Goal: Information Seeking & Learning: Learn about a topic

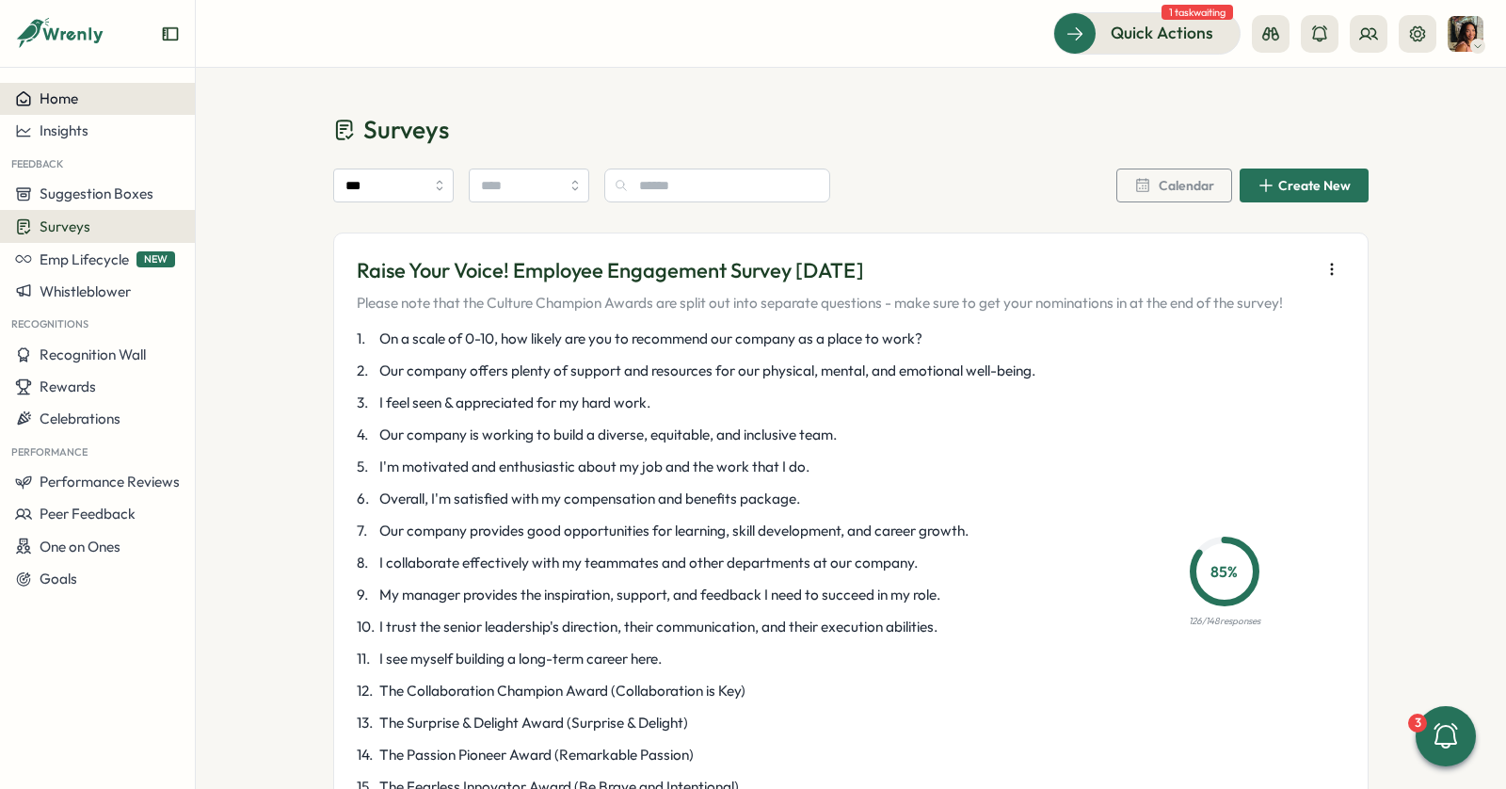
click at [106, 107] on button "Home" at bounding box center [97, 99] width 195 height 32
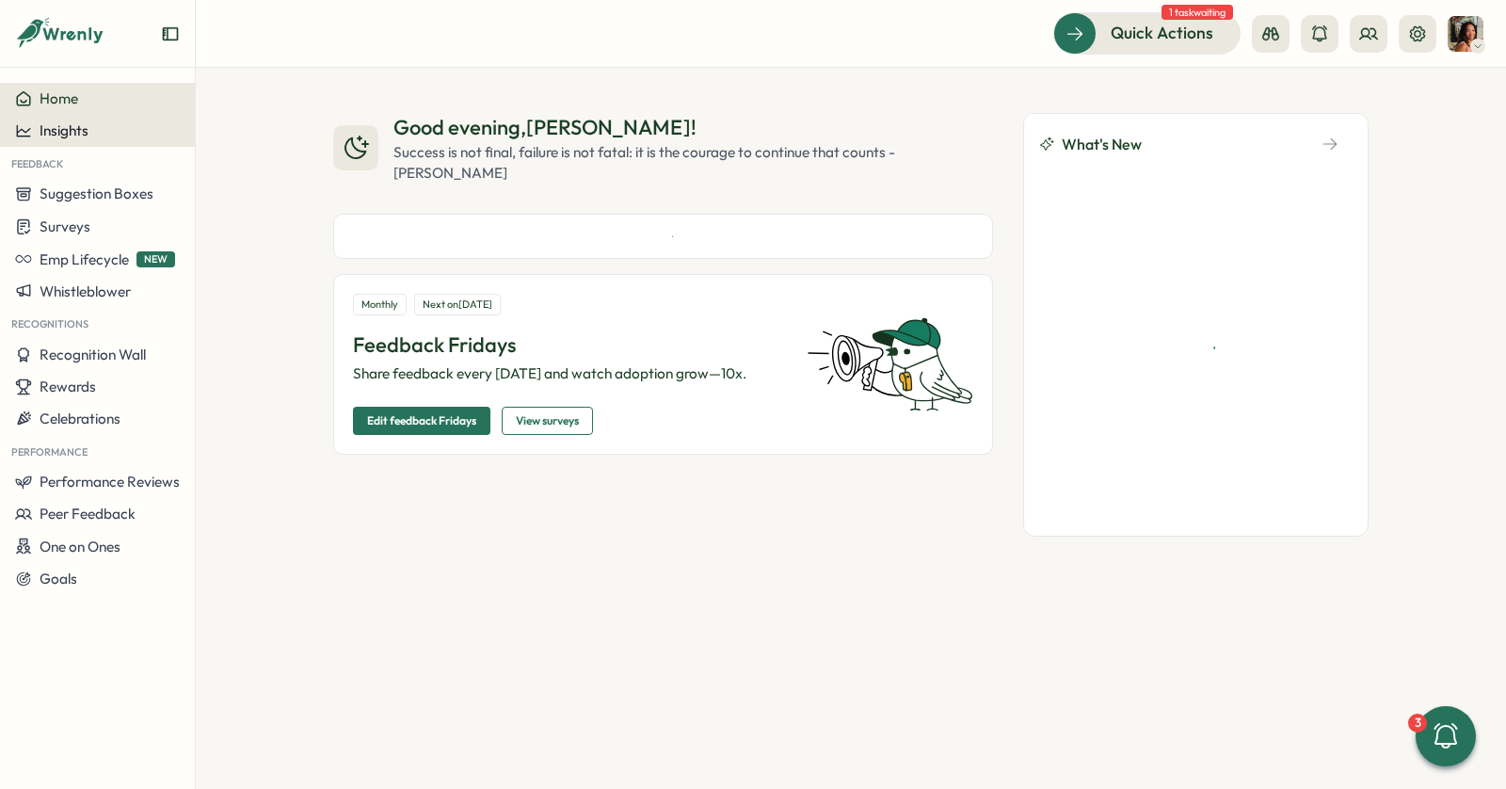
click at [106, 119] on button "Insights" at bounding box center [97, 131] width 195 height 32
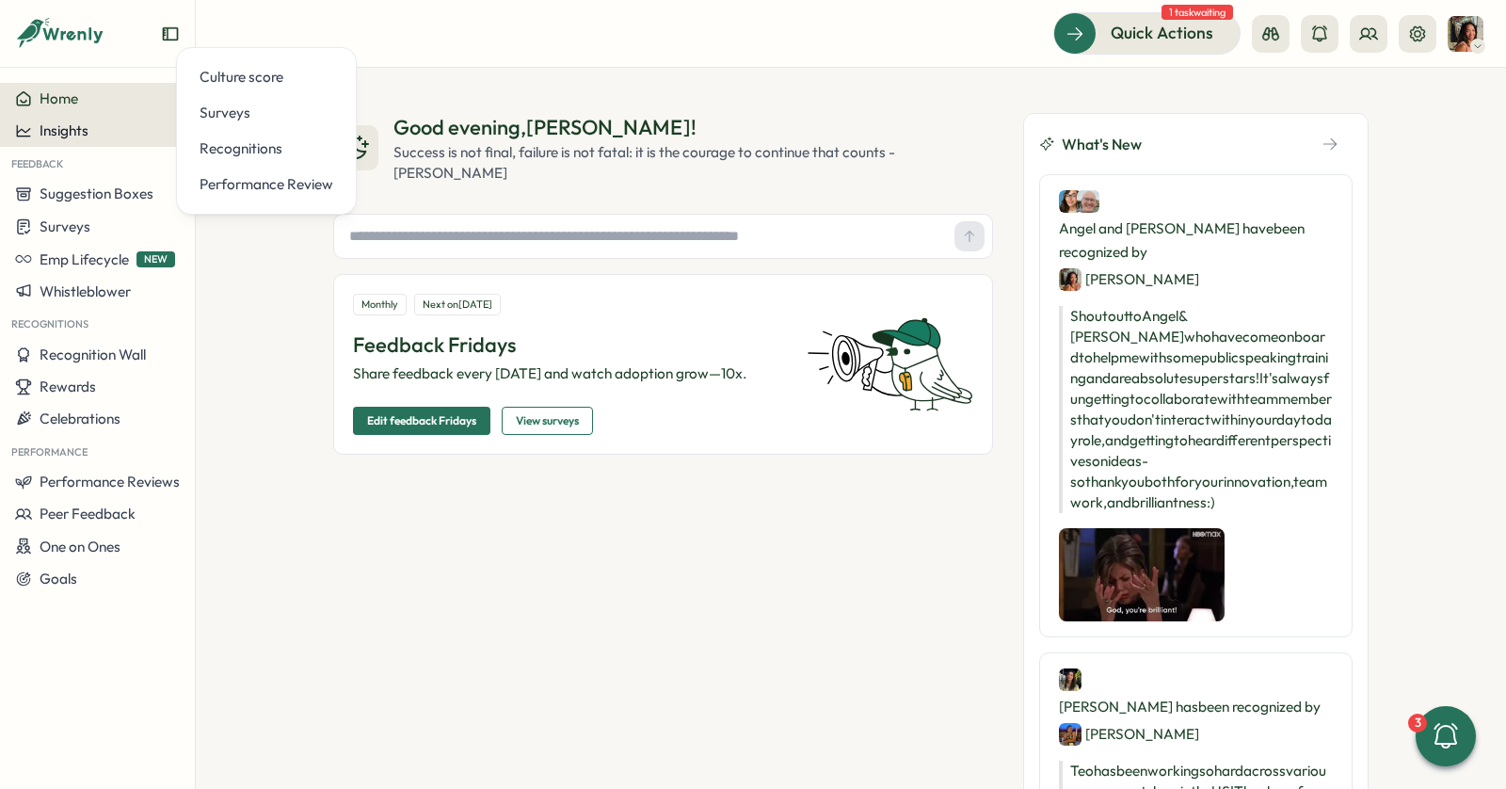
click at [122, 127] on div "Insights" at bounding box center [97, 130] width 165 height 17
click at [153, 141] on button "Insights" at bounding box center [97, 131] width 195 height 32
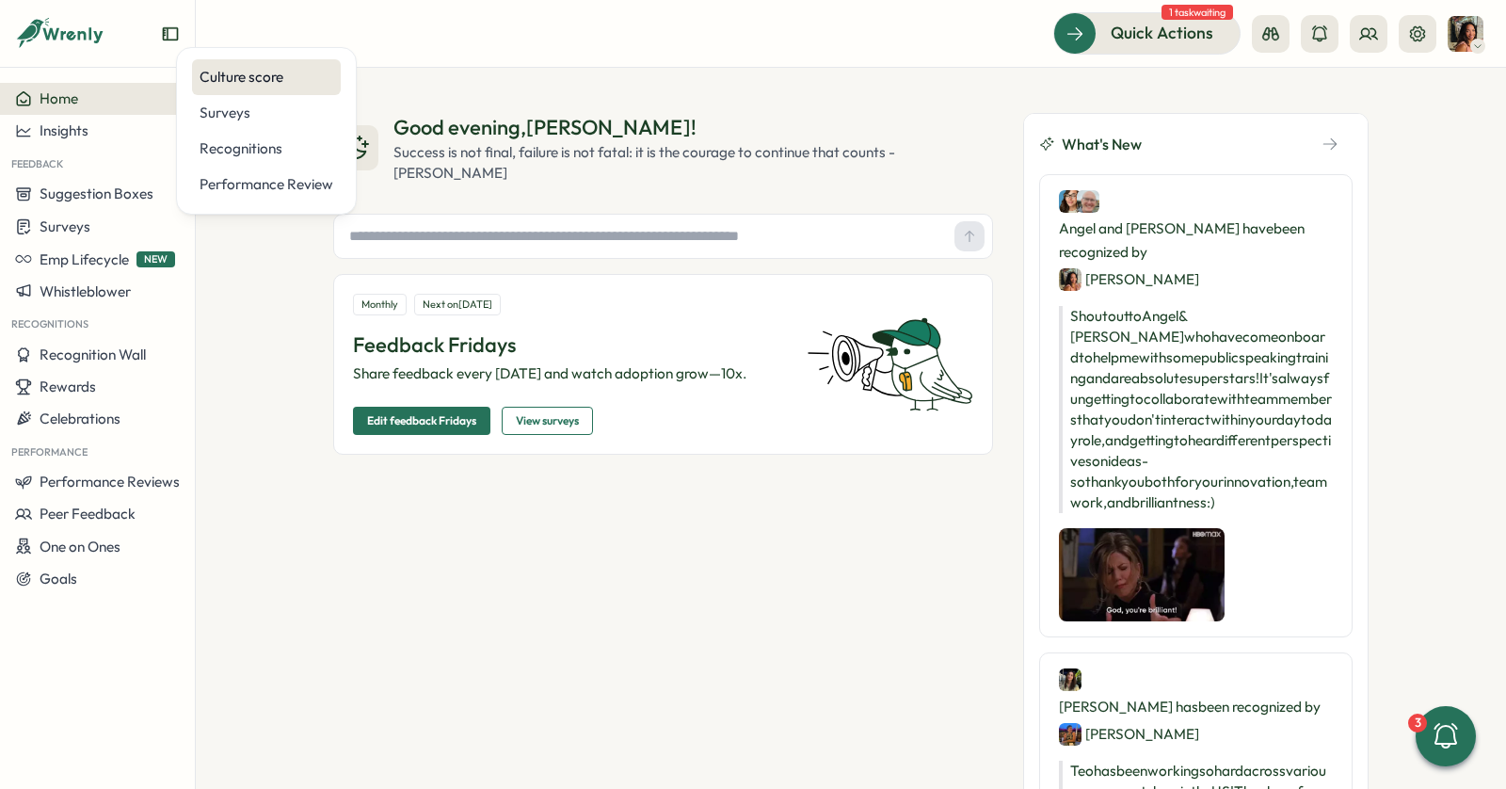
click at [238, 88] on div "Culture score" at bounding box center [266, 77] width 149 height 36
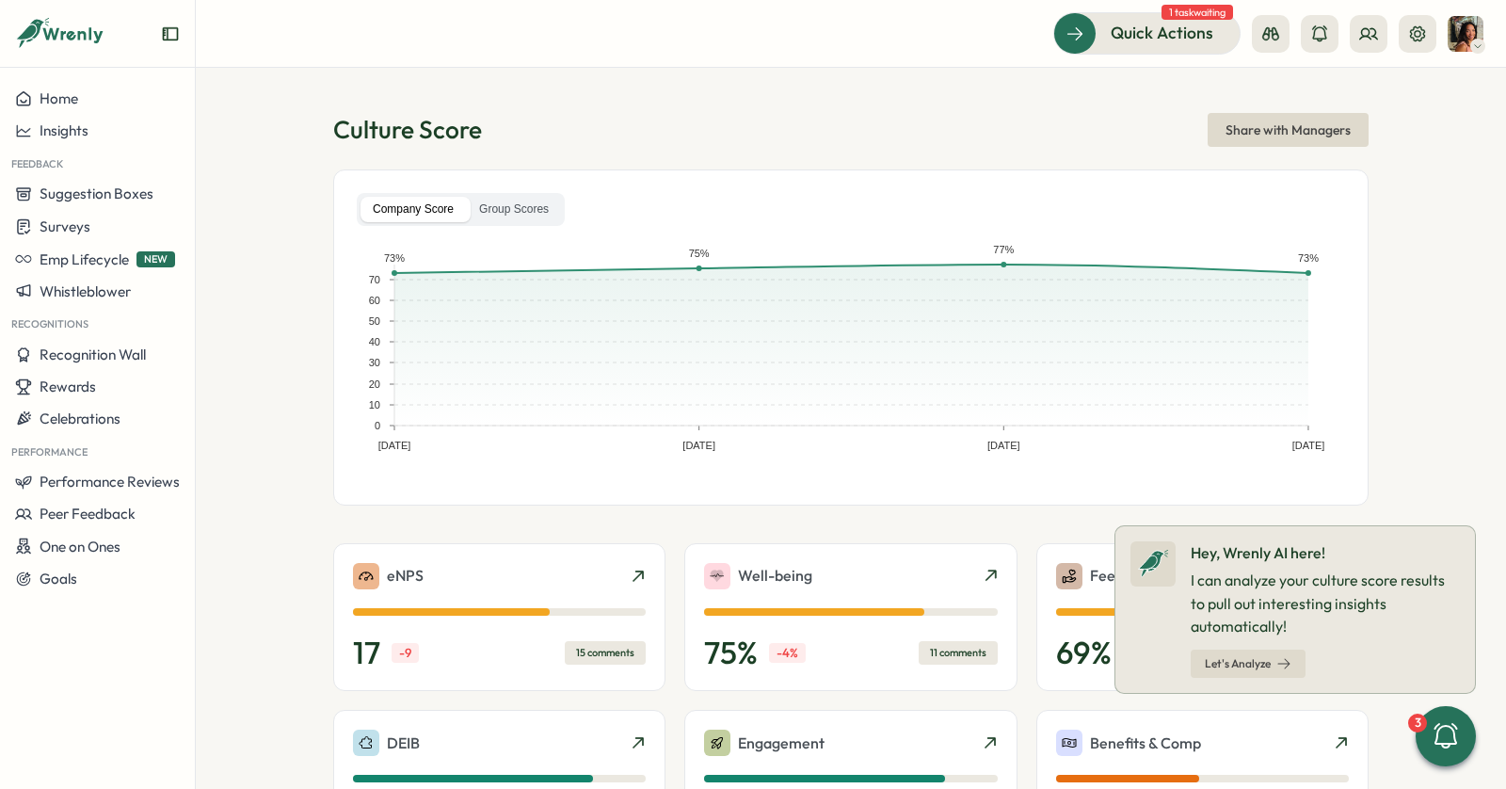
click at [608, 126] on div "Culture Score Share with Managers" at bounding box center [850, 130] width 1035 height 34
click at [1225, 652] on span "Let's Analyze" at bounding box center [1248, 663] width 87 height 26
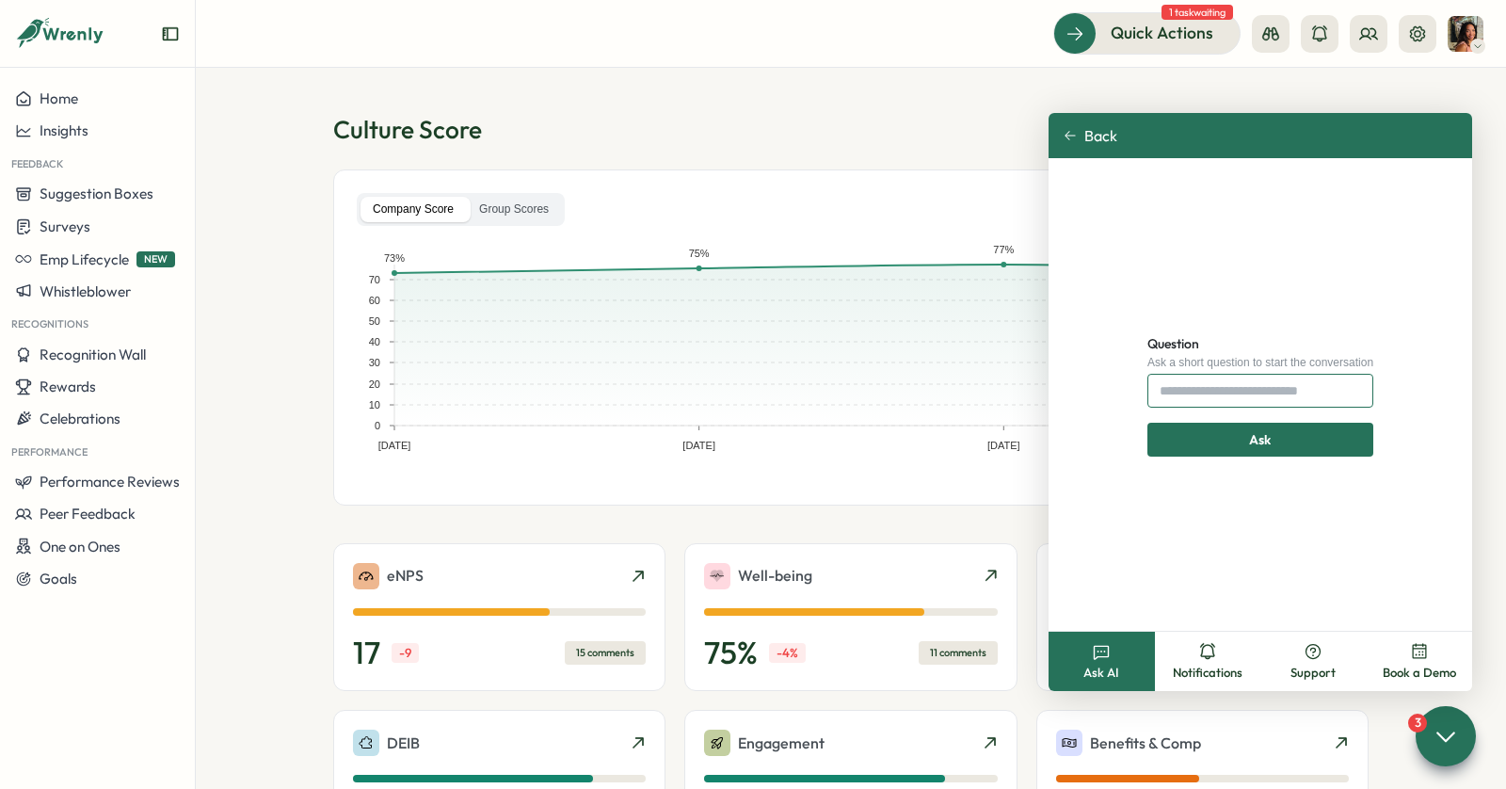
click at [1226, 401] on input "Question" at bounding box center [1260, 391] width 226 height 34
type input "**********"
click at [1232, 441] on div "Ask" at bounding box center [1260, 439] width 207 height 32
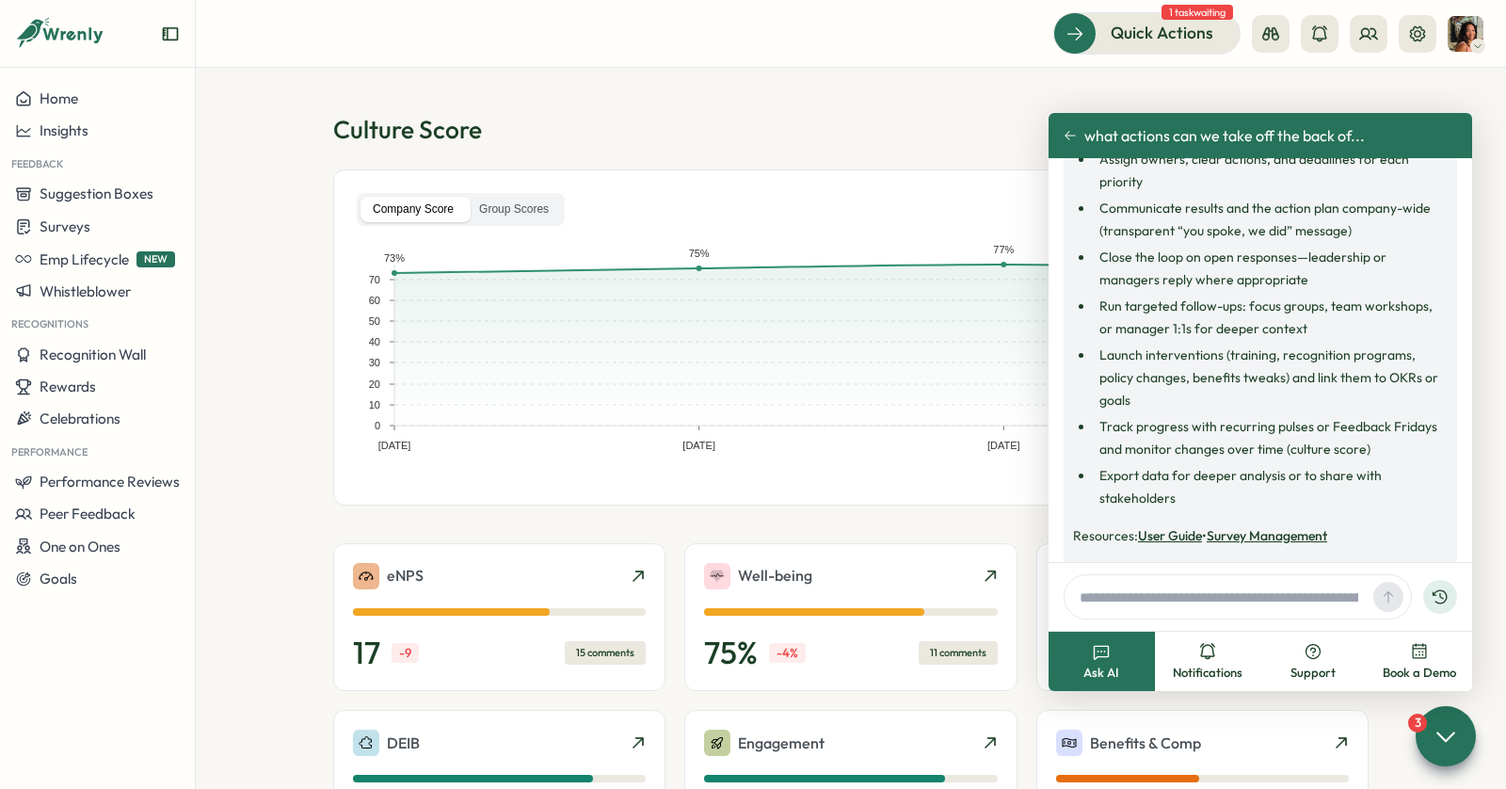
scroll to position [314, 0]
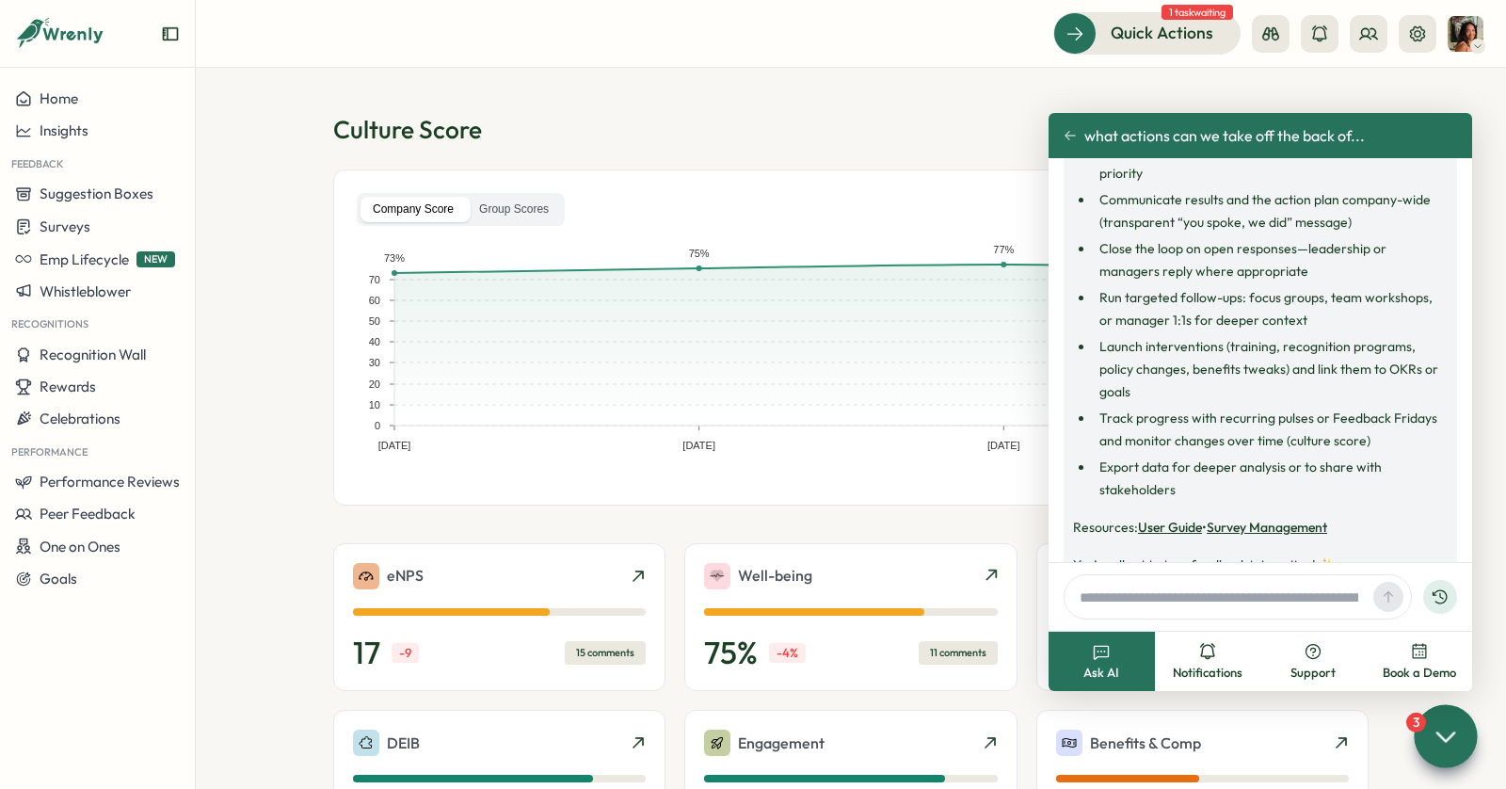
click at [1441, 745] on icon at bounding box center [1444, 735] width 27 height 27
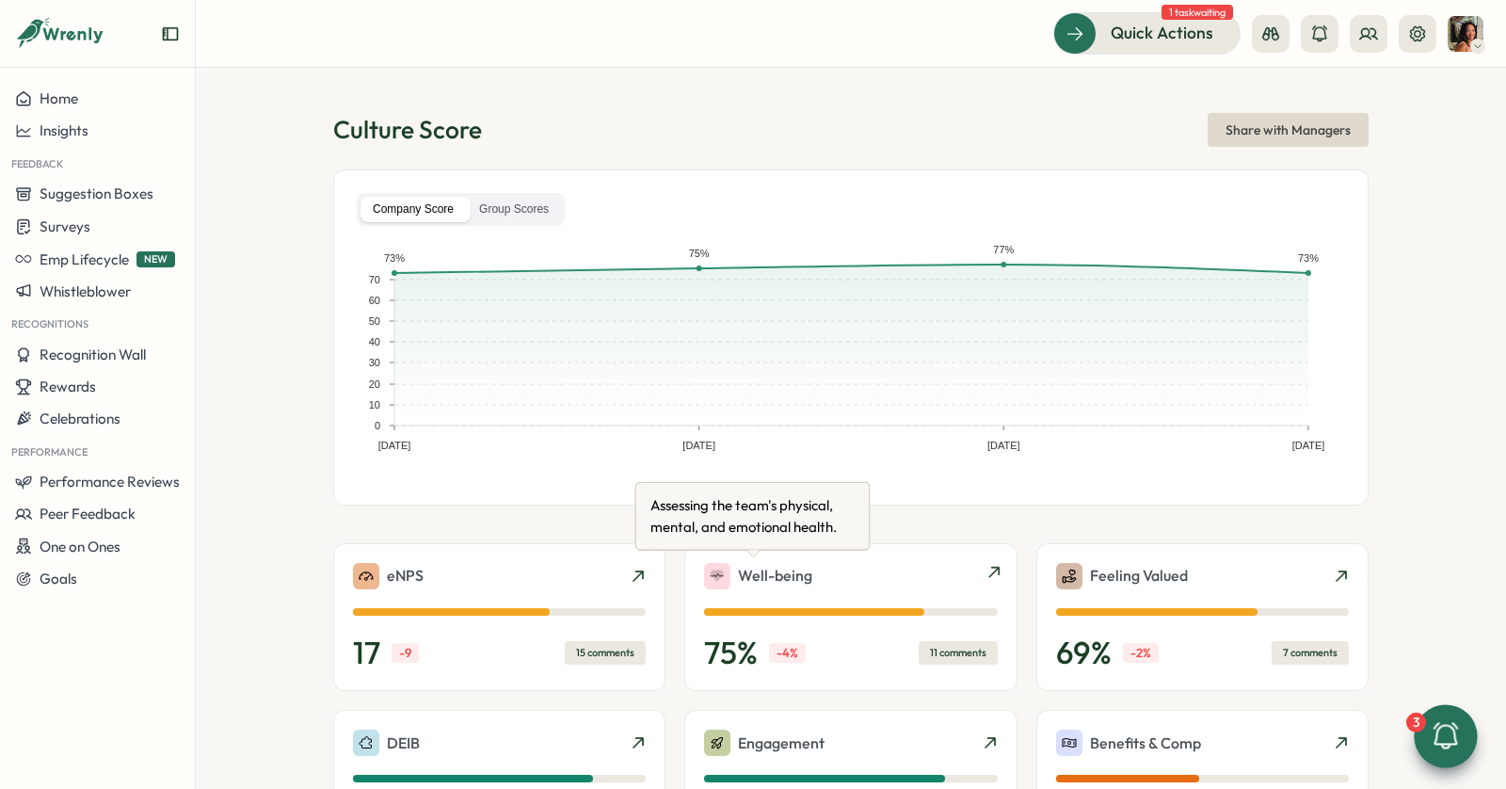
scroll to position [516, 0]
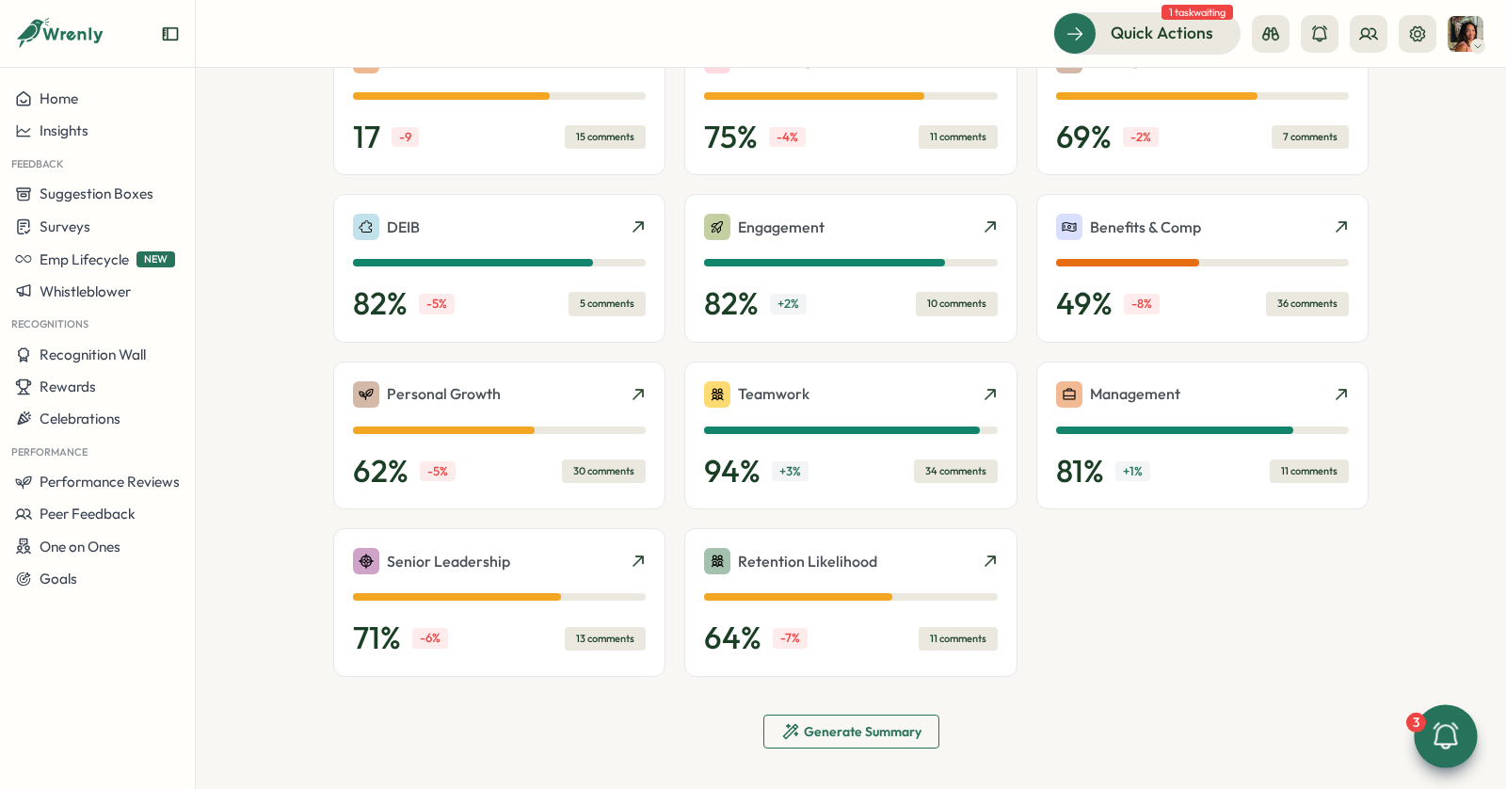
click at [822, 725] on span "Generate Summary" at bounding box center [863, 731] width 118 height 13
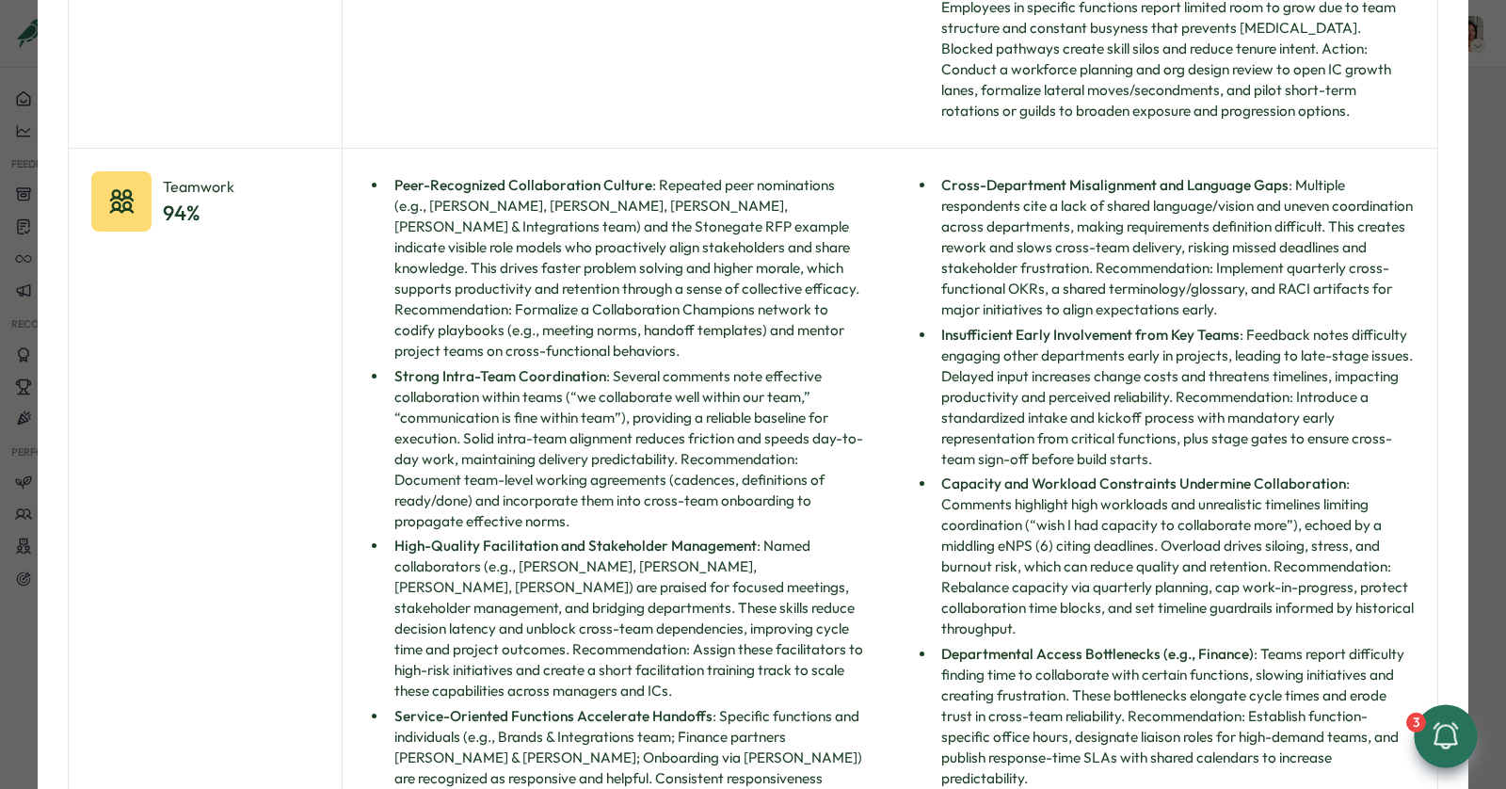
scroll to position [5598, 0]
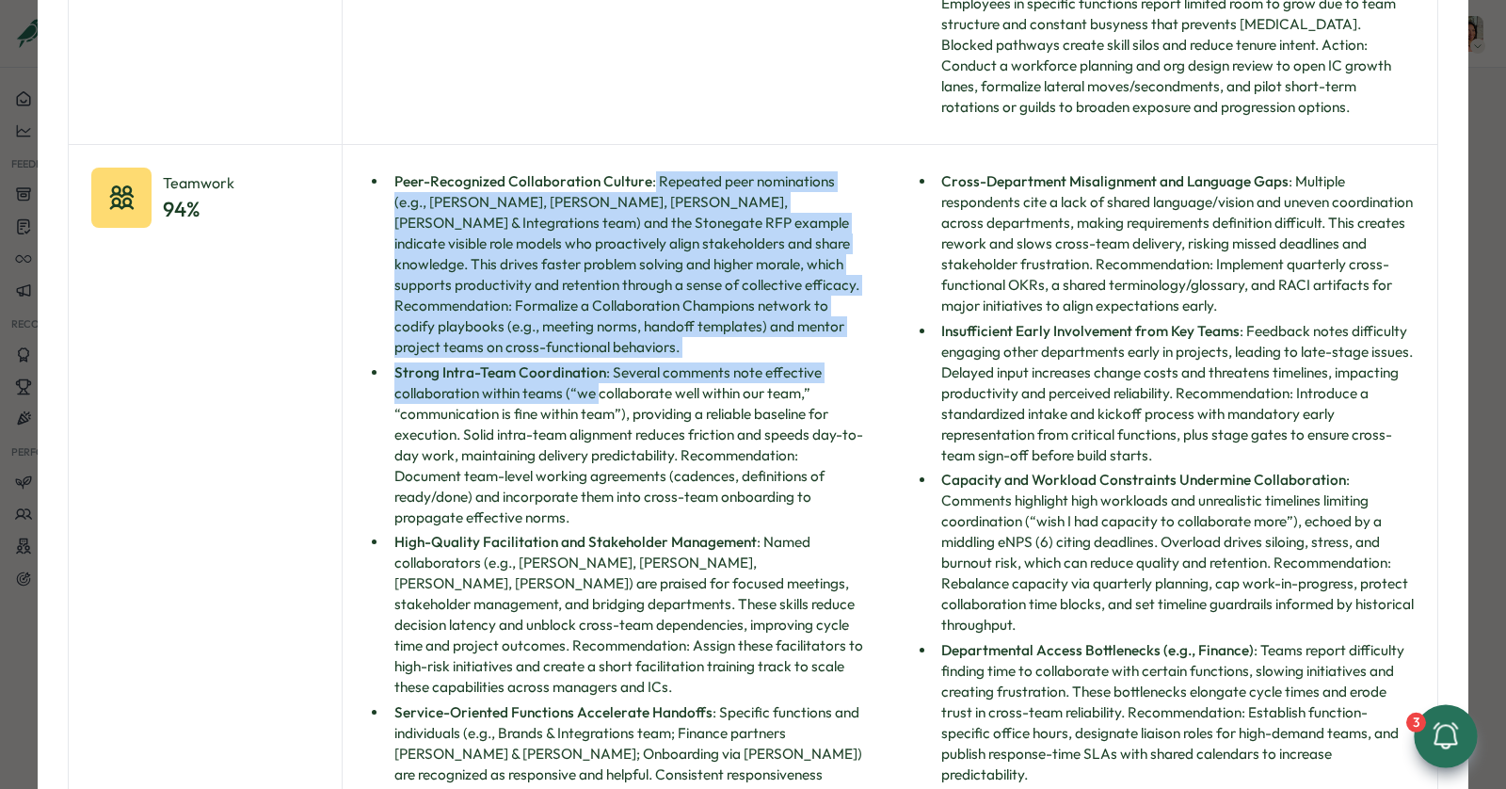
drag, startPoint x: 646, startPoint y: 212, endPoint x: 581, endPoint y: 431, distance: 228.7
click at [583, 429] on ul "Peer-Recognized Collaboration Culture : Repeated peer nominations (e.g., Izzie,…" at bounding box center [616, 518] width 503 height 695
click at [581, 431] on li "Strong Intra-Team Coordination : Several comments note effective collaboration …" at bounding box center [627, 445] width 479 height 166
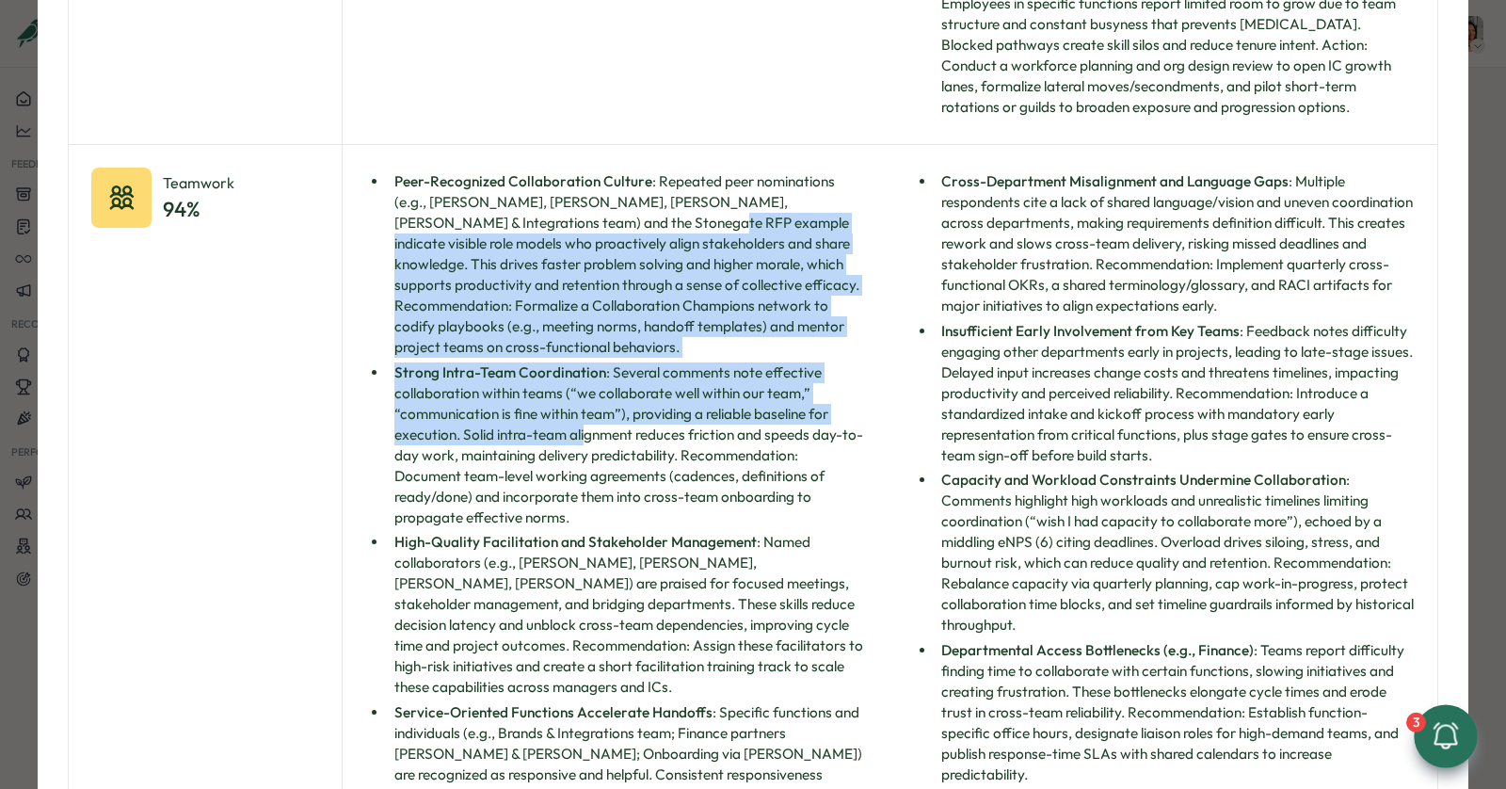
drag, startPoint x: 585, startPoint y: 455, endPoint x: 599, endPoint y: 243, distance: 212.2
click at [600, 244] on ul "Peer-Recognized Collaboration Culture : Repeated peer nominations (e.g., Izzie,…" at bounding box center [616, 518] width 503 height 695
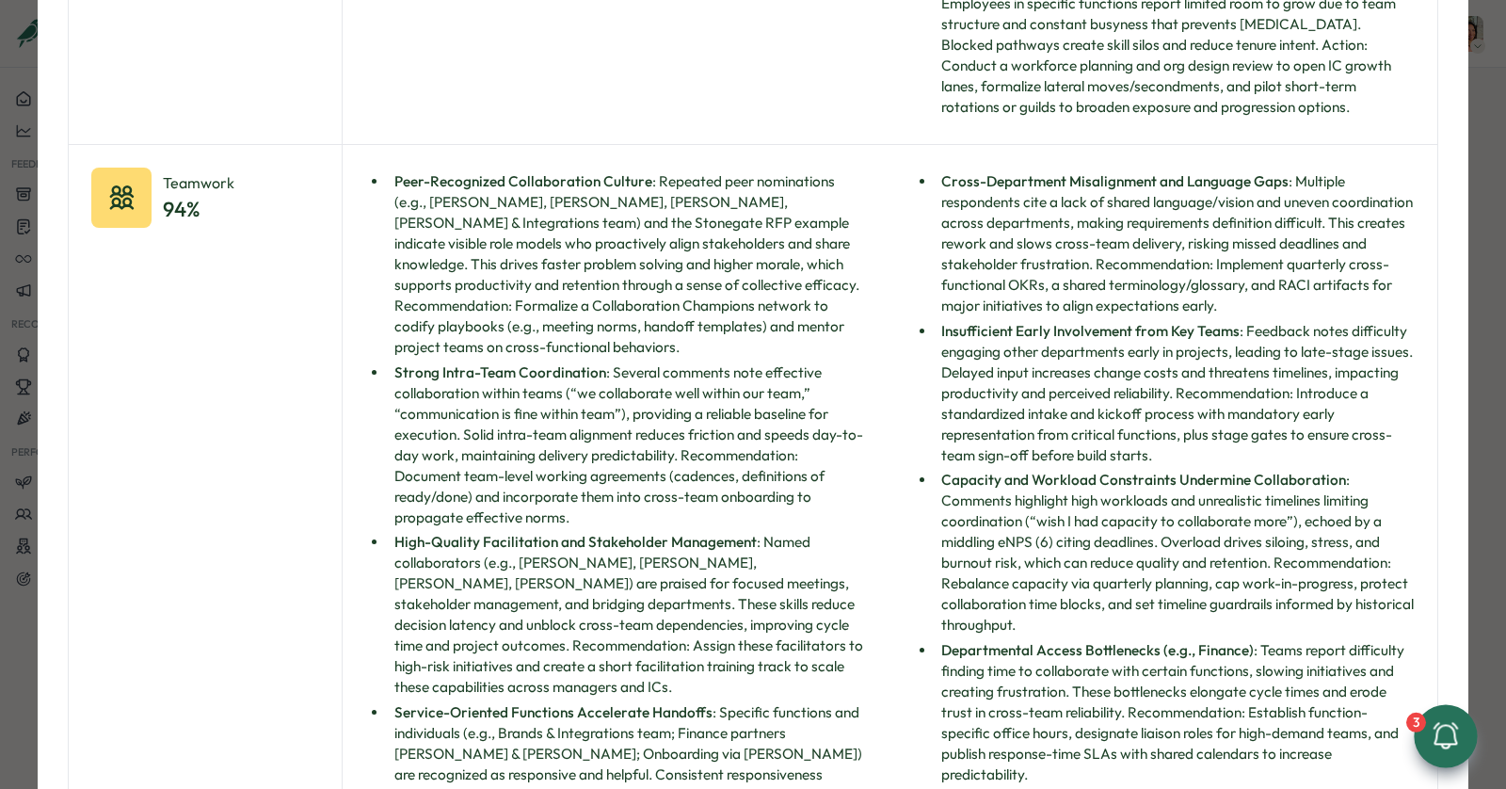
click at [599, 243] on li "Peer-Recognized Collaboration Culture : Repeated peer nominations (e.g., Izzie,…" at bounding box center [627, 264] width 479 height 186
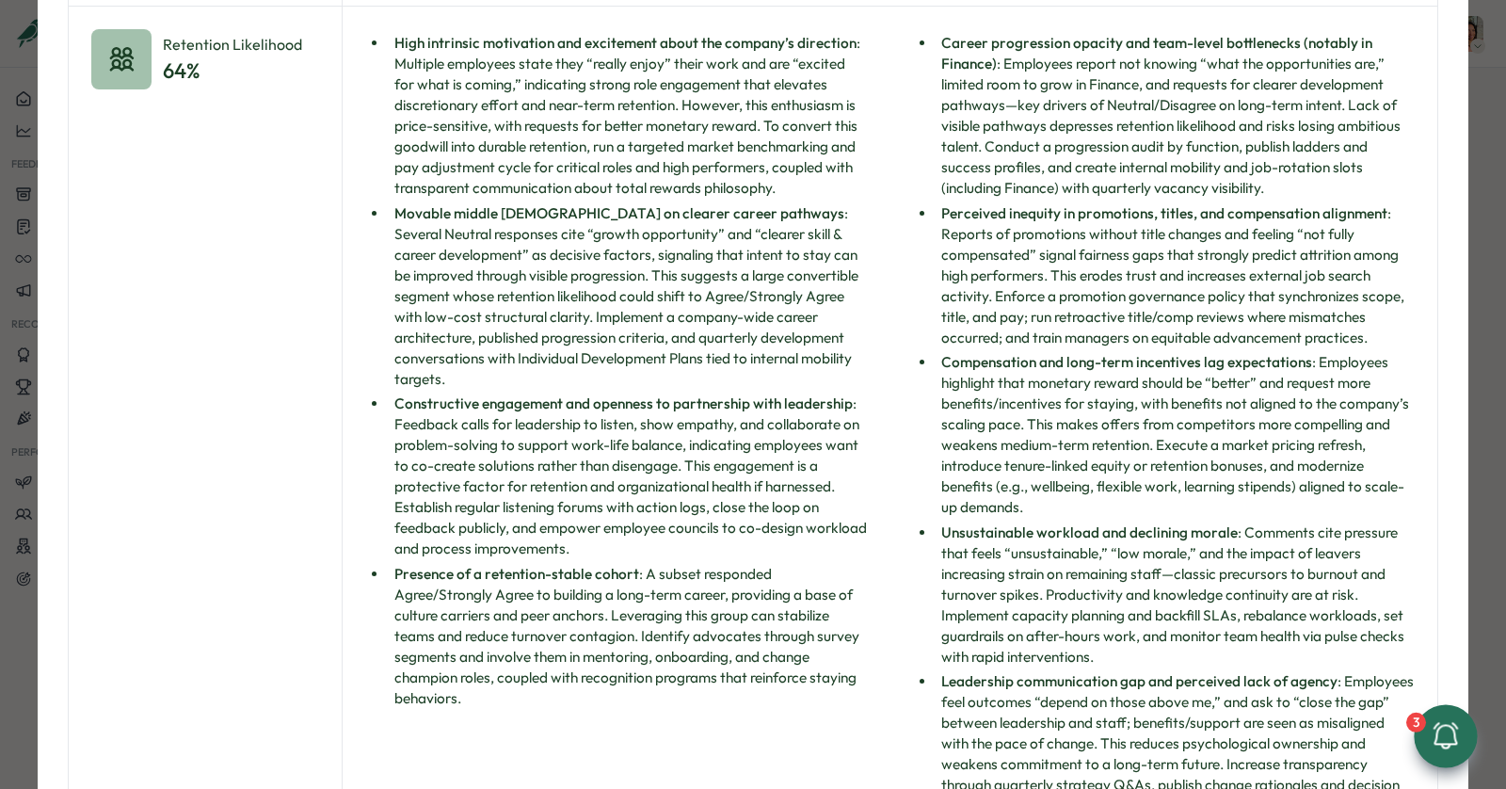
scroll to position [8309, 0]
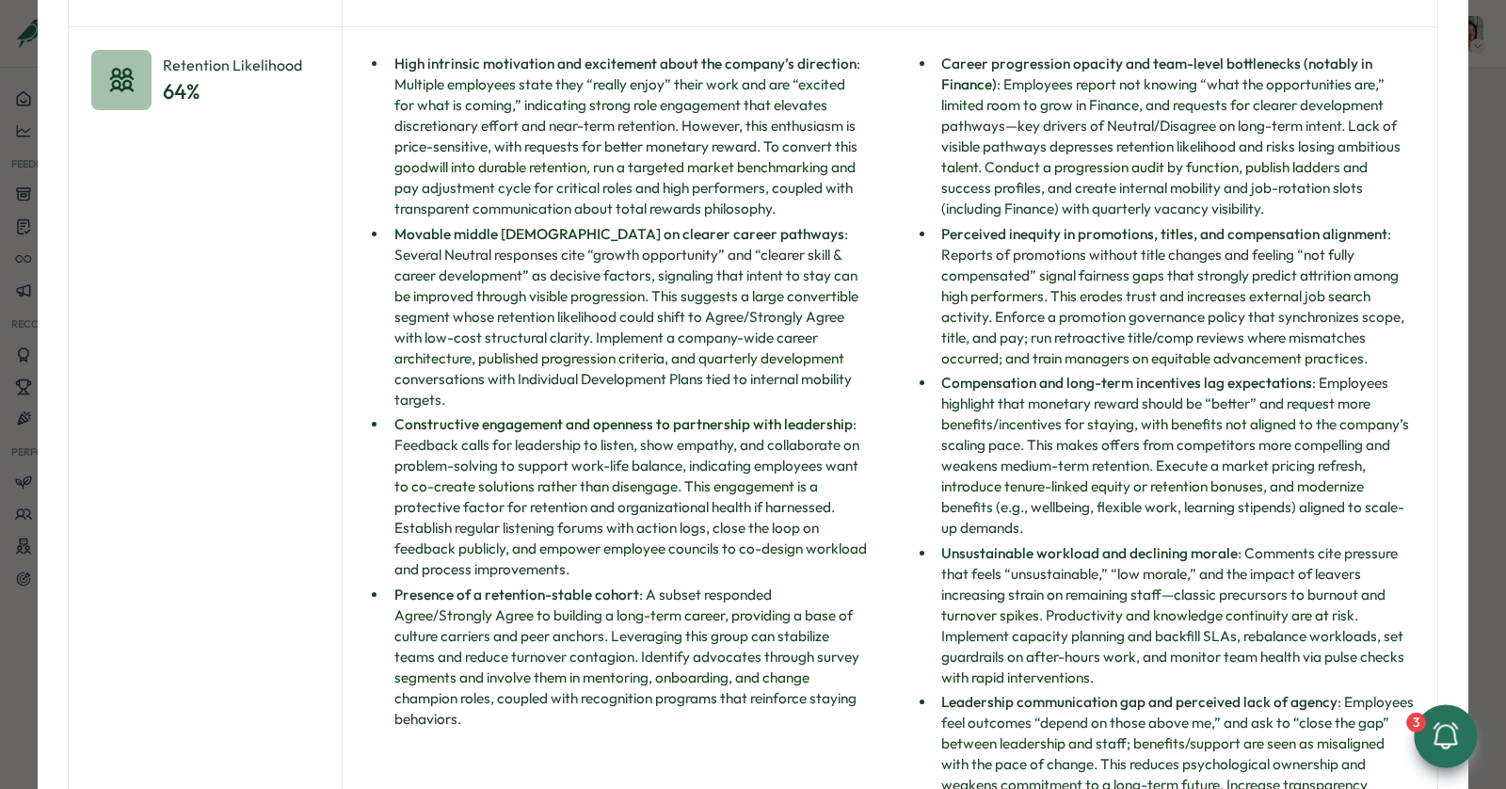
click at [1464, 273] on div "Categories Summary Category Strengths Weaknesses eNPS 17 High cultural affinity…" at bounding box center [753, 394] width 1506 height 789
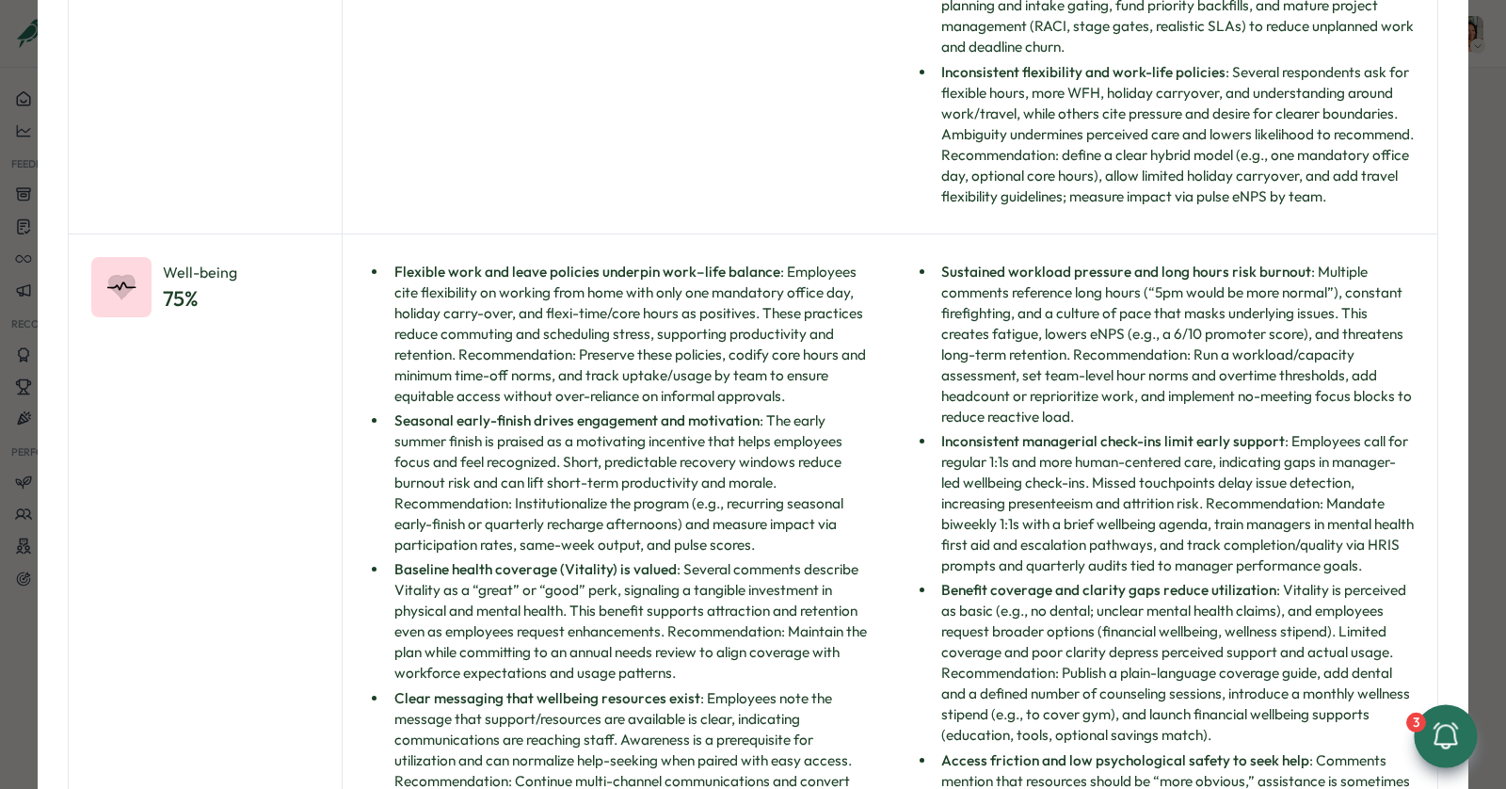
scroll to position [0, 0]
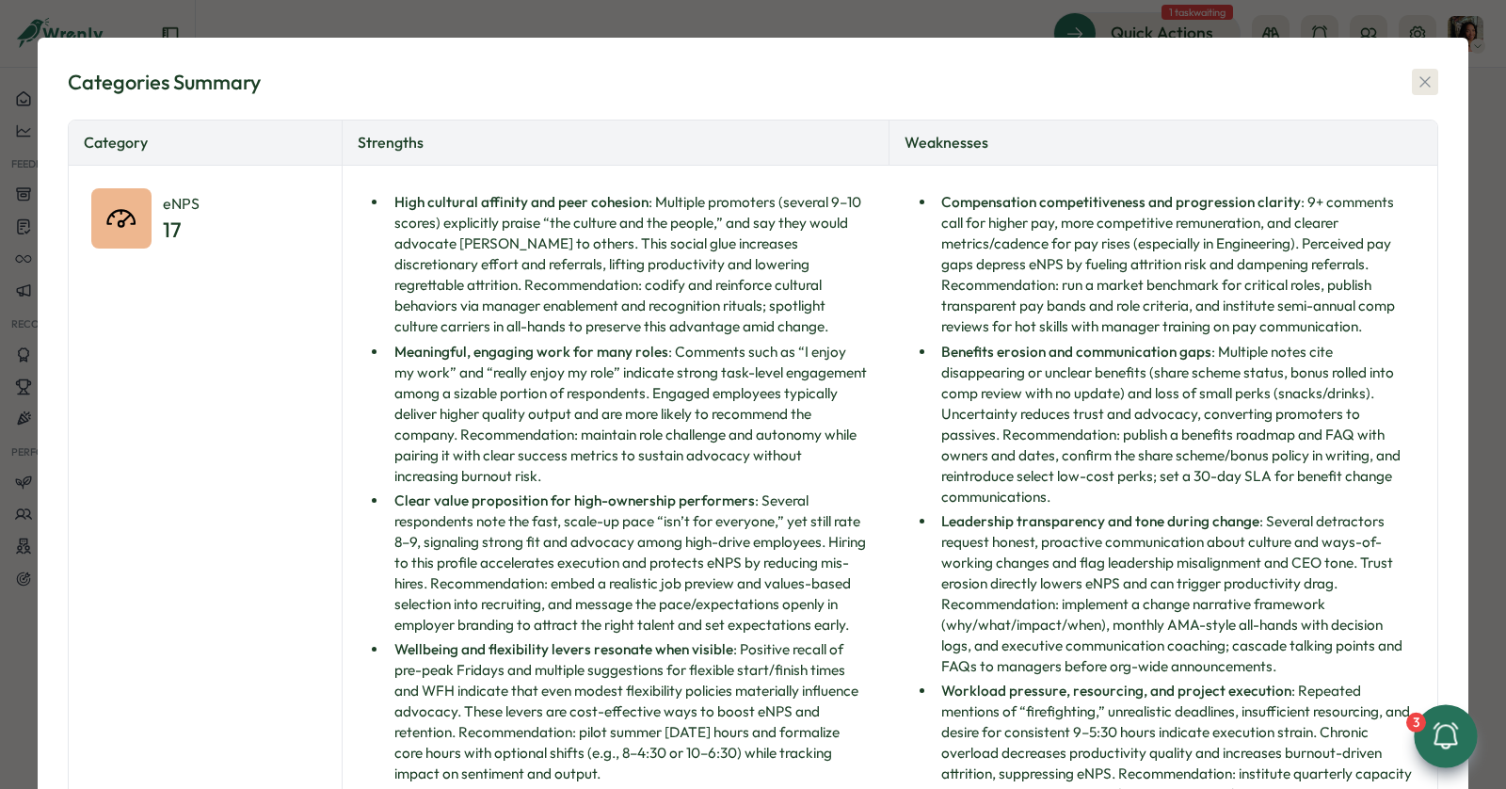
click at [1415, 86] on icon "button" at bounding box center [1424, 81] width 19 height 19
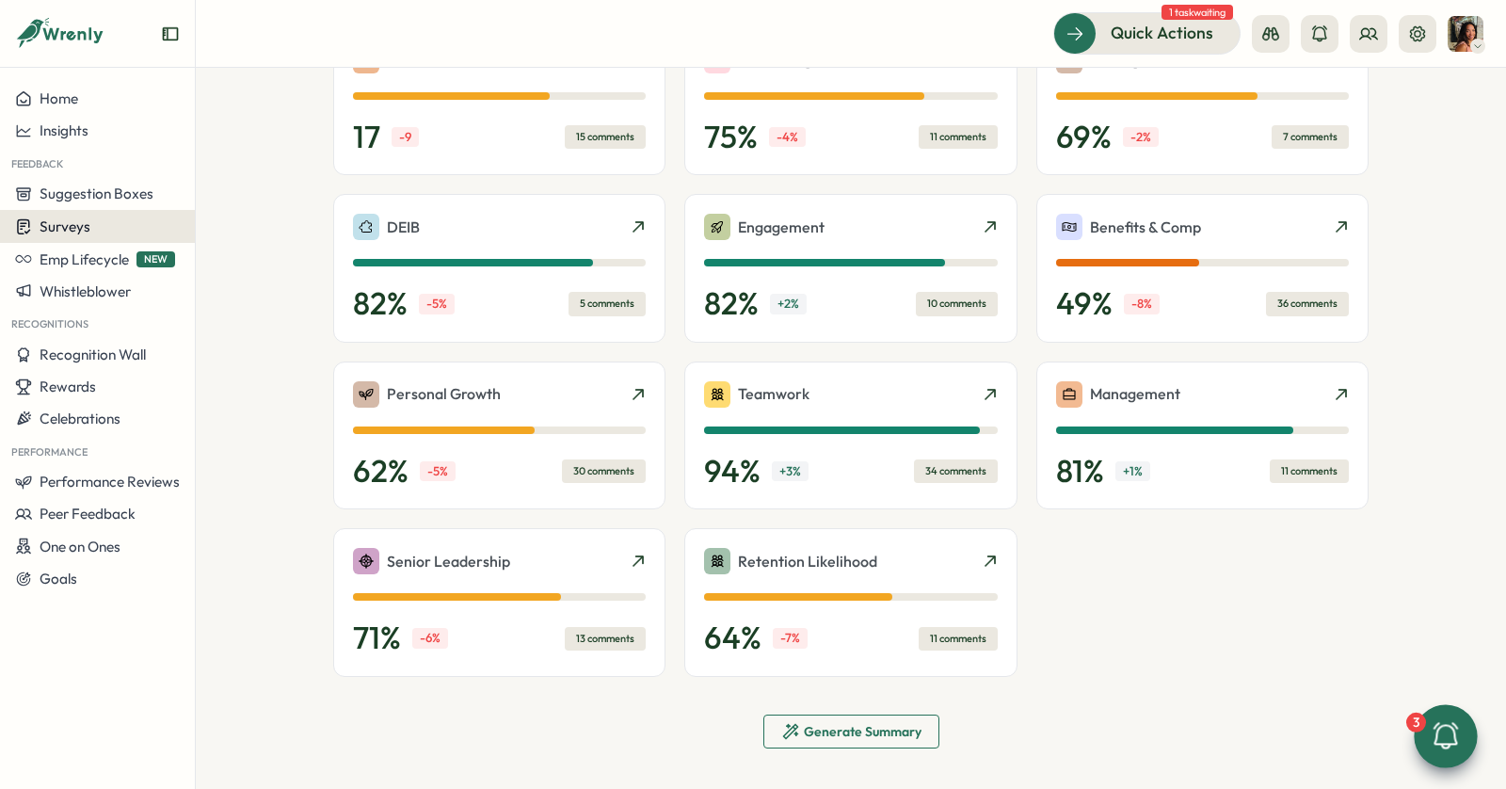
click at [95, 236] on button "Surveys" at bounding box center [97, 226] width 195 height 33
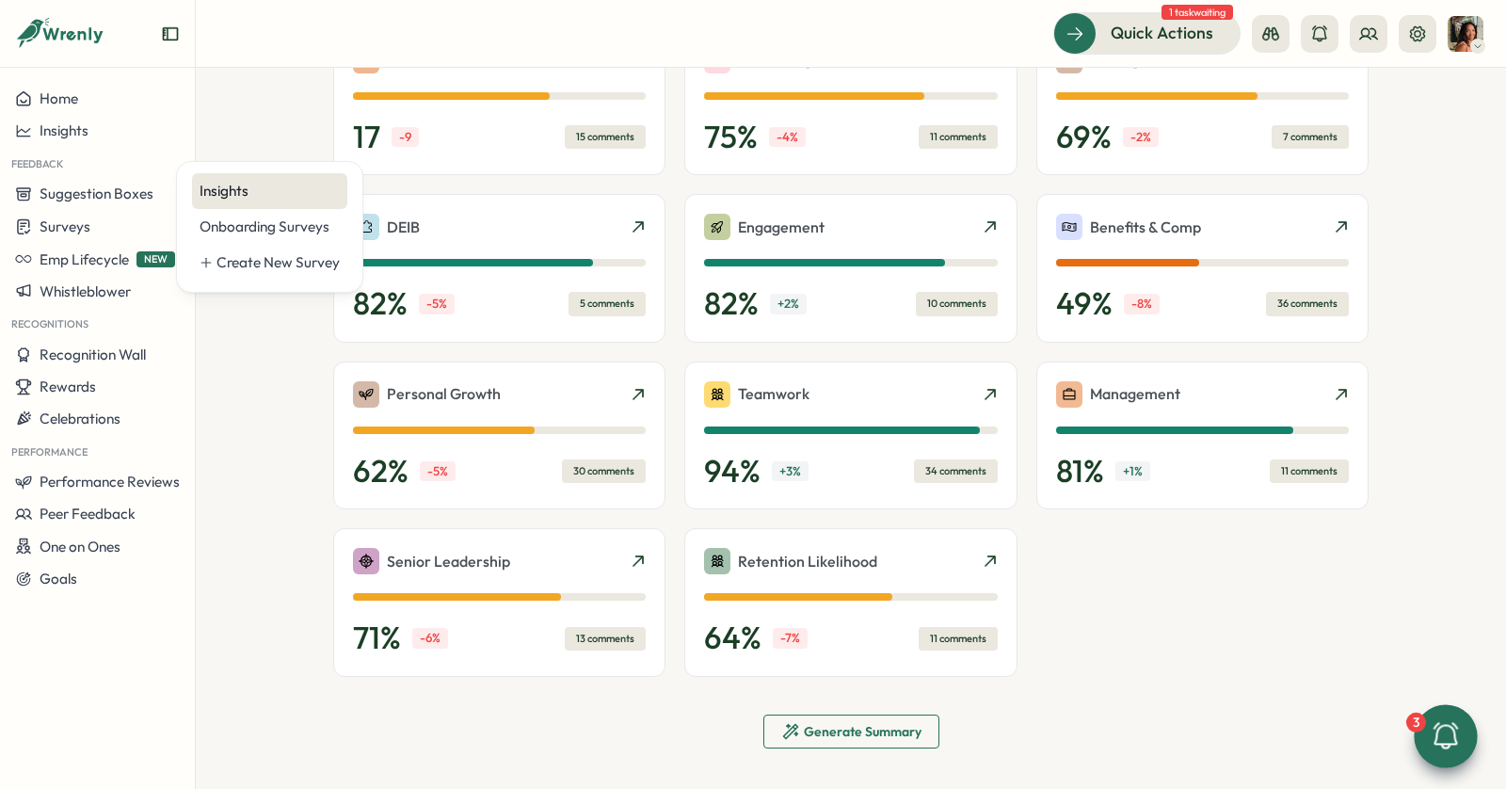
click at [241, 188] on div "Insights" at bounding box center [270, 191] width 140 height 21
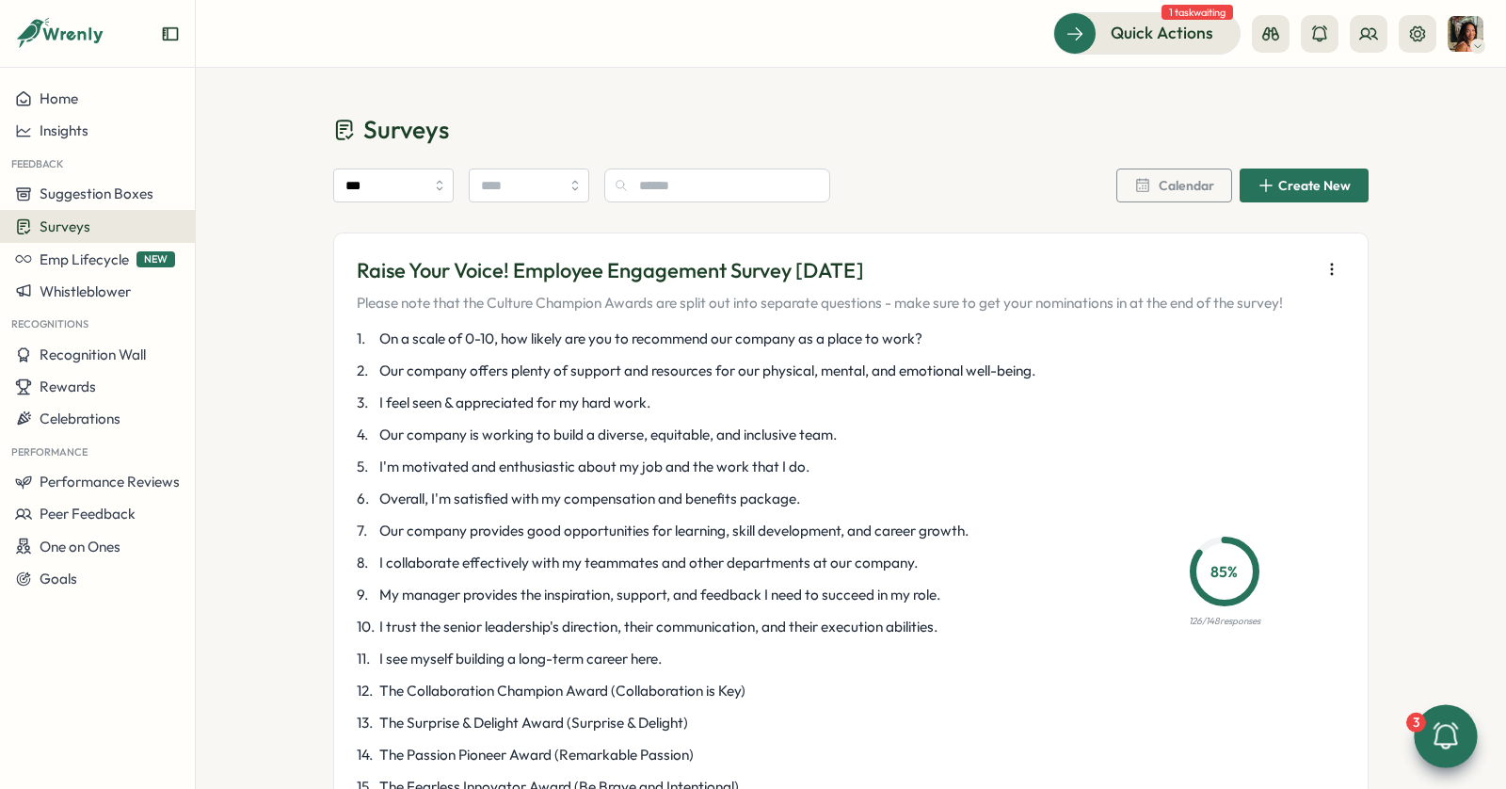
click at [1331, 279] on button "button" at bounding box center [1331, 269] width 26 height 26
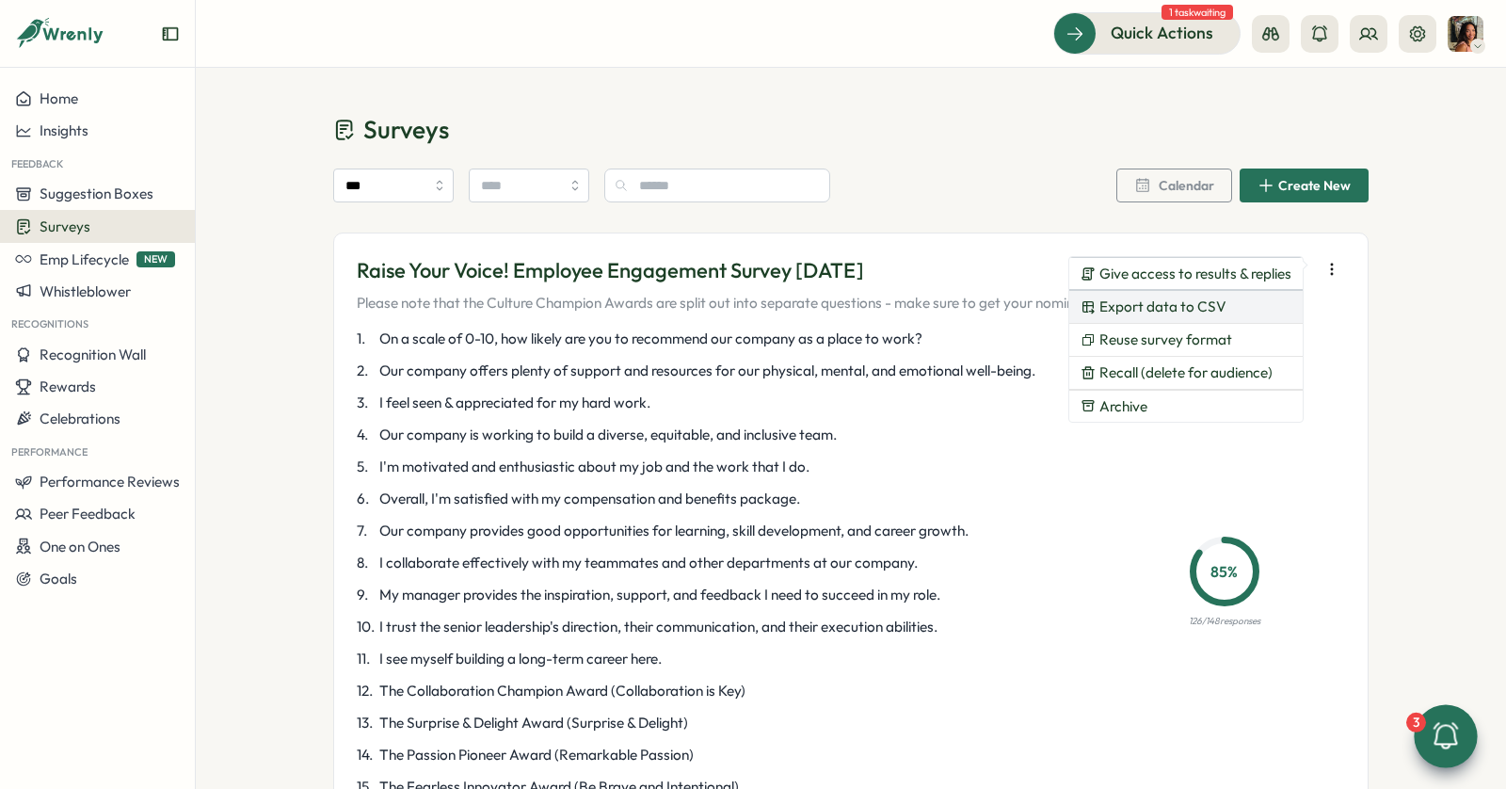
click at [1257, 316] on button "Export data to CSV" at bounding box center [1185, 307] width 233 height 32
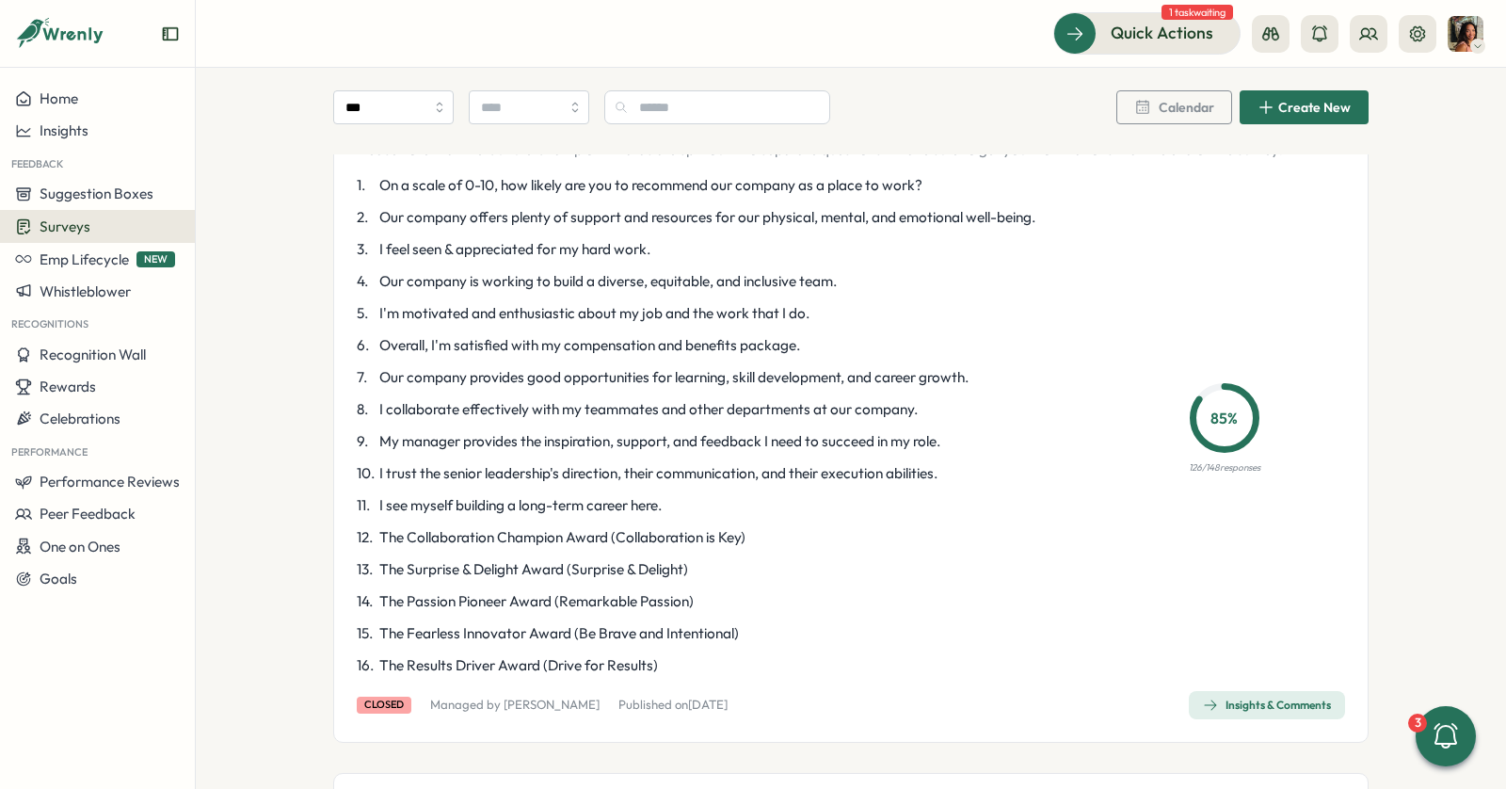
scroll to position [162, 0]
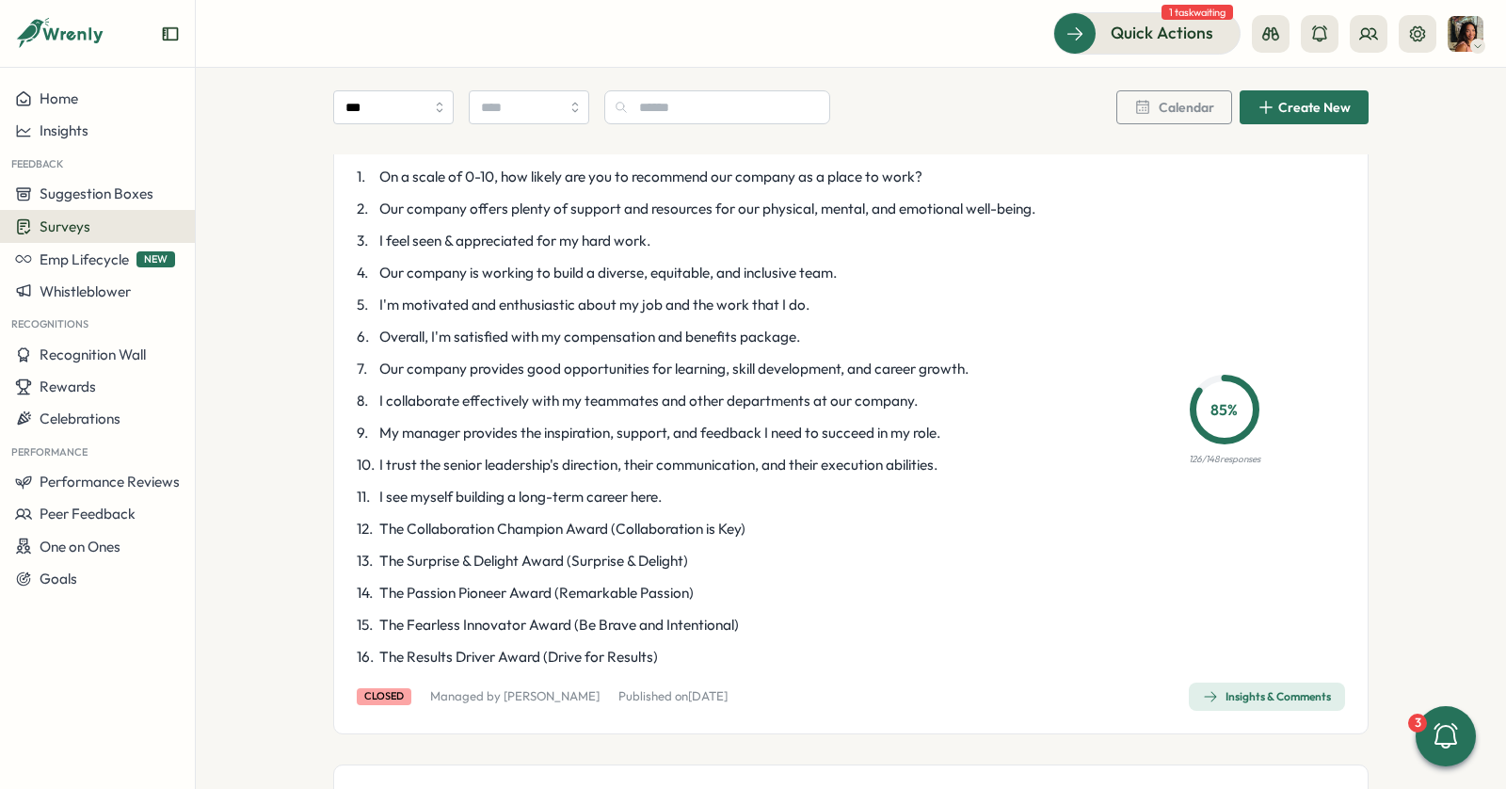
click at [1235, 686] on span "Insights & Comments" at bounding box center [1267, 696] width 128 height 26
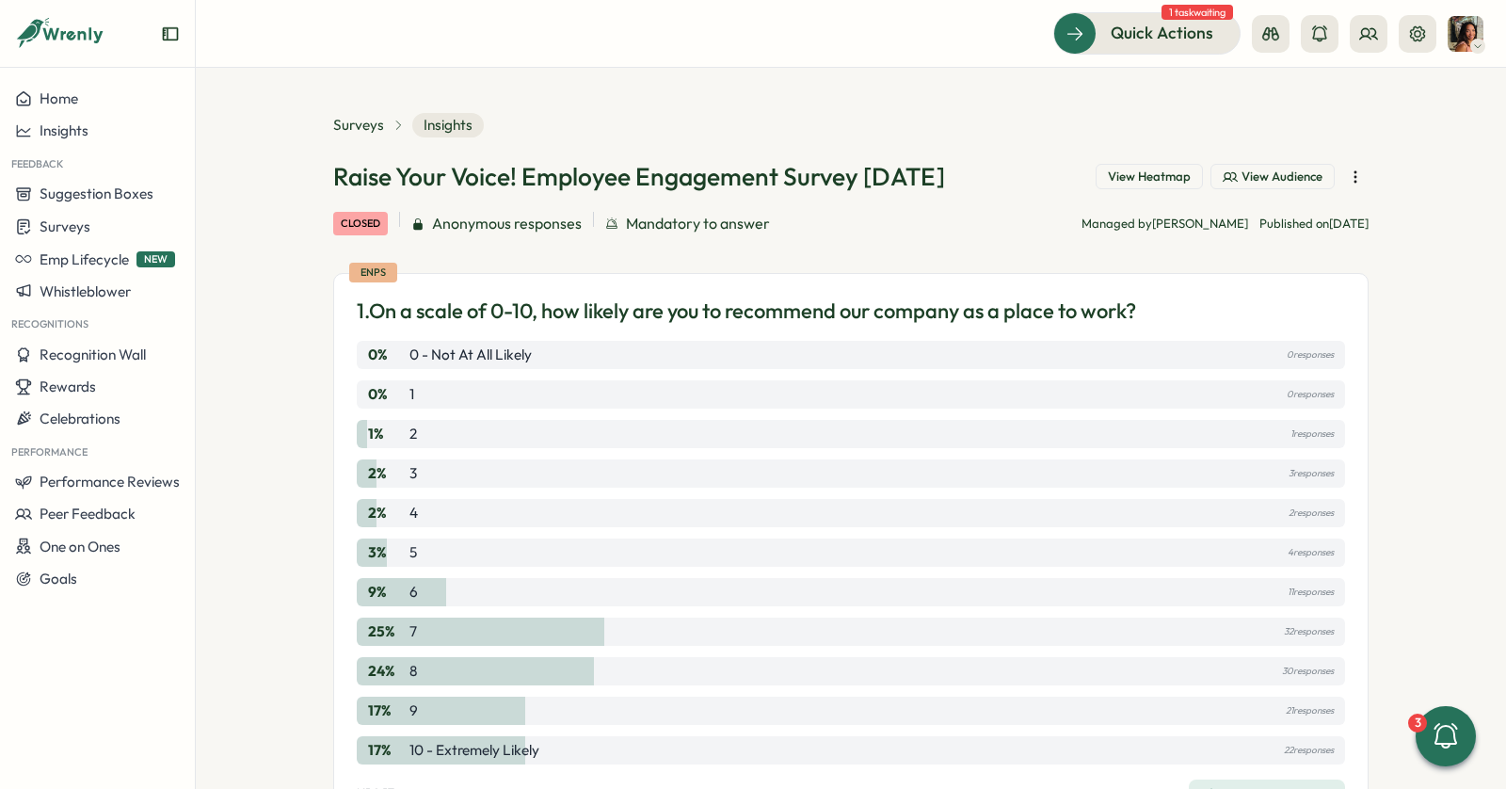
click at [442, 121] on span "Insights" at bounding box center [448, 125] width 72 height 24
click at [1346, 181] on icon "button" at bounding box center [1355, 177] width 19 height 19
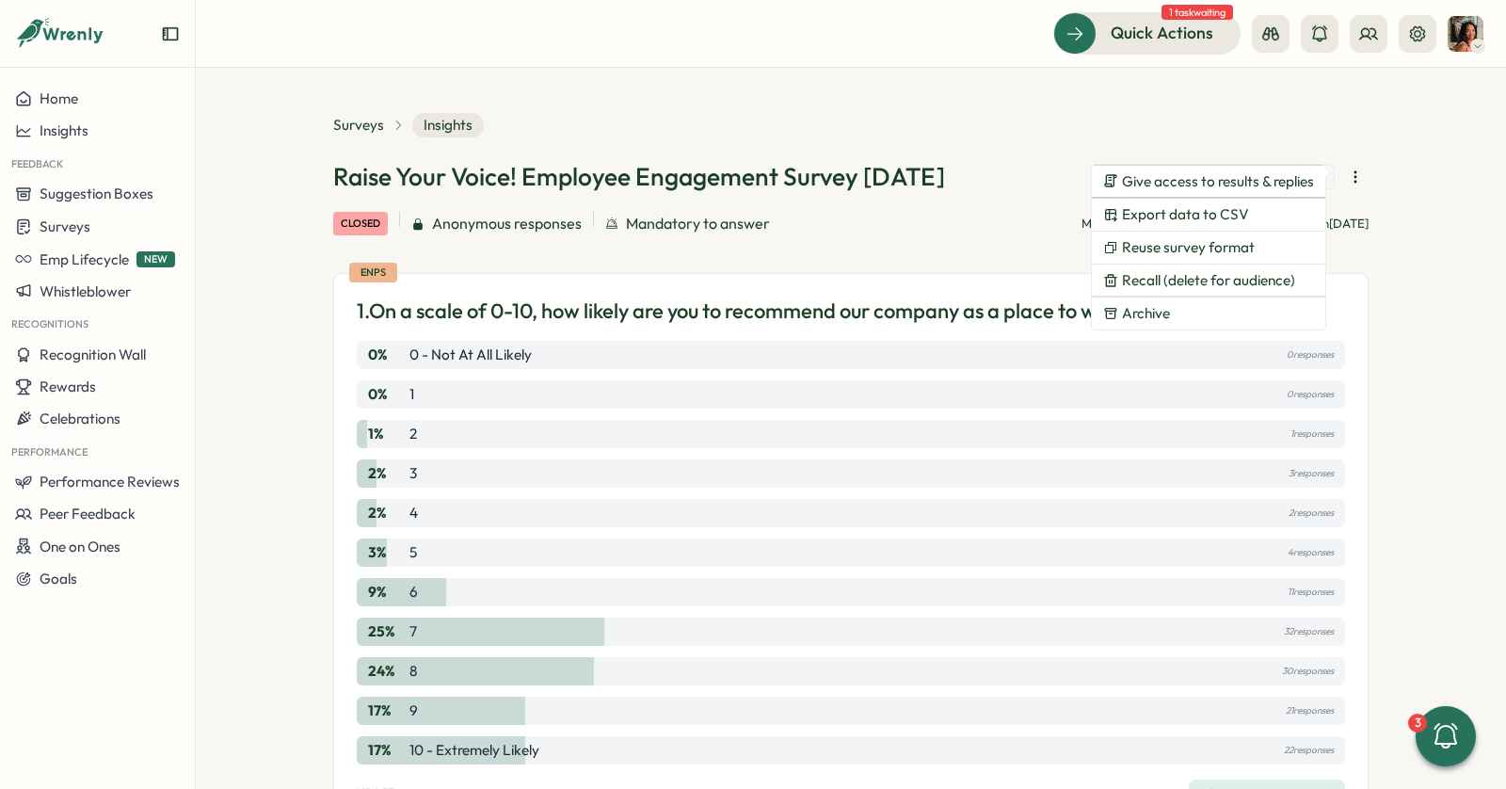
click at [1106, 114] on div "Surveys Insights" at bounding box center [850, 125] width 1035 height 24
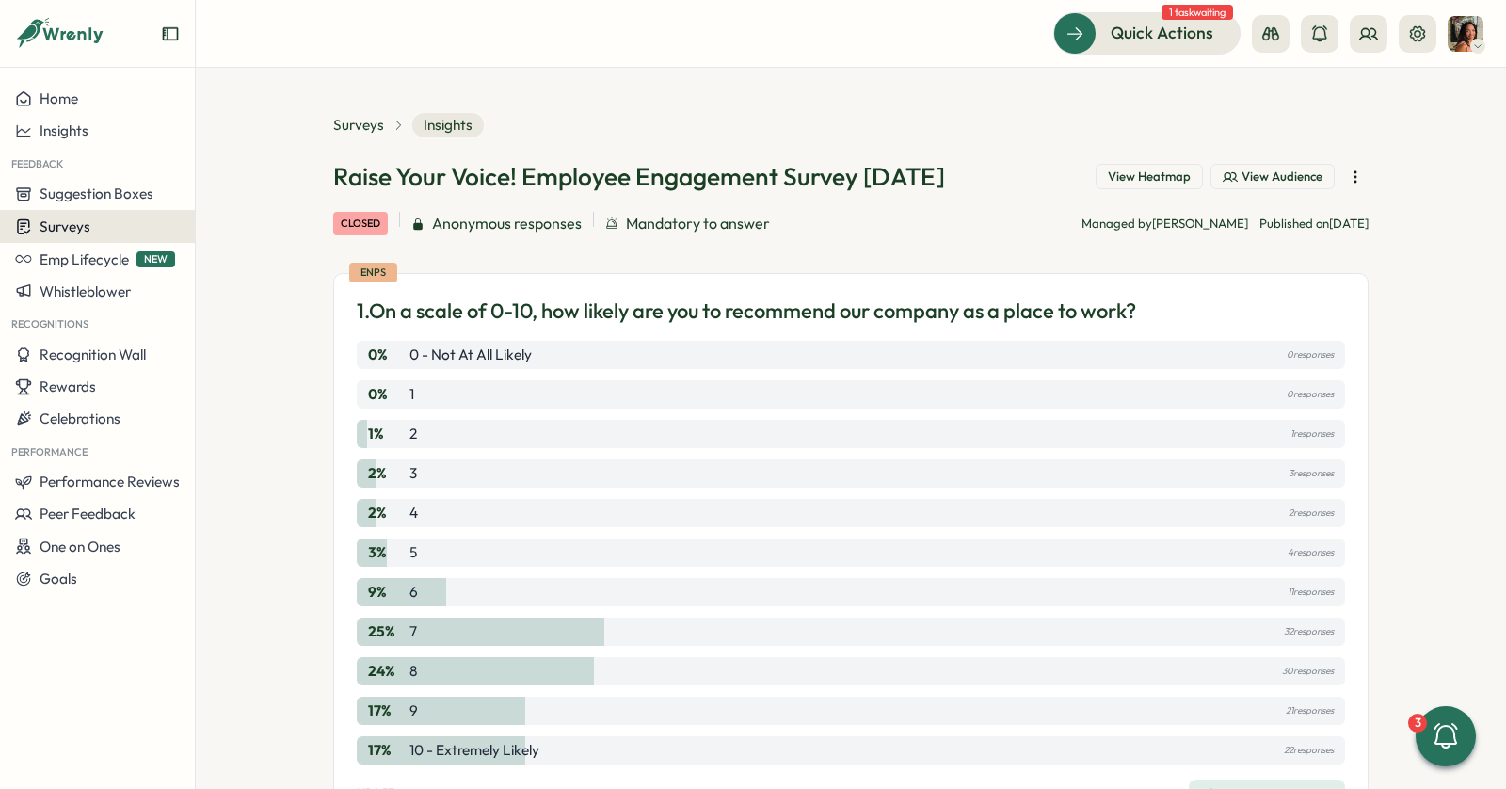
click at [91, 231] on div "Surveys" at bounding box center [97, 226] width 165 height 18
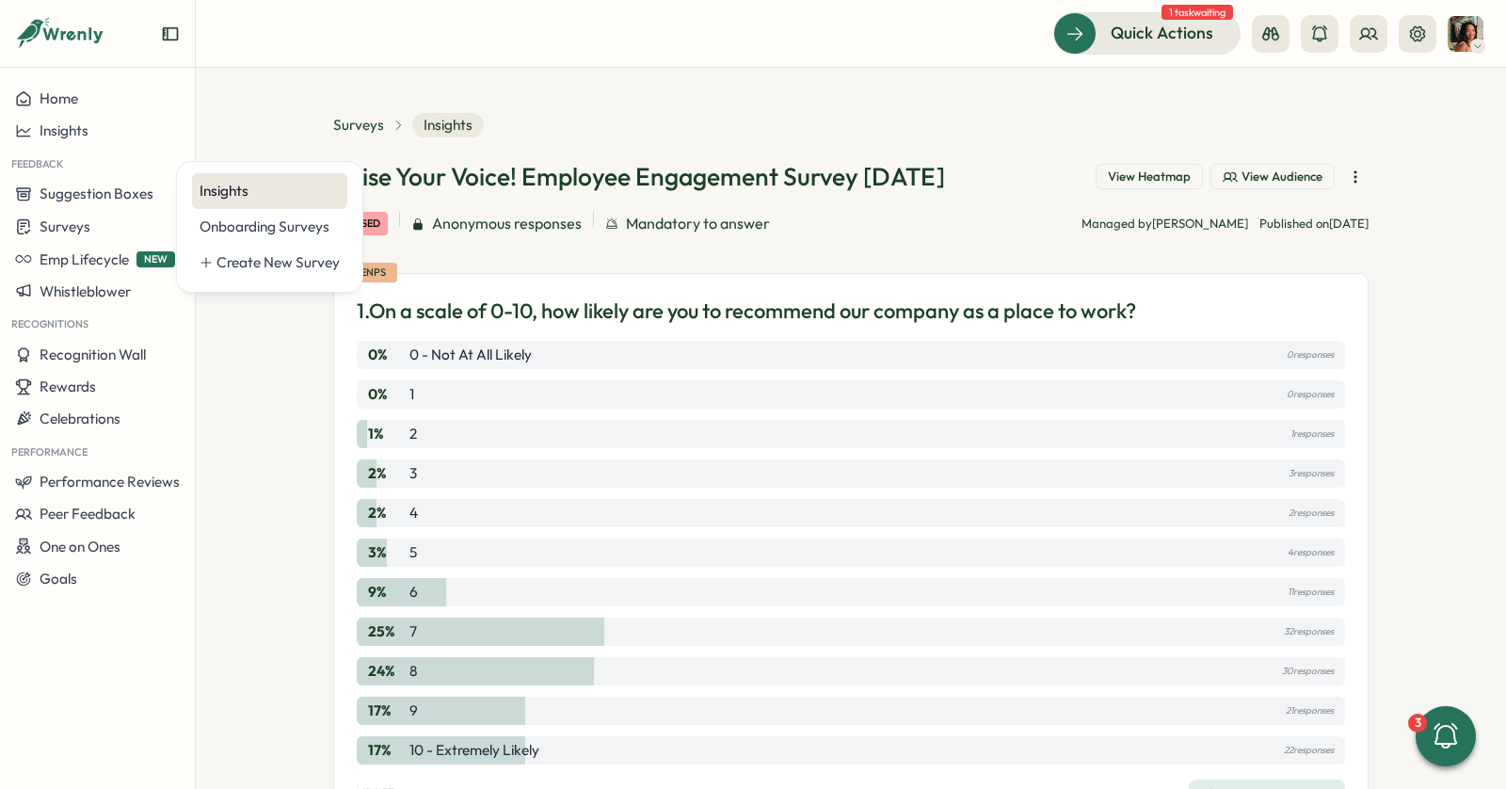
click at [241, 195] on div "Insights" at bounding box center [270, 191] width 140 height 21
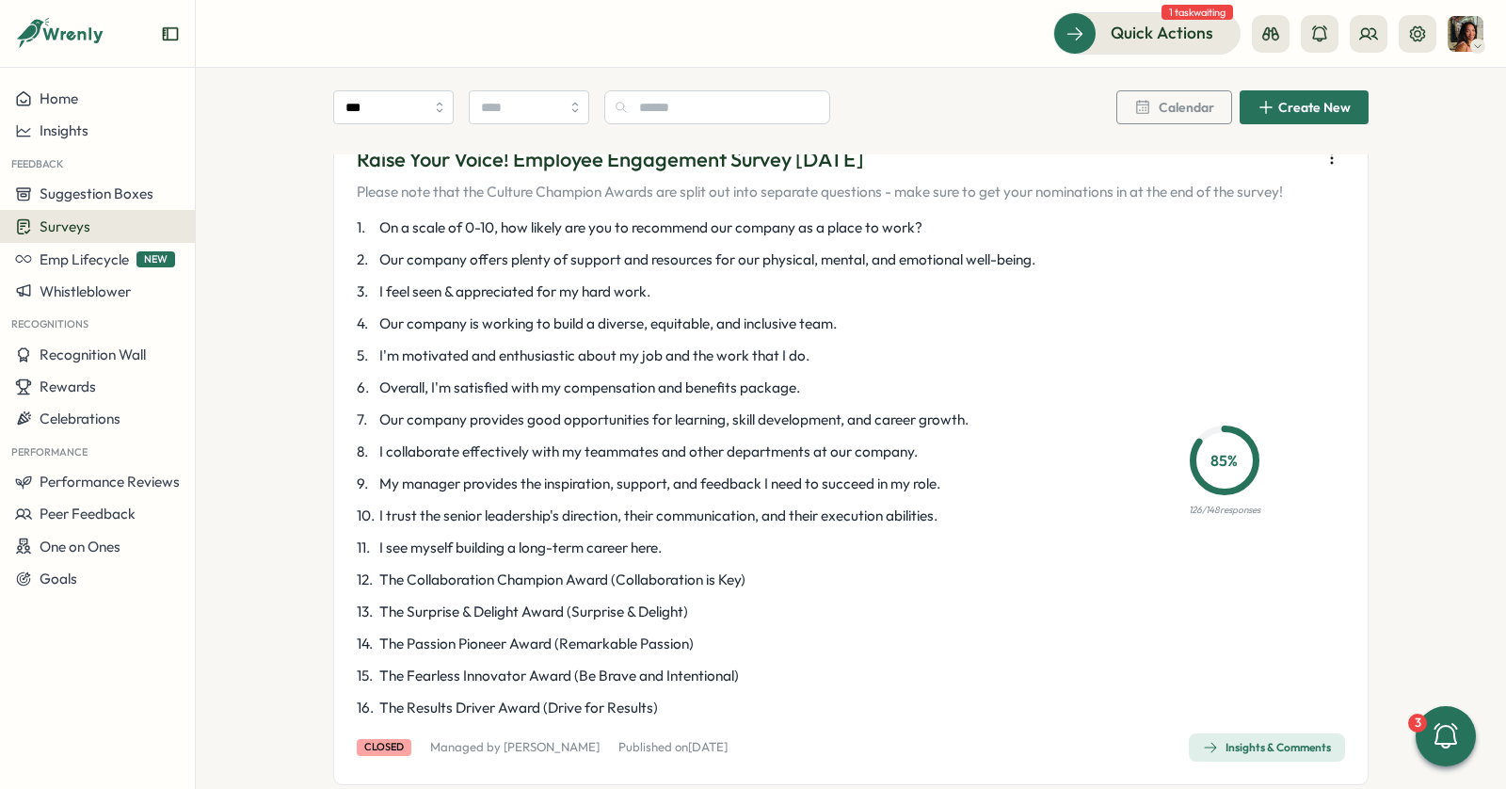
scroll to position [28, 0]
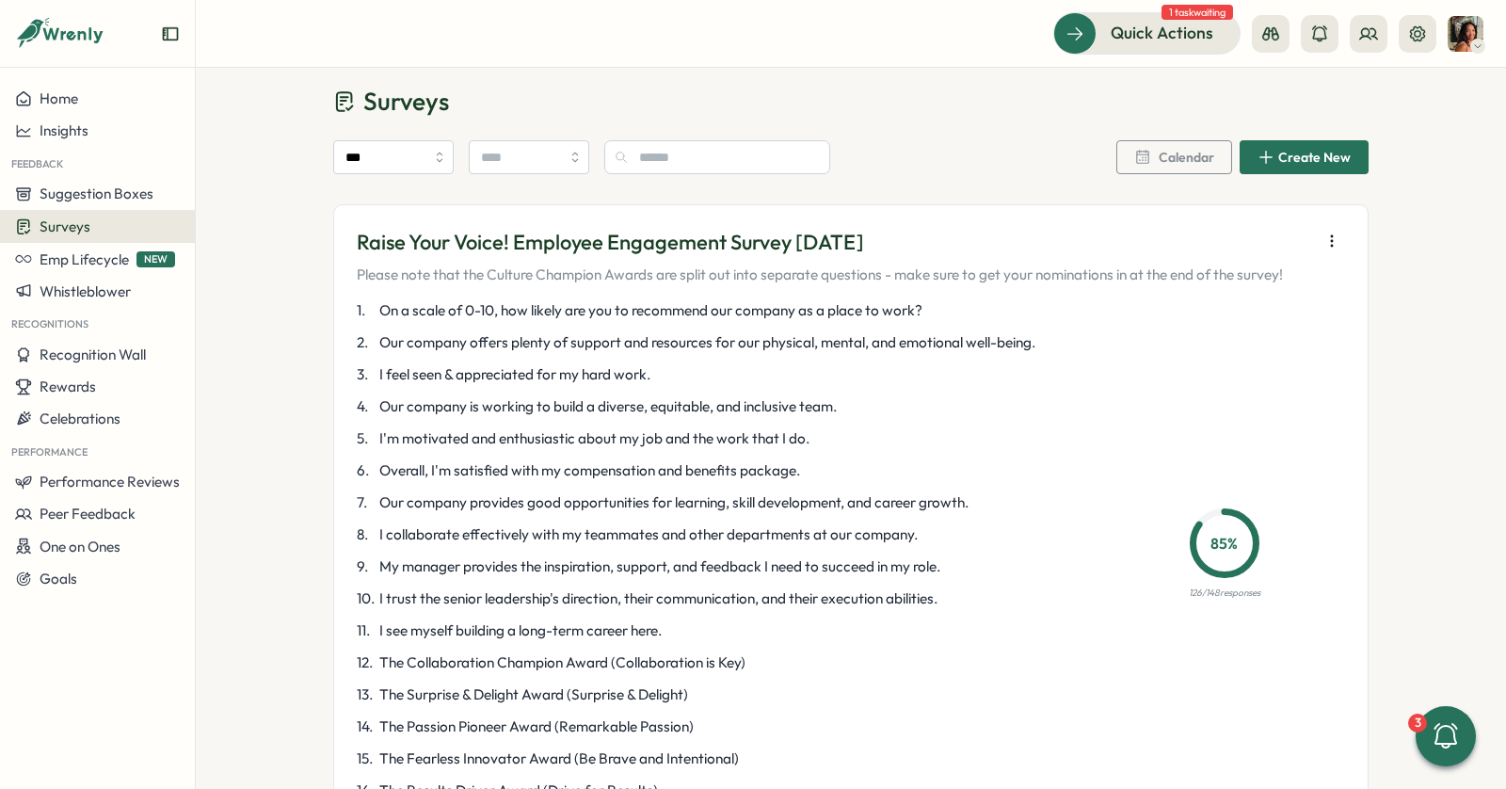
click at [1322, 247] on icon "button" at bounding box center [1331, 241] width 19 height 19
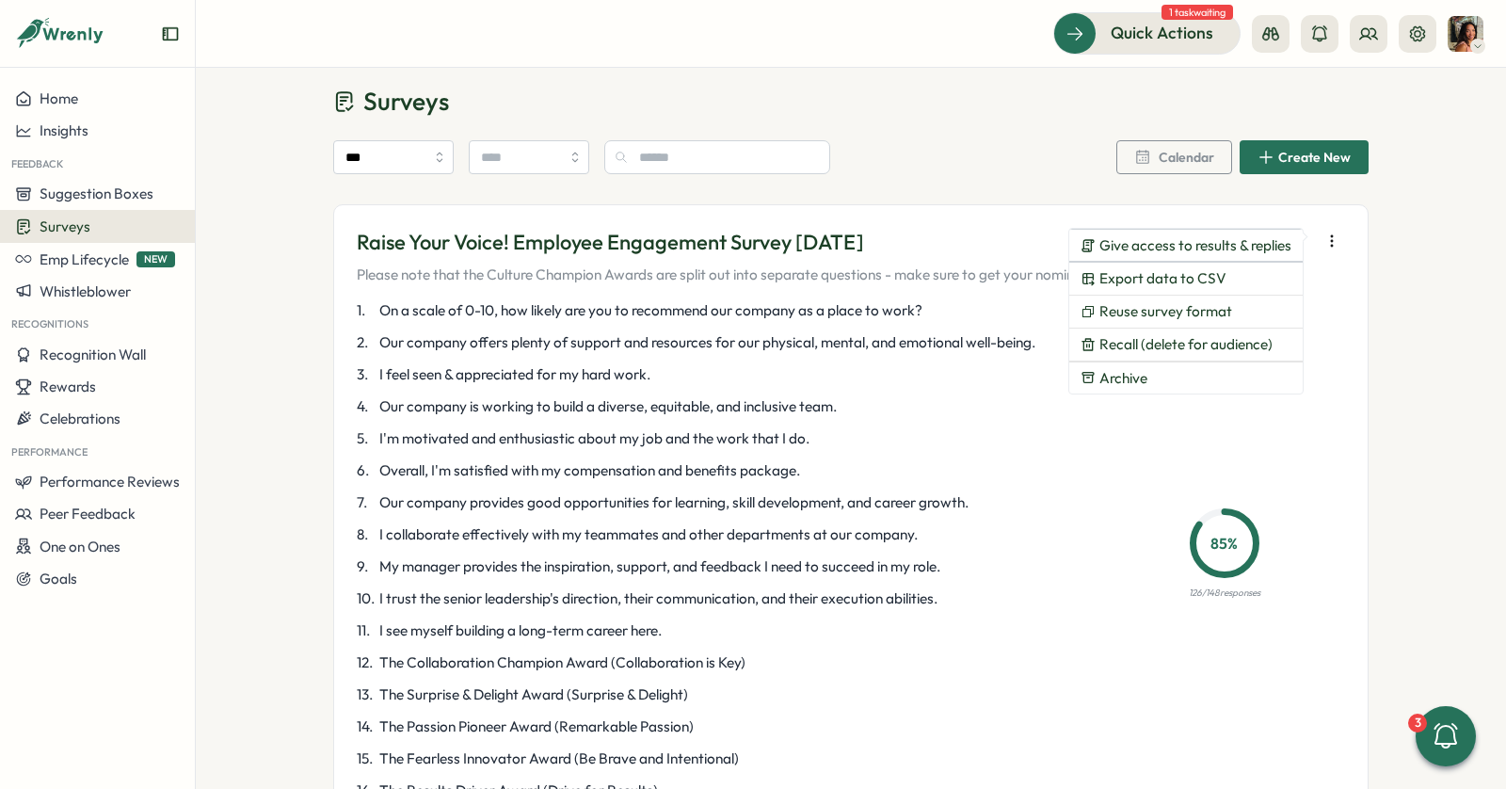
click at [1175, 482] on div "1 . On a scale of 0-10, how likely are you to recommend our company as a place …" at bounding box center [851, 550] width 988 height 501
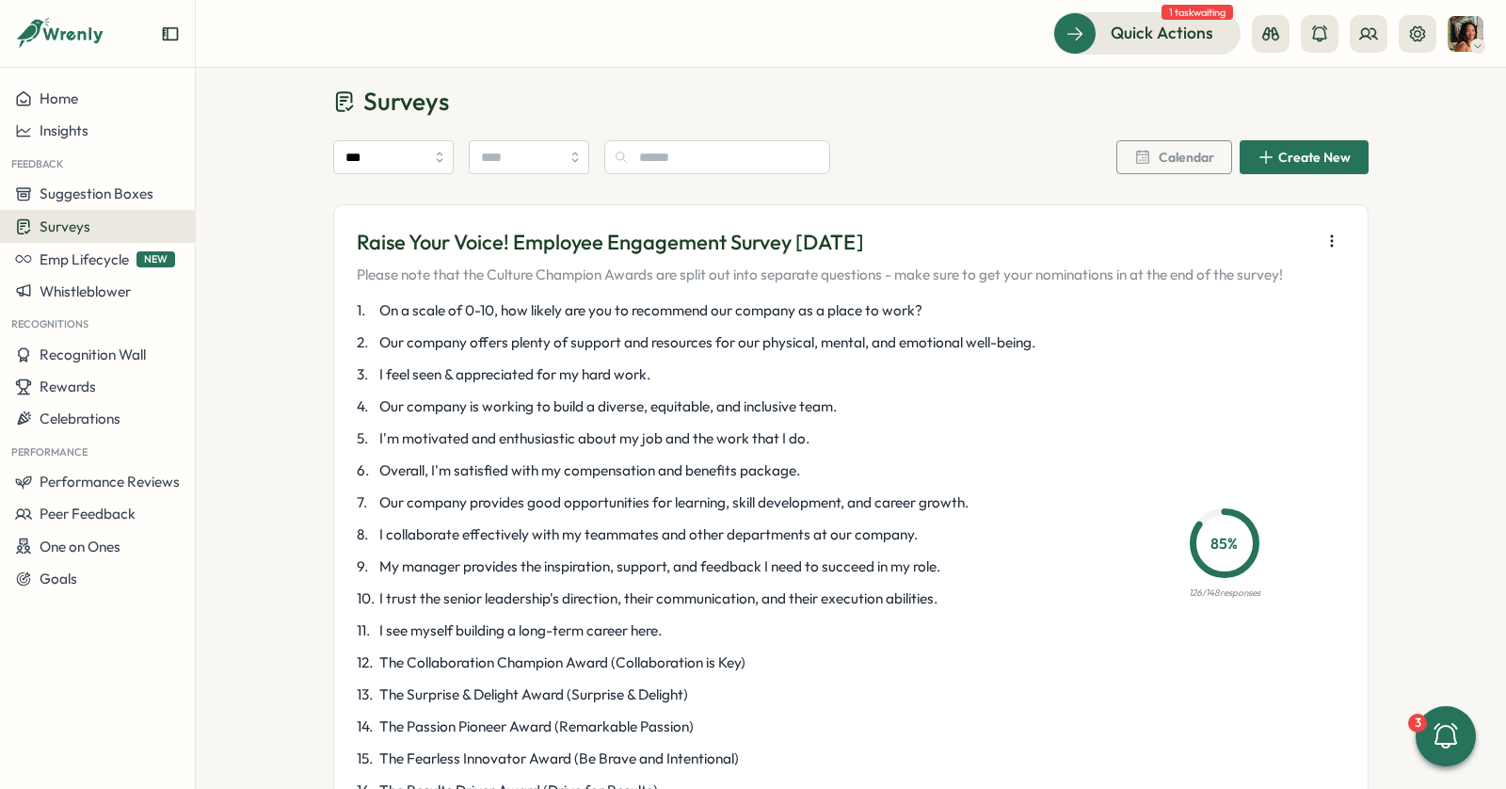
scroll to position [415, 0]
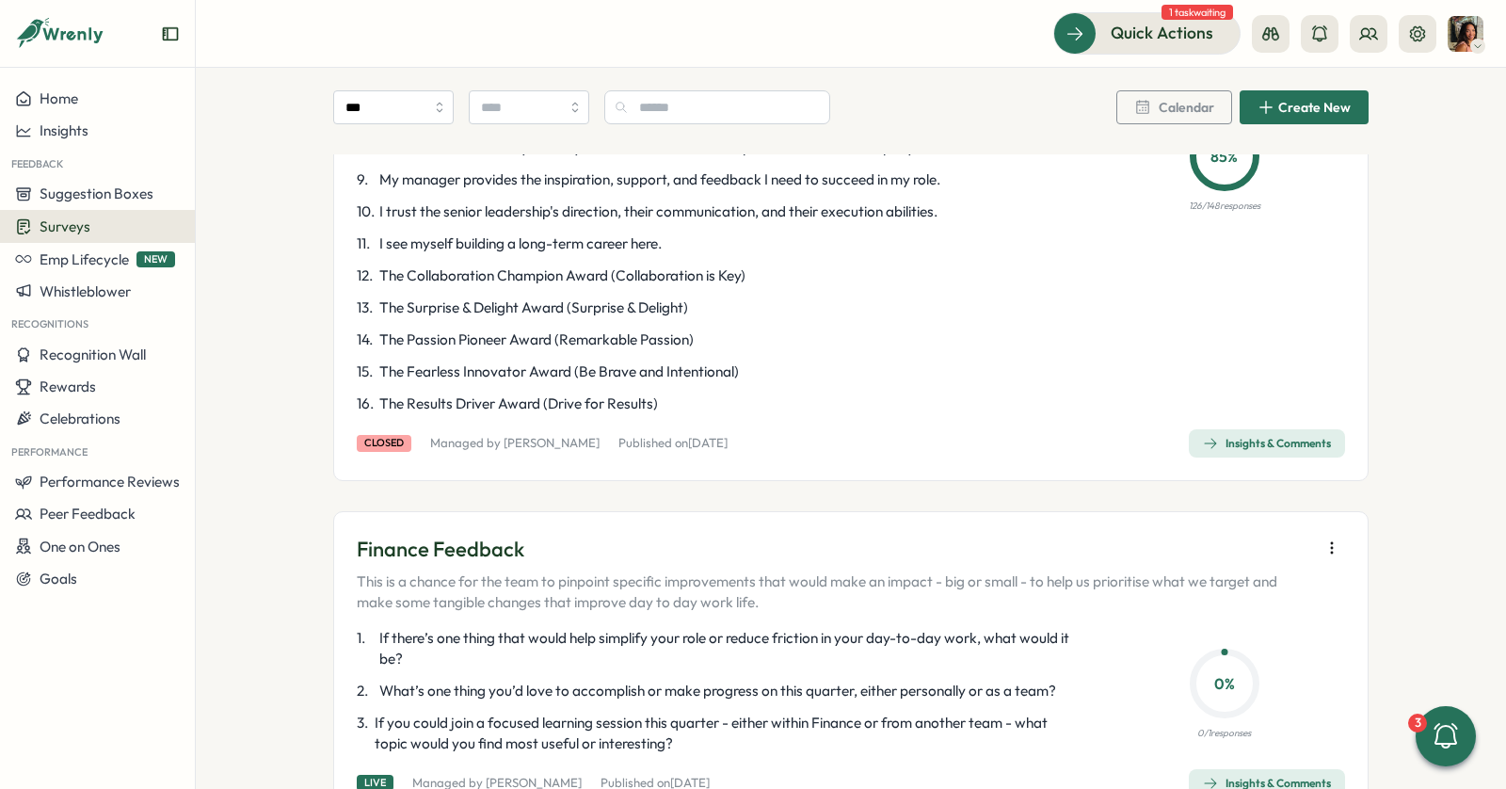
click at [1257, 441] on div "Insights & Comments" at bounding box center [1267, 443] width 128 height 15
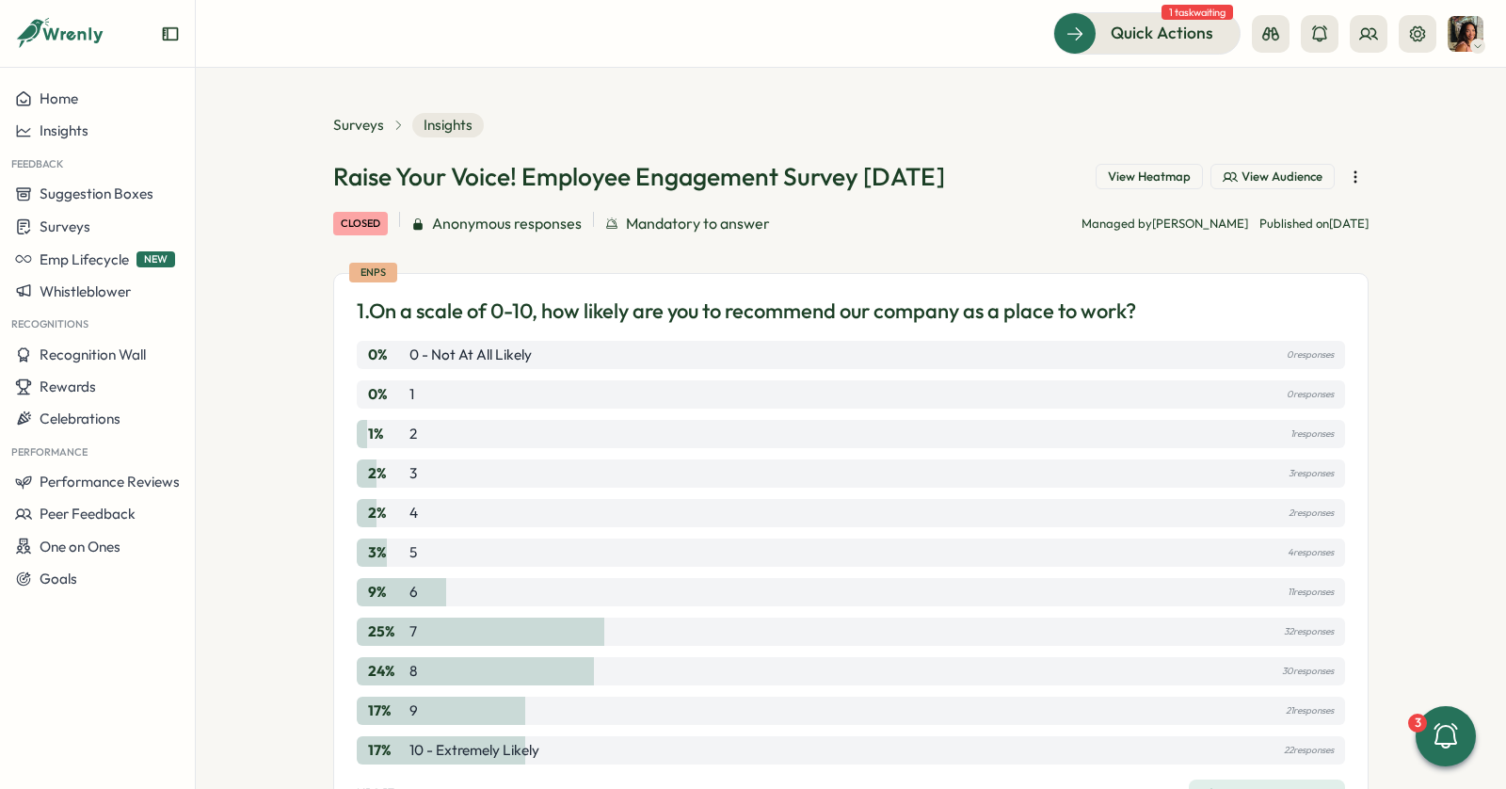
click at [1156, 168] on span "View Heatmap" at bounding box center [1149, 176] width 83 height 17
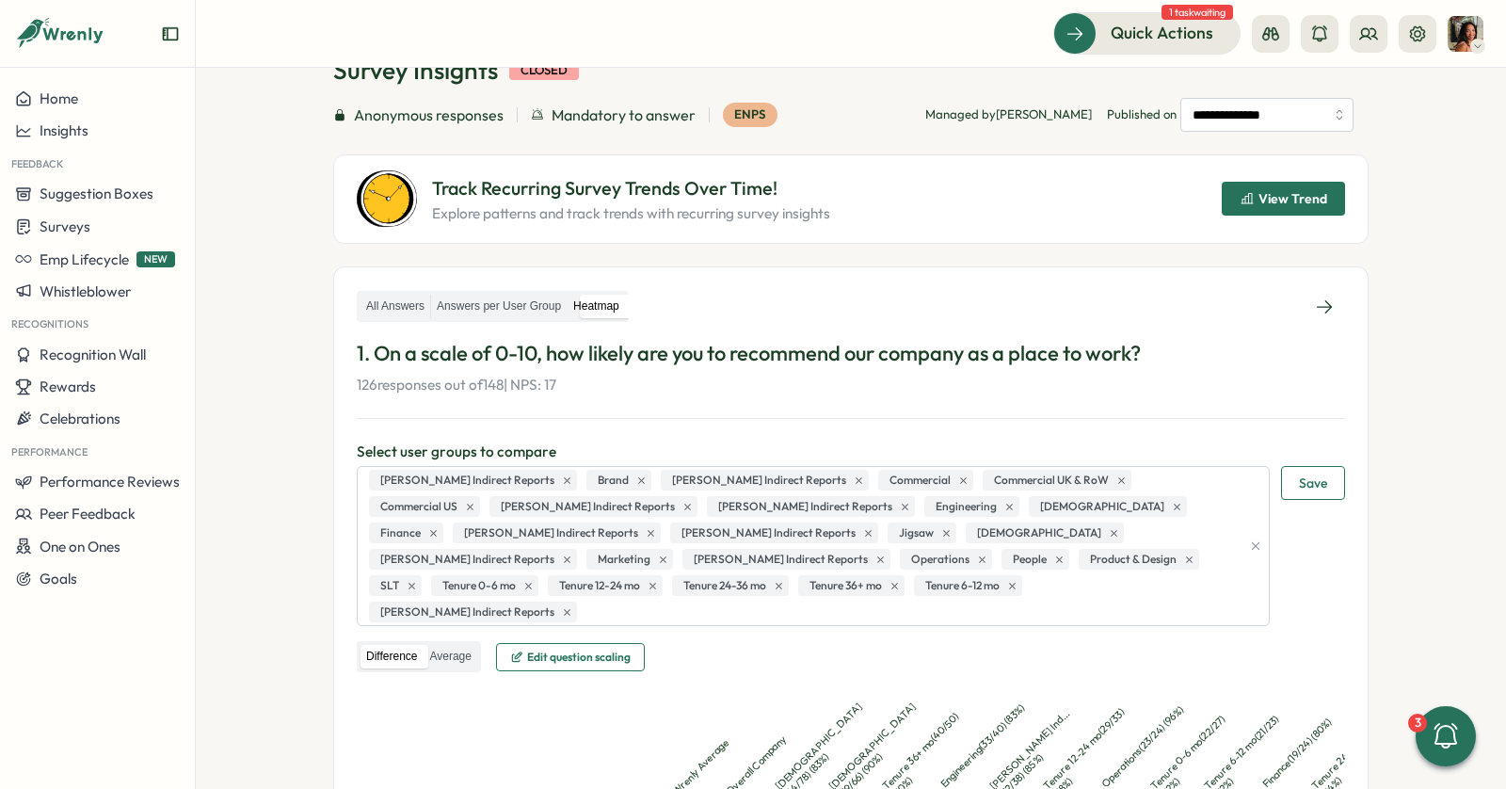
scroll to position [104, 0]
click at [535, 314] on label "Answers per User Group" at bounding box center [499, 308] width 136 height 24
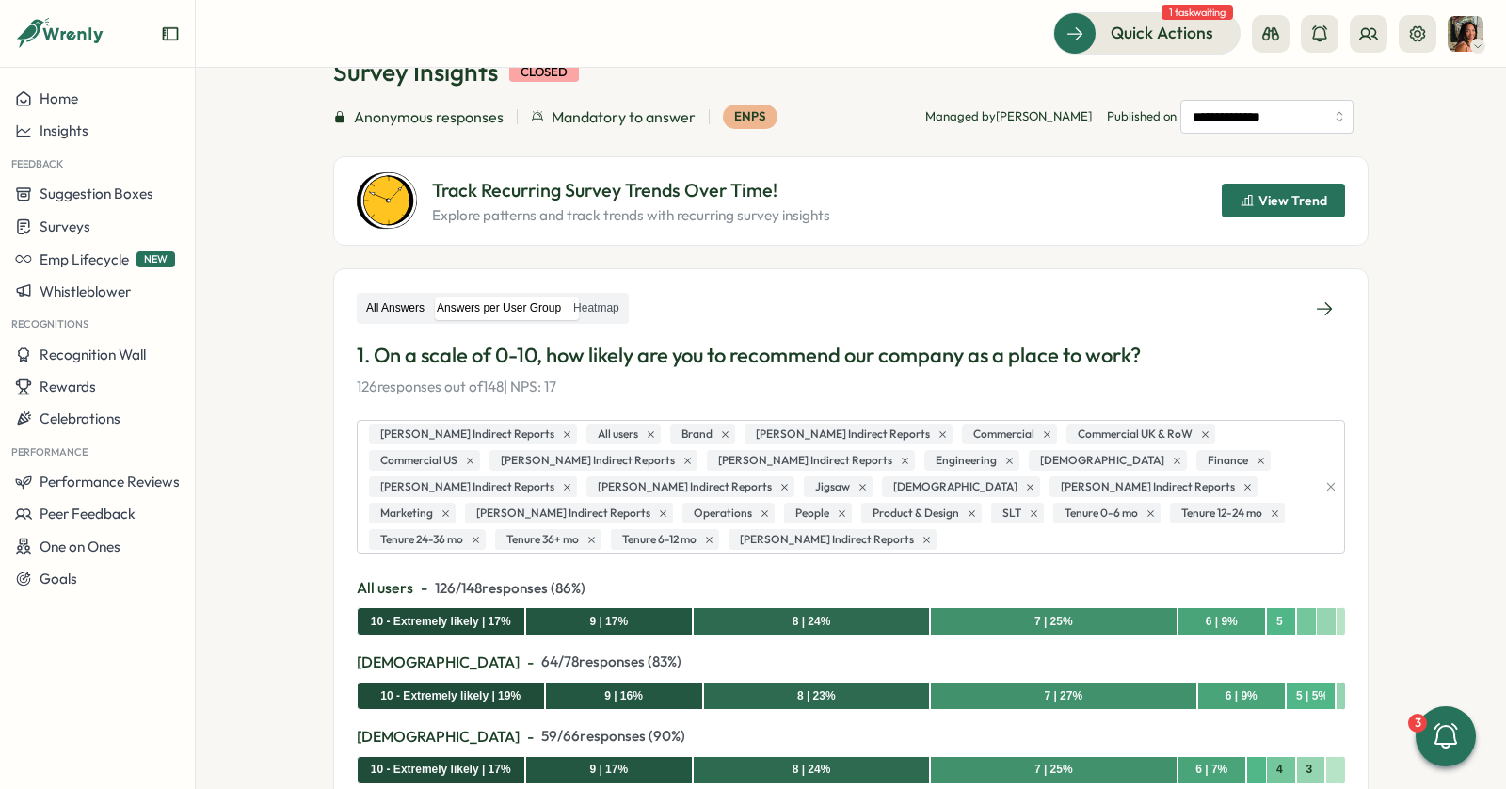
click at [411, 305] on label "All Answers" at bounding box center [395, 308] width 70 height 24
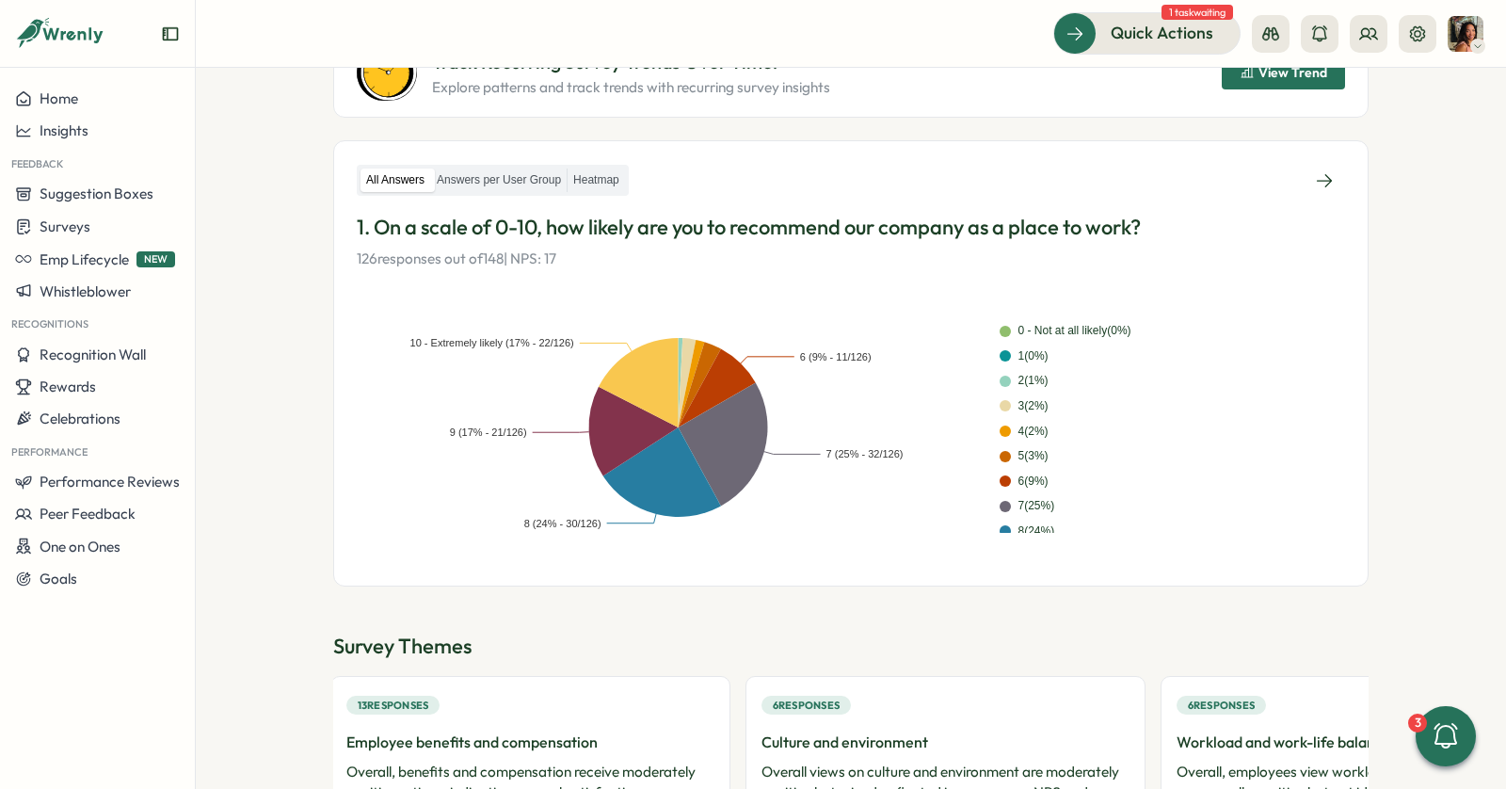
scroll to position [0, 0]
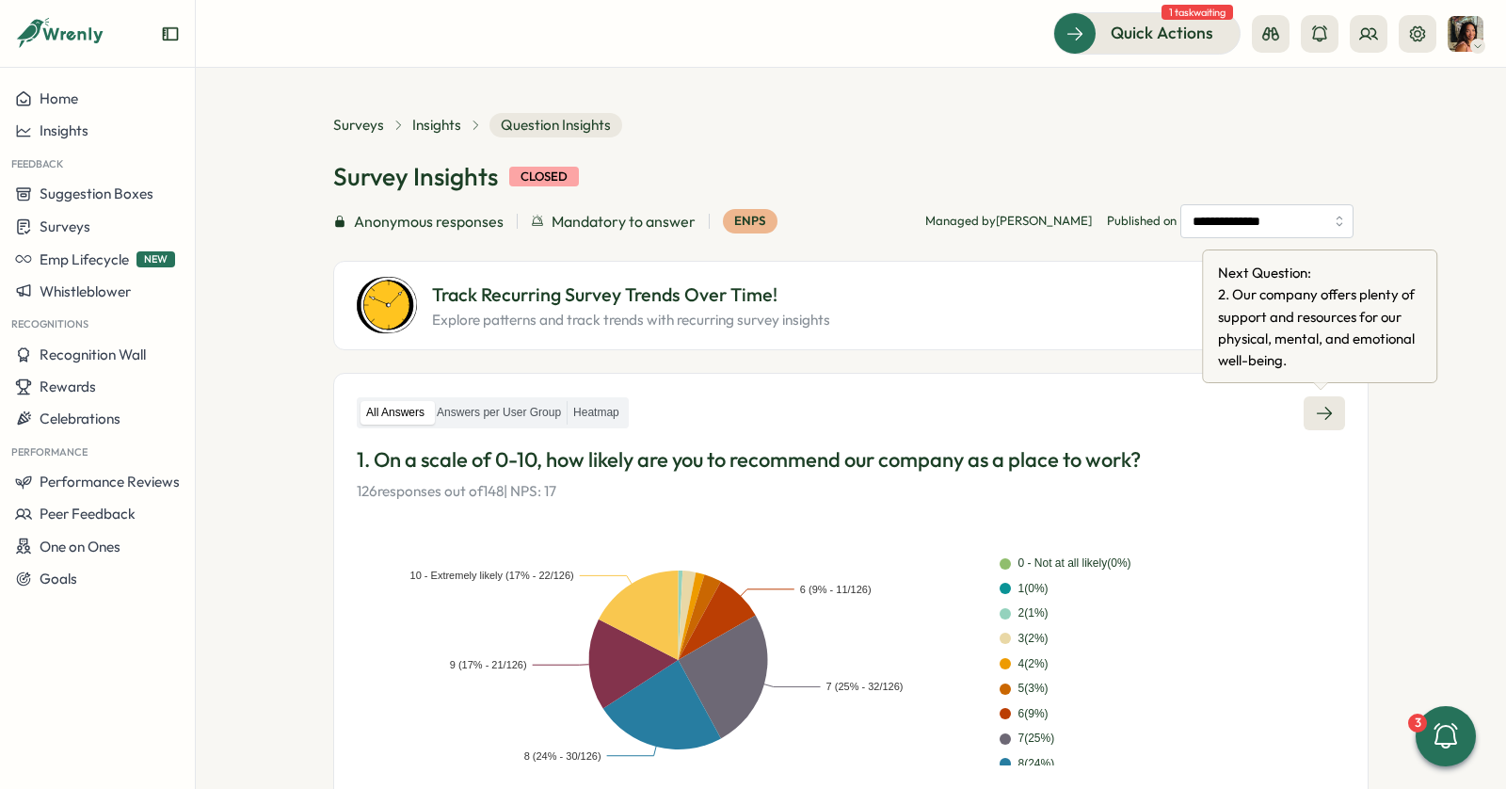
click at [1316, 407] on icon at bounding box center [1324, 413] width 19 height 19
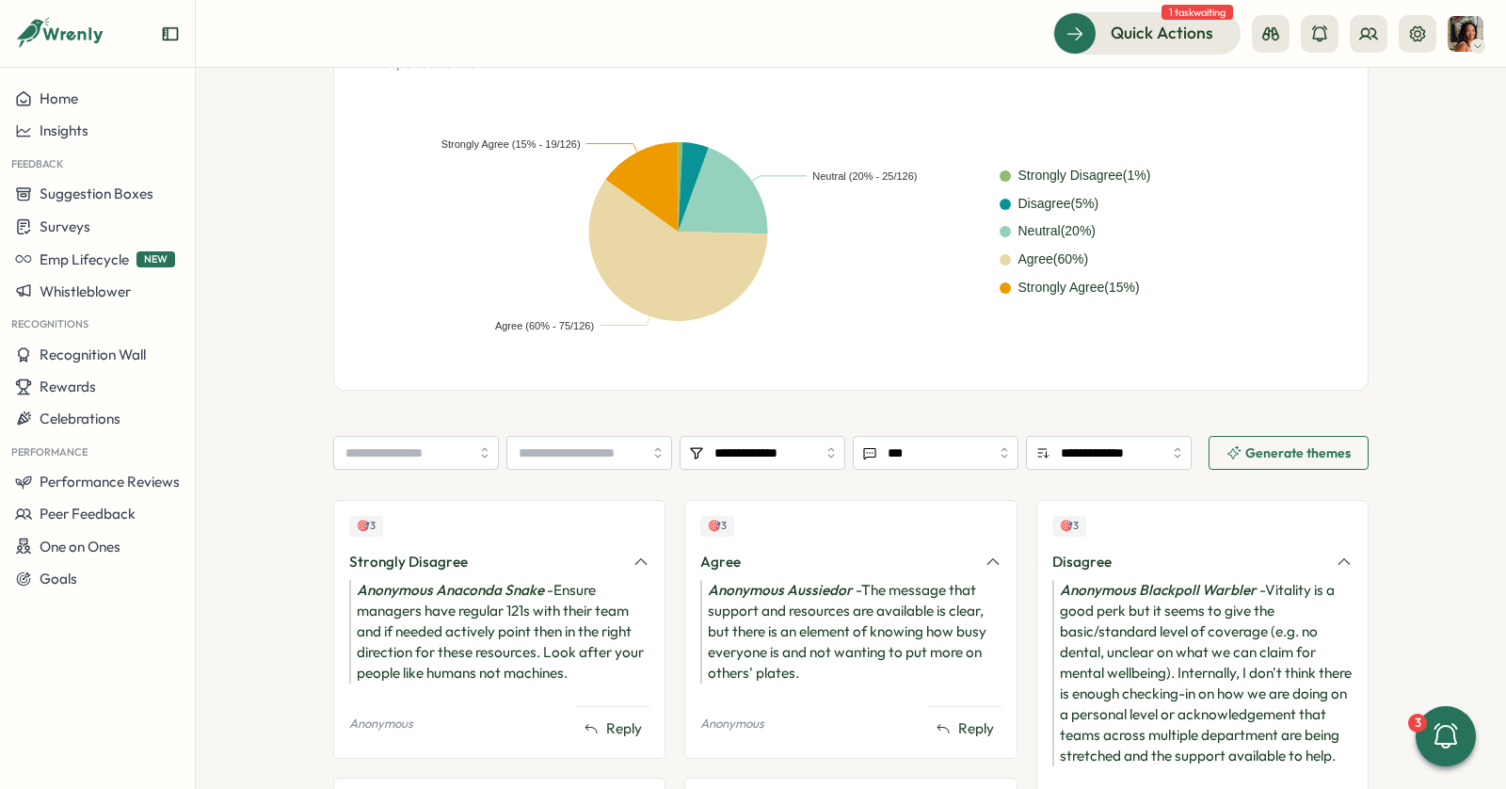
scroll to position [430, 0]
click at [1131, 453] on input "**********" at bounding box center [1109, 451] width 166 height 34
click at [1131, 455] on input "**********" at bounding box center [1109, 451] width 166 height 34
click at [807, 437] on input "**********" at bounding box center [762, 451] width 166 height 34
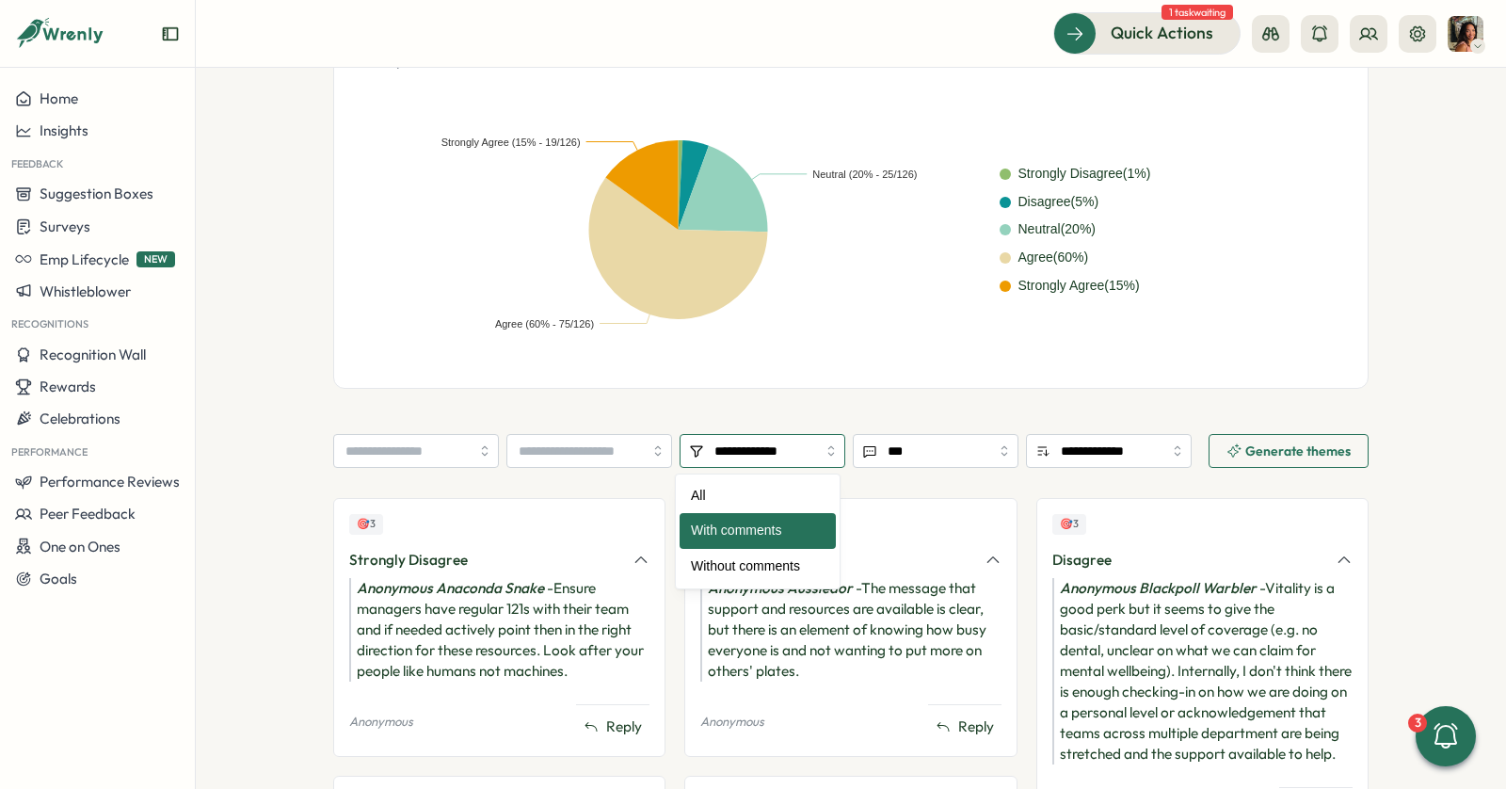
click at [807, 437] on input "**********" at bounding box center [762, 451] width 166 height 34
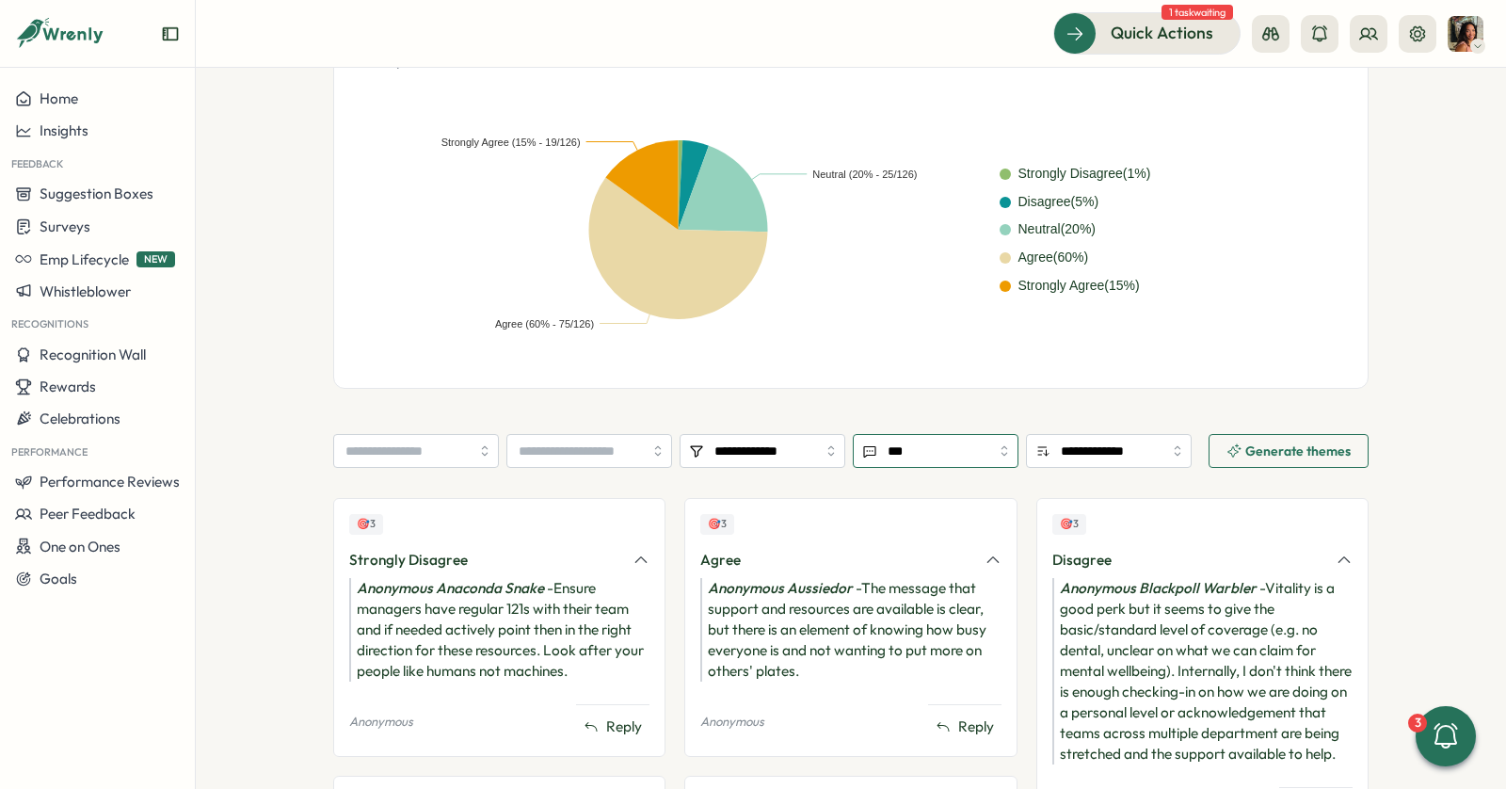
click at [960, 437] on input "***" at bounding box center [936, 451] width 166 height 34
click at [915, 453] on input "***" at bounding box center [936, 451] width 166 height 34
click at [1097, 453] on input "**********" at bounding box center [1109, 451] width 166 height 34
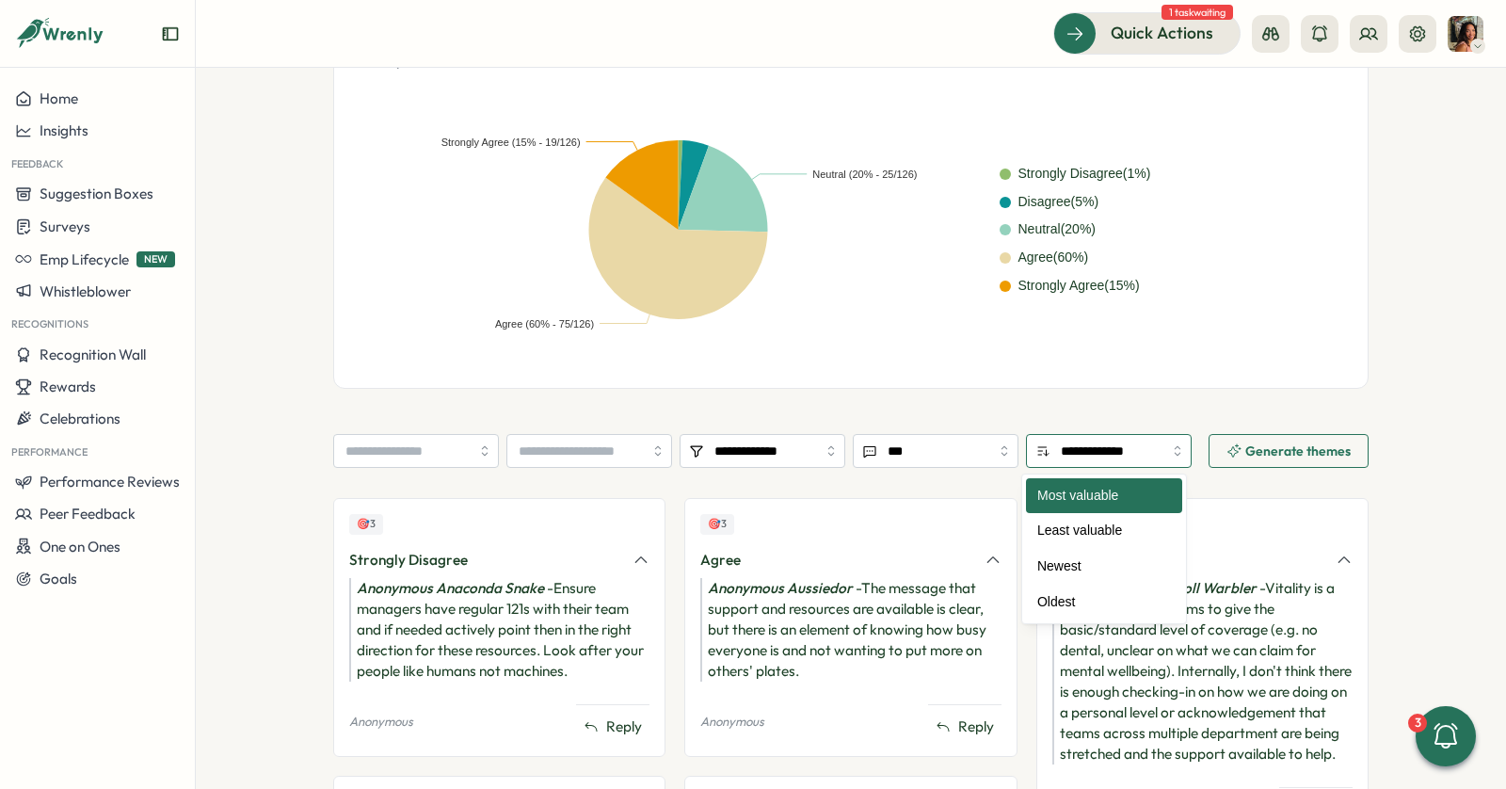
click at [1091, 446] on input "**********" at bounding box center [1109, 451] width 166 height 34
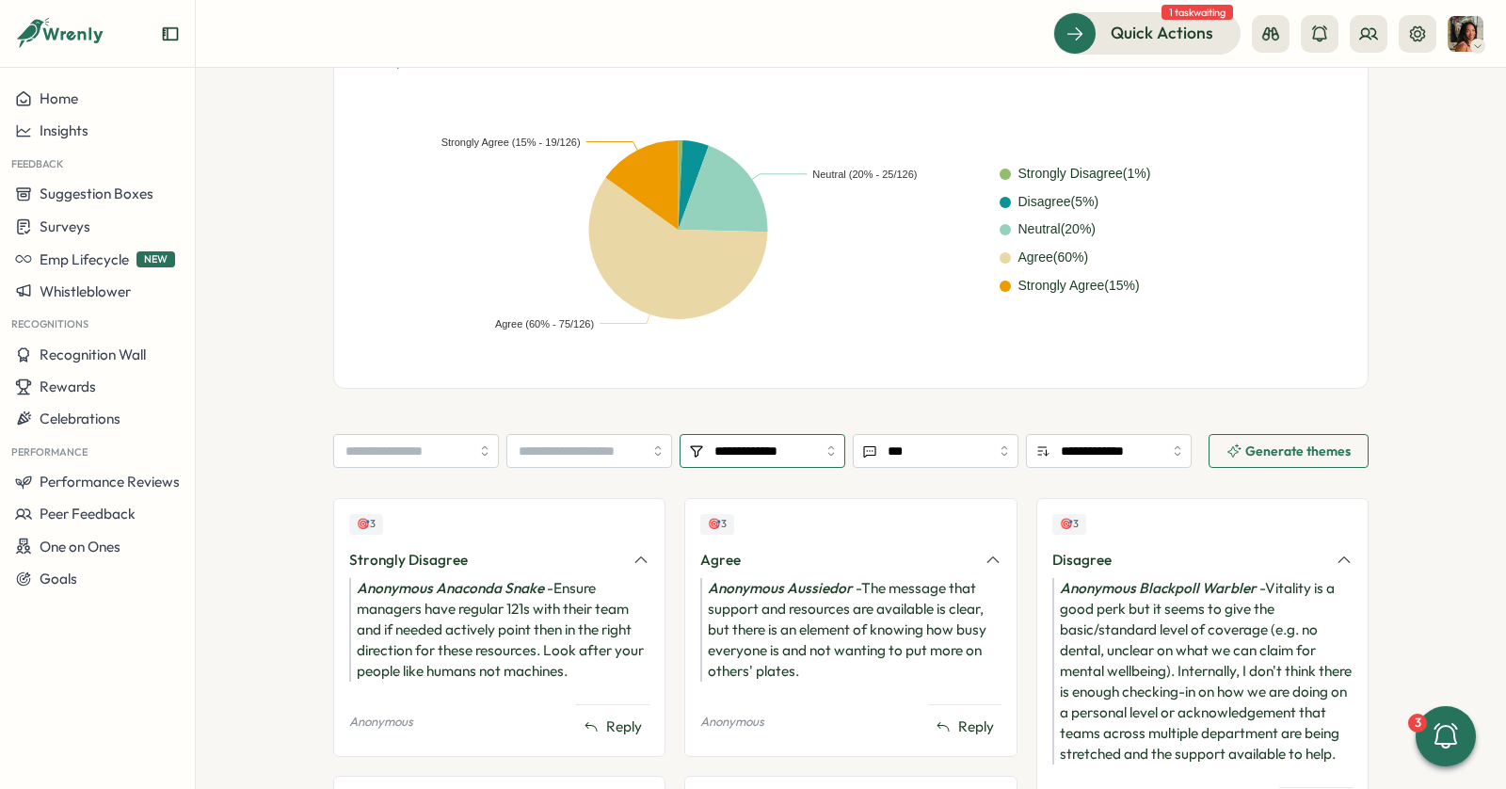
click at [782, 451] on input "**********" at bounding box center [762, 451] width 166 height 34
type input "***"
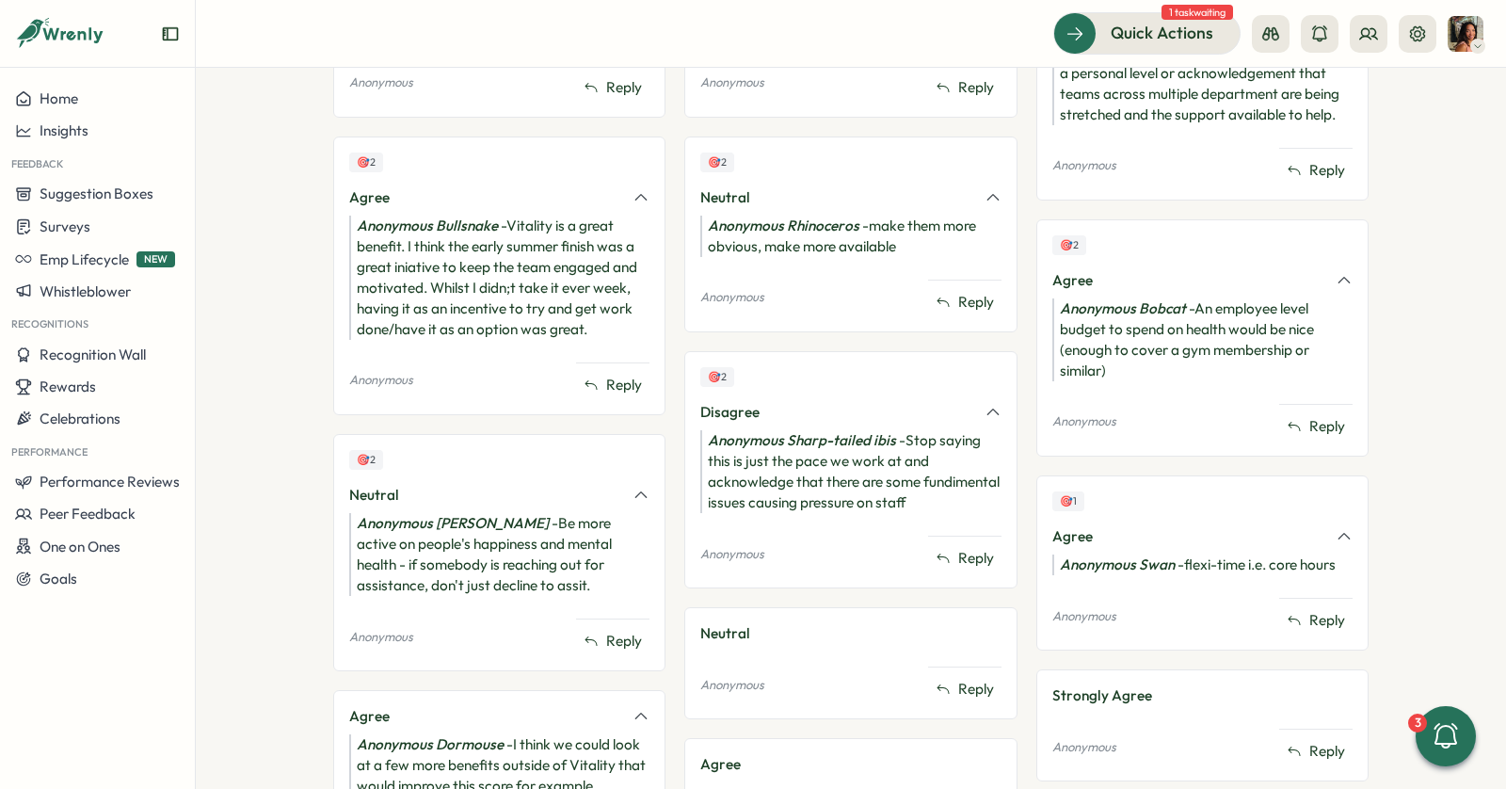
scroll to position [0, 0]
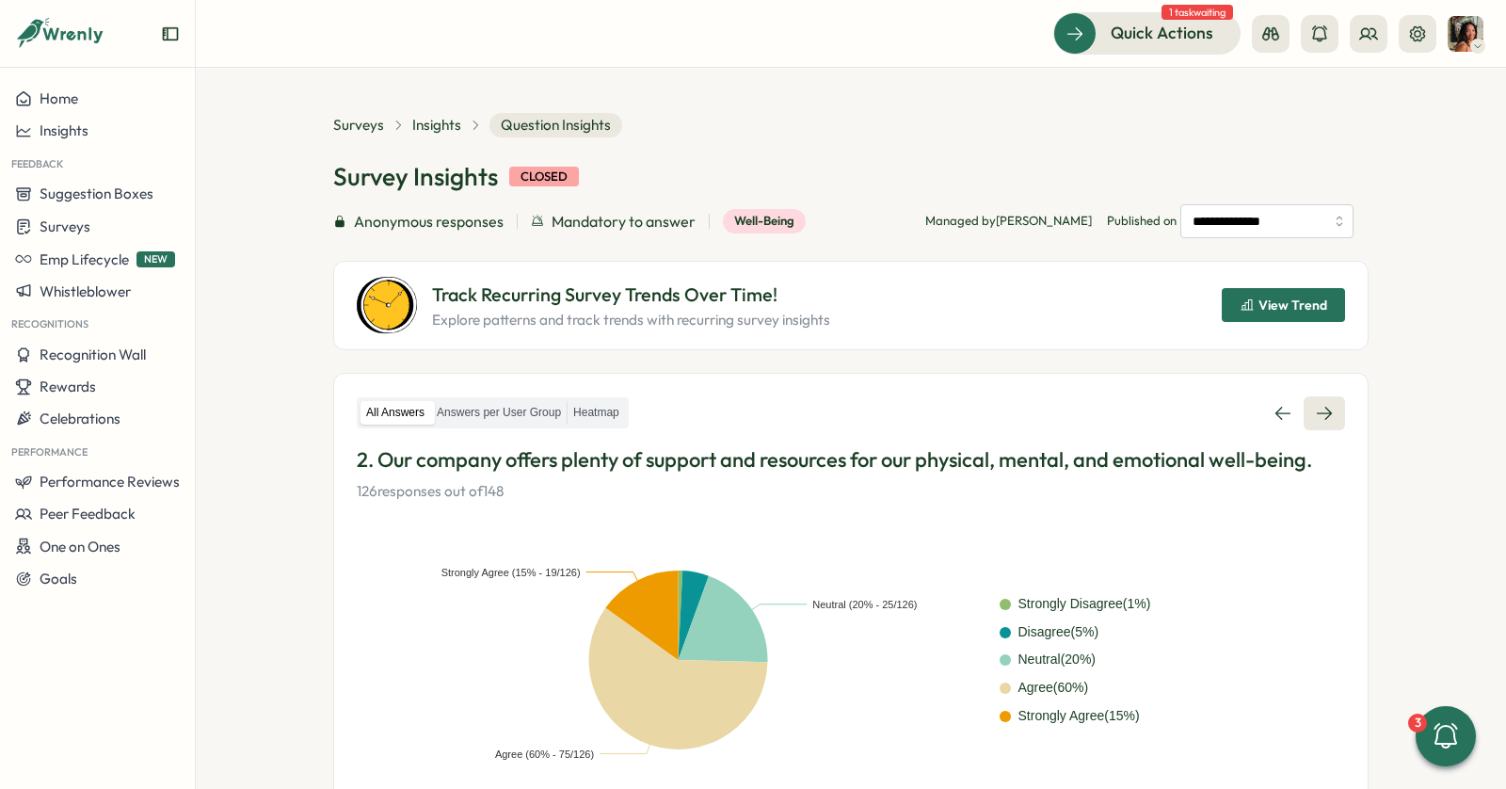
click at [1317, 405] on icon at bounding box center [1324, 413] width 19 height 19
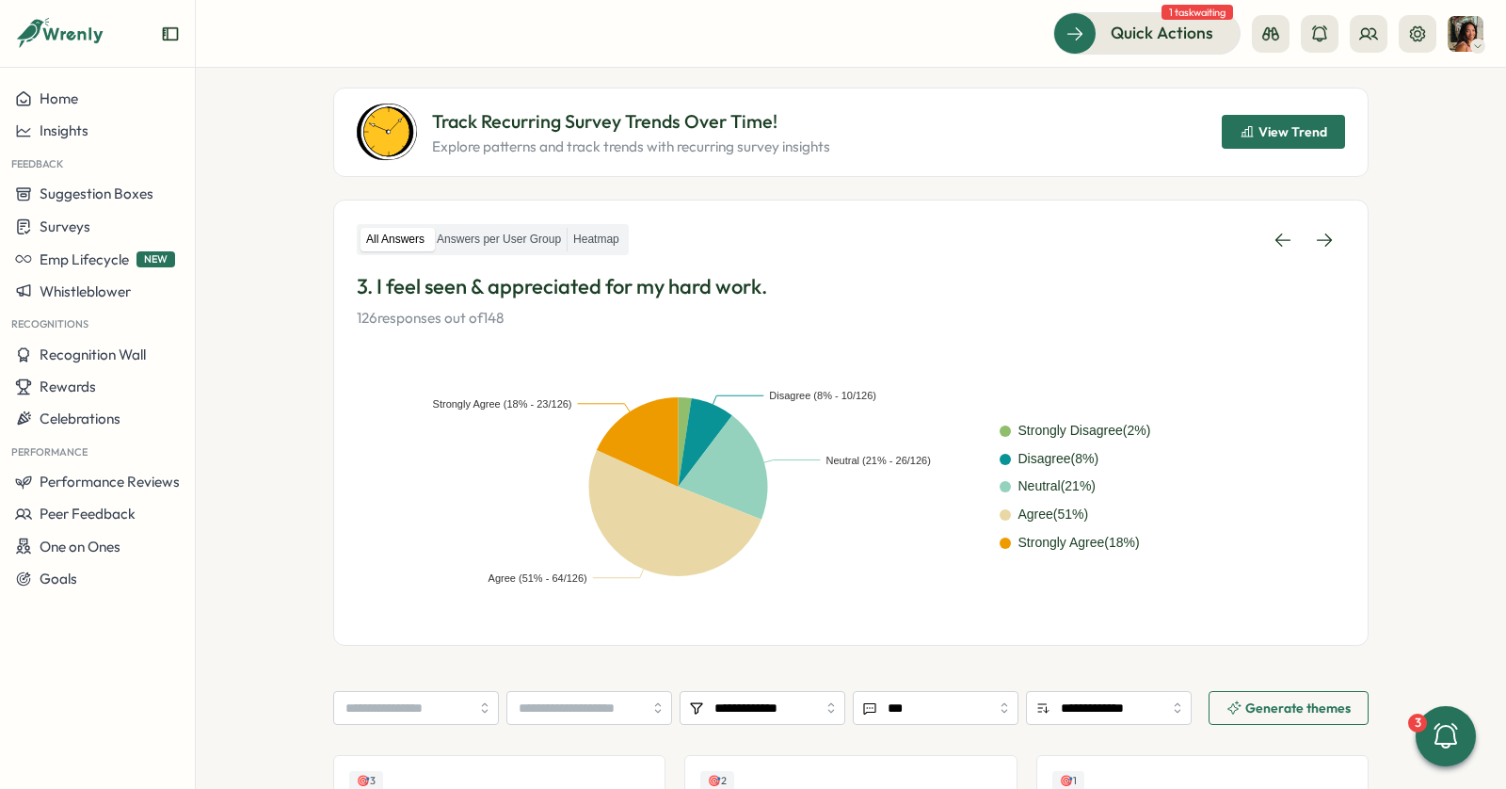
scroll to position [85, 0]
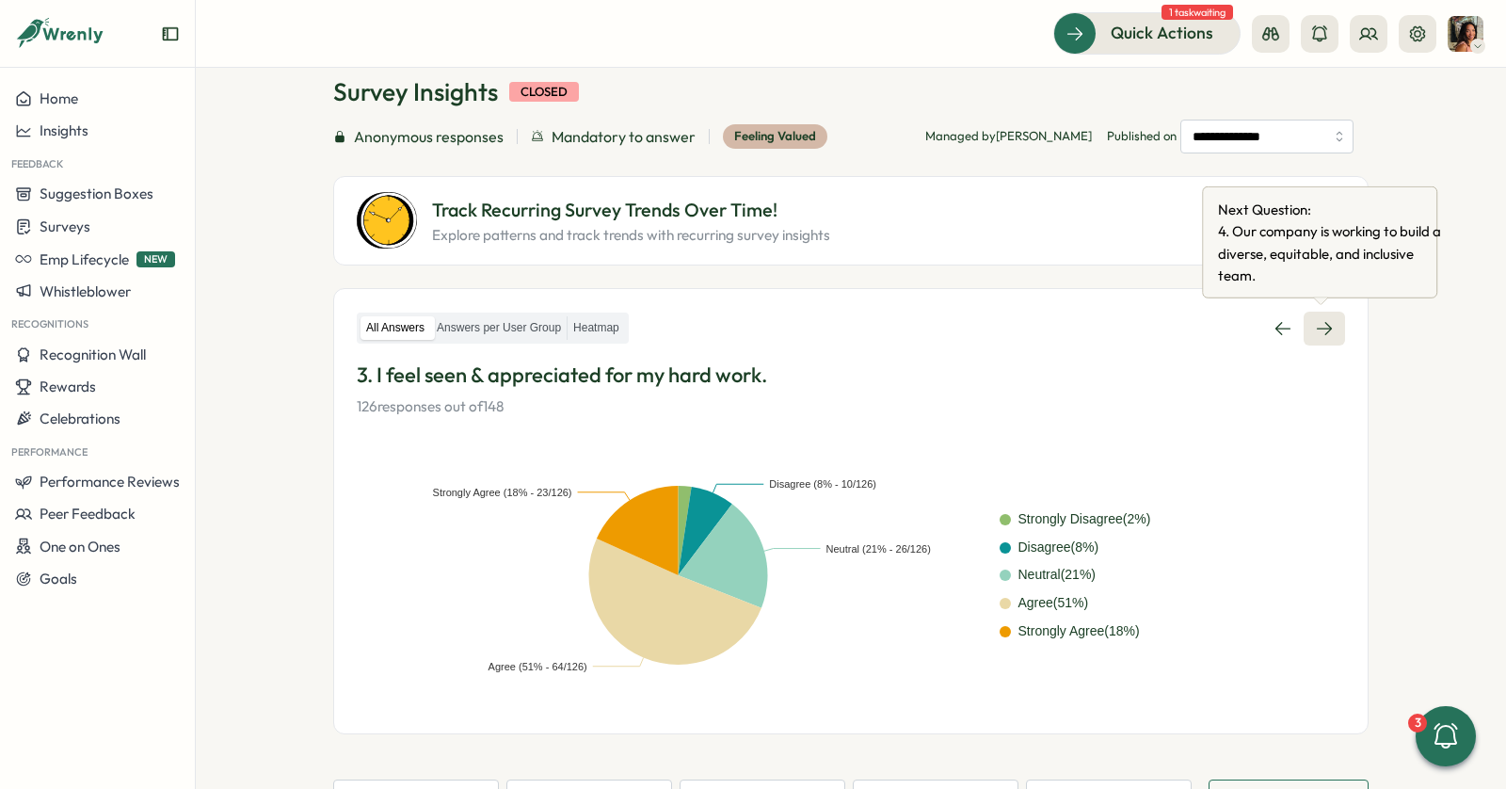
click at [1323, 337] on link at bounding box center [1323, 329] width 41 height 34
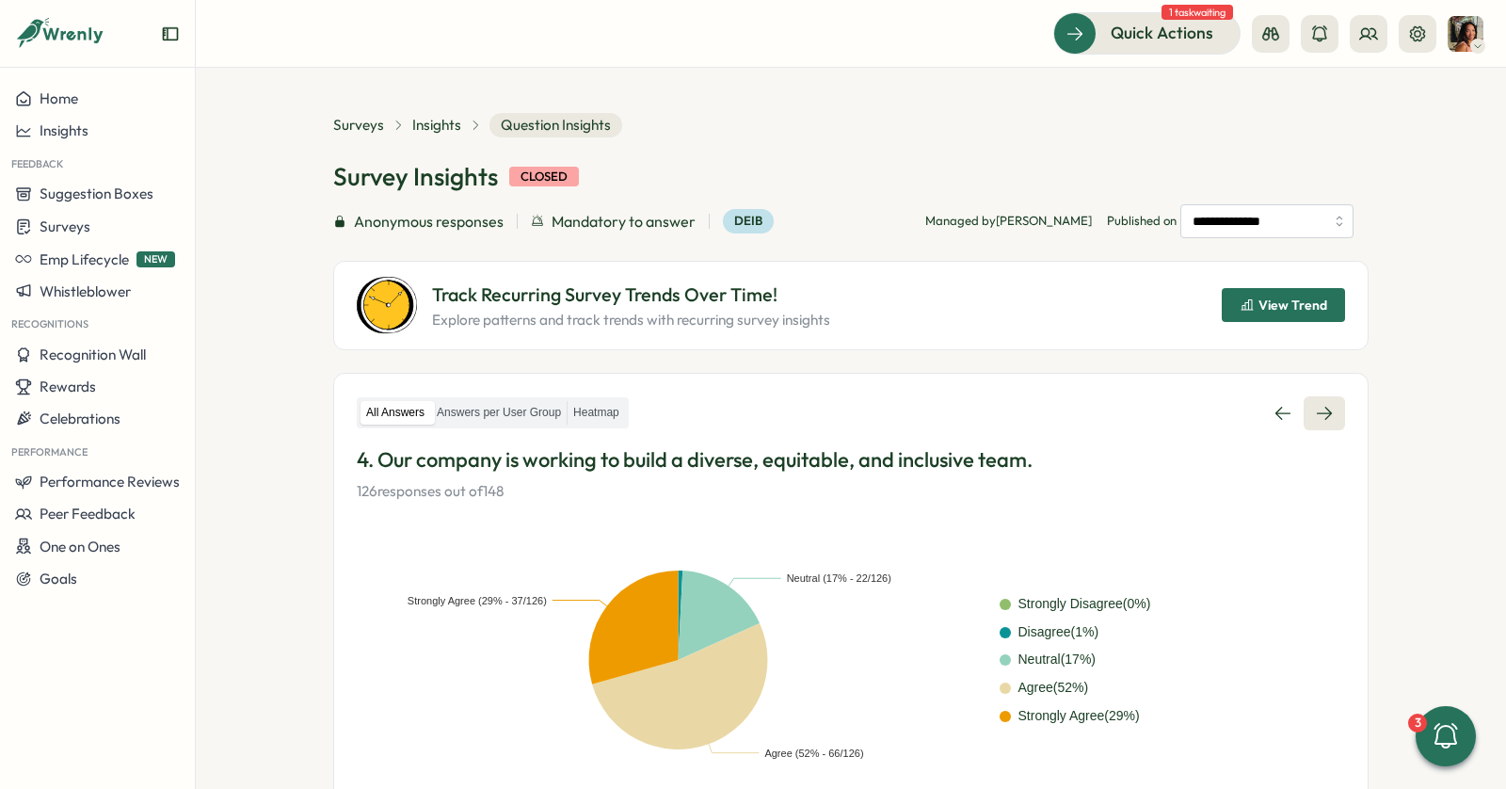
click at [1322, 401] on link at bounding box center [1323, 413] width 41 height 34
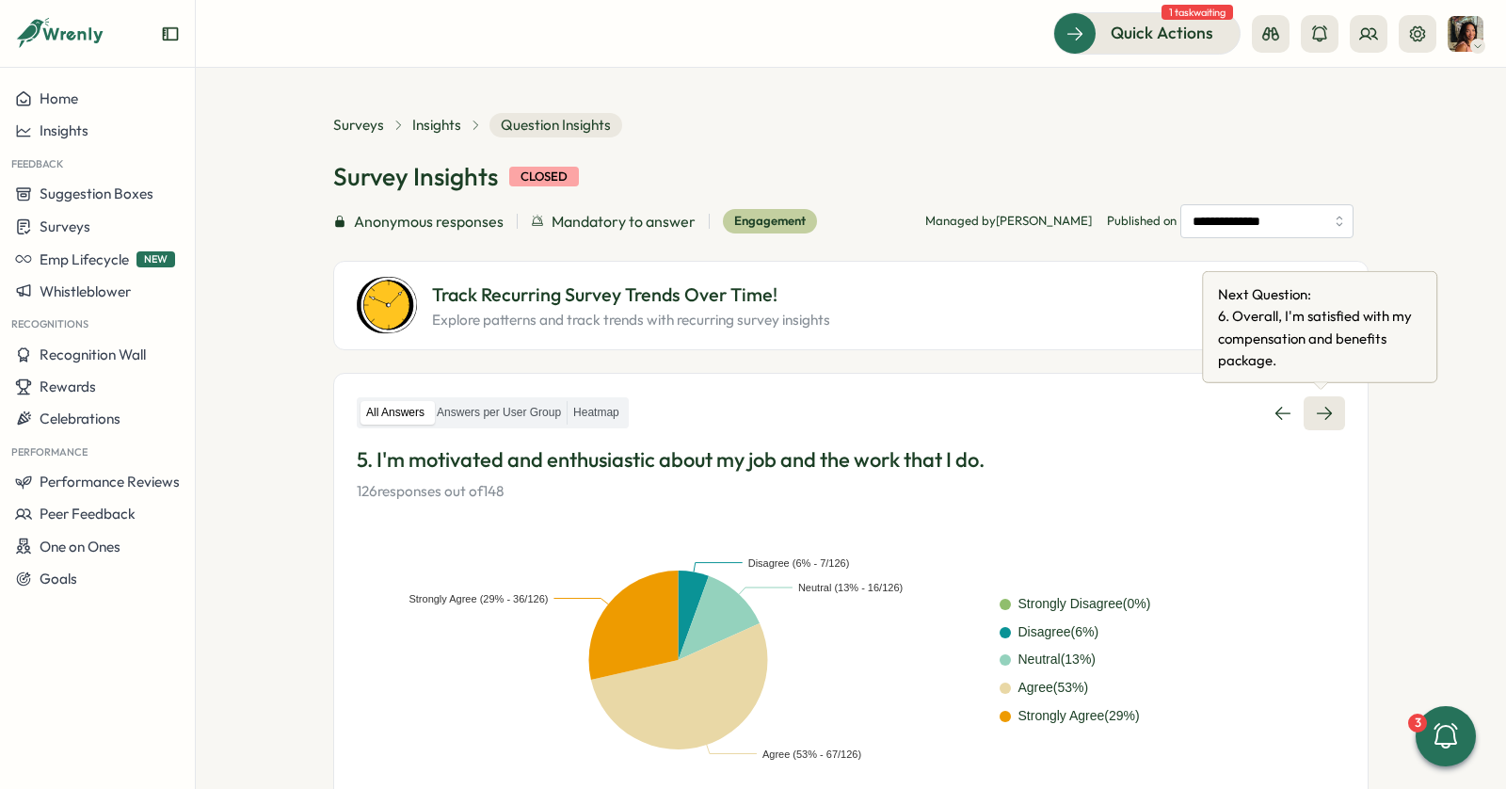
click at [1321, 422] on link at bounding box center [1323, 413] width 41 height 34
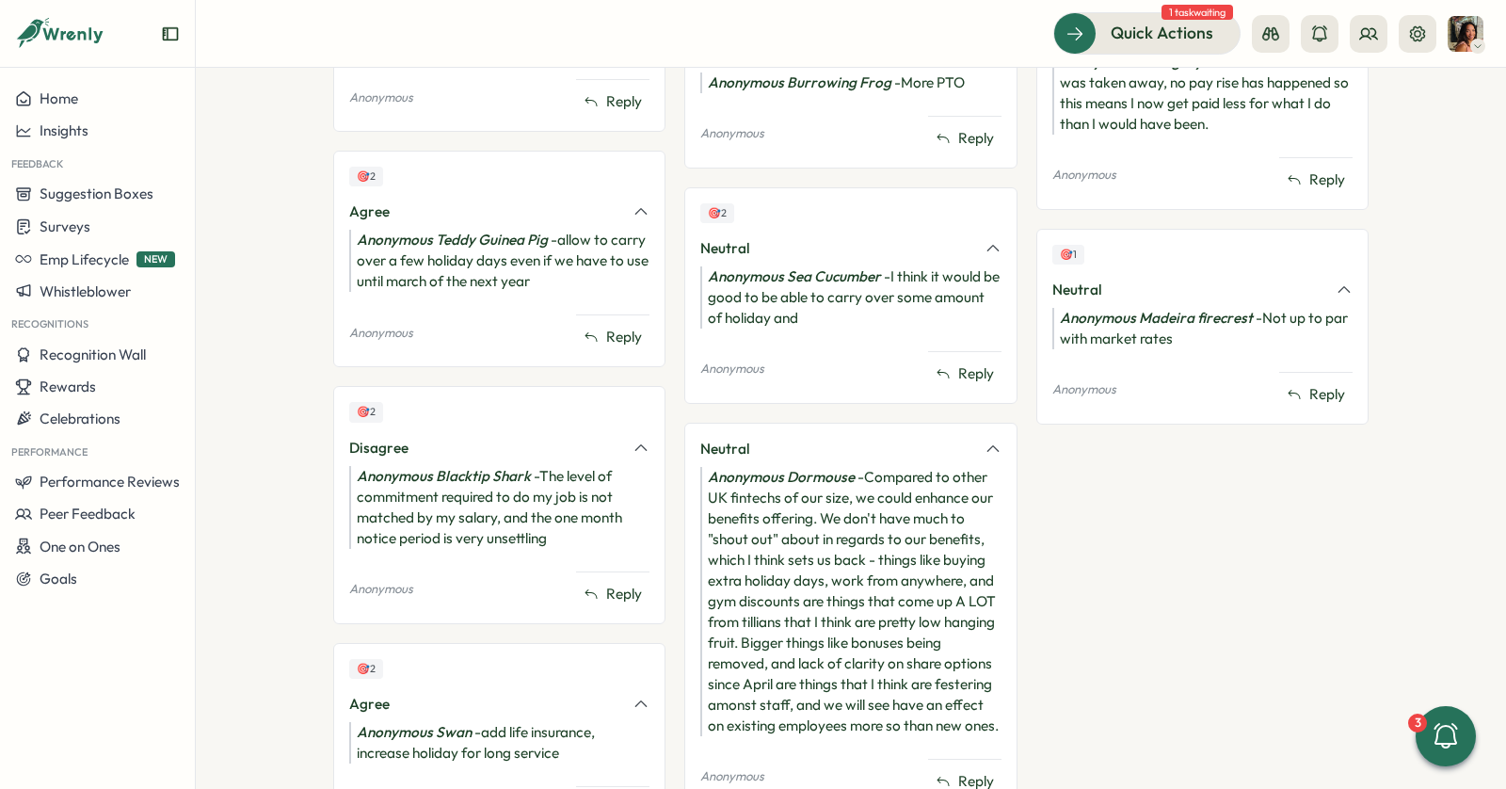
scroll to position [2405, 0]
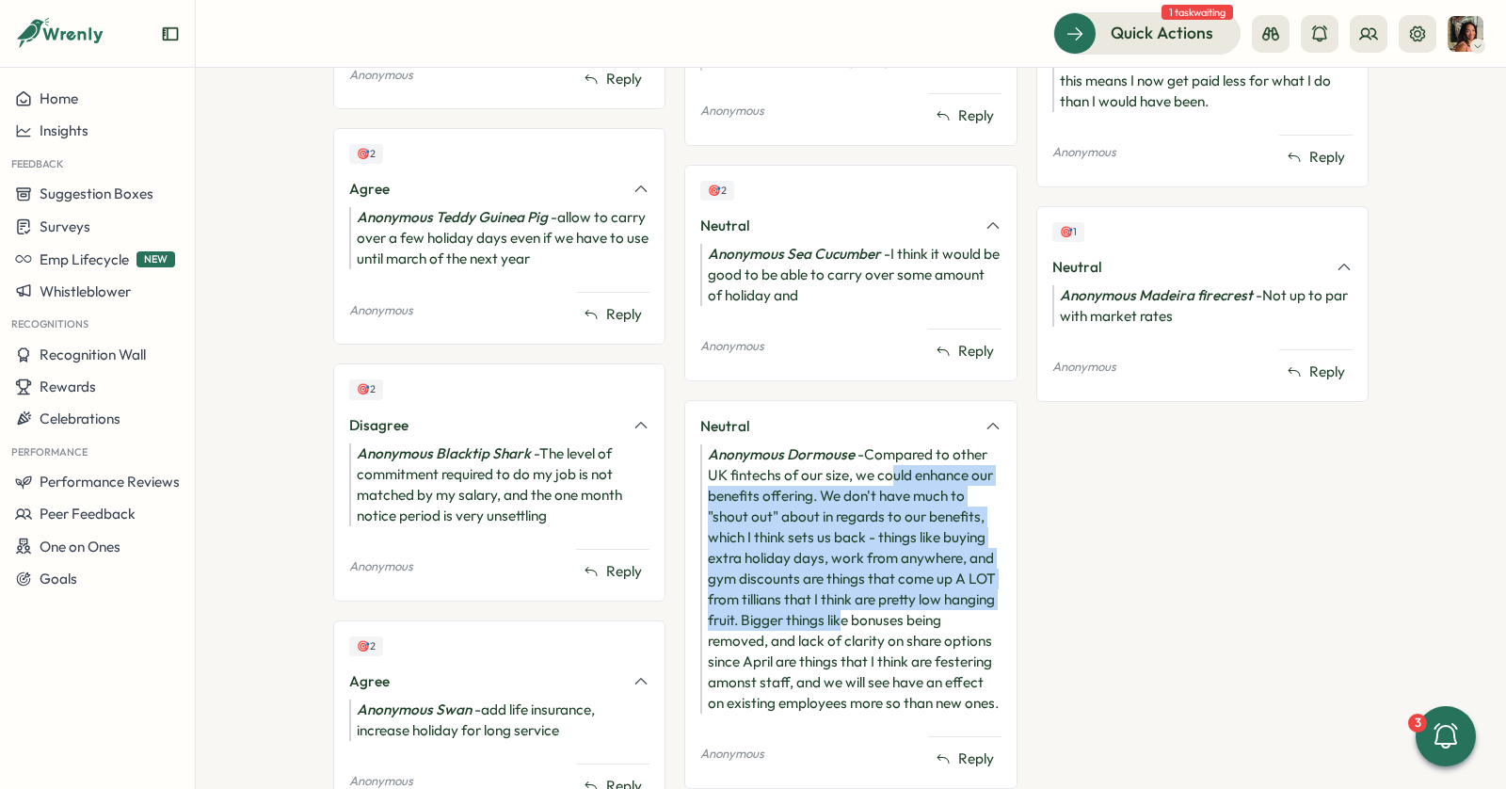
drag, startPoint x: 883, startPoint y: 457, endPoint x: 833, endPoint y: 616, distance: 166.7
click at [837, 616] on div "Anonymous Dormouse - Compared to other UK fintechs of our size, we could enhanc…" at bounding box center [850, 578] width 300 height 269
click at [833, 616] on div "Anonymous Dormouse - Compared to other UK fintechs of our size, we could enhanc…" at bounding box center [850, 578] width 300 height 269
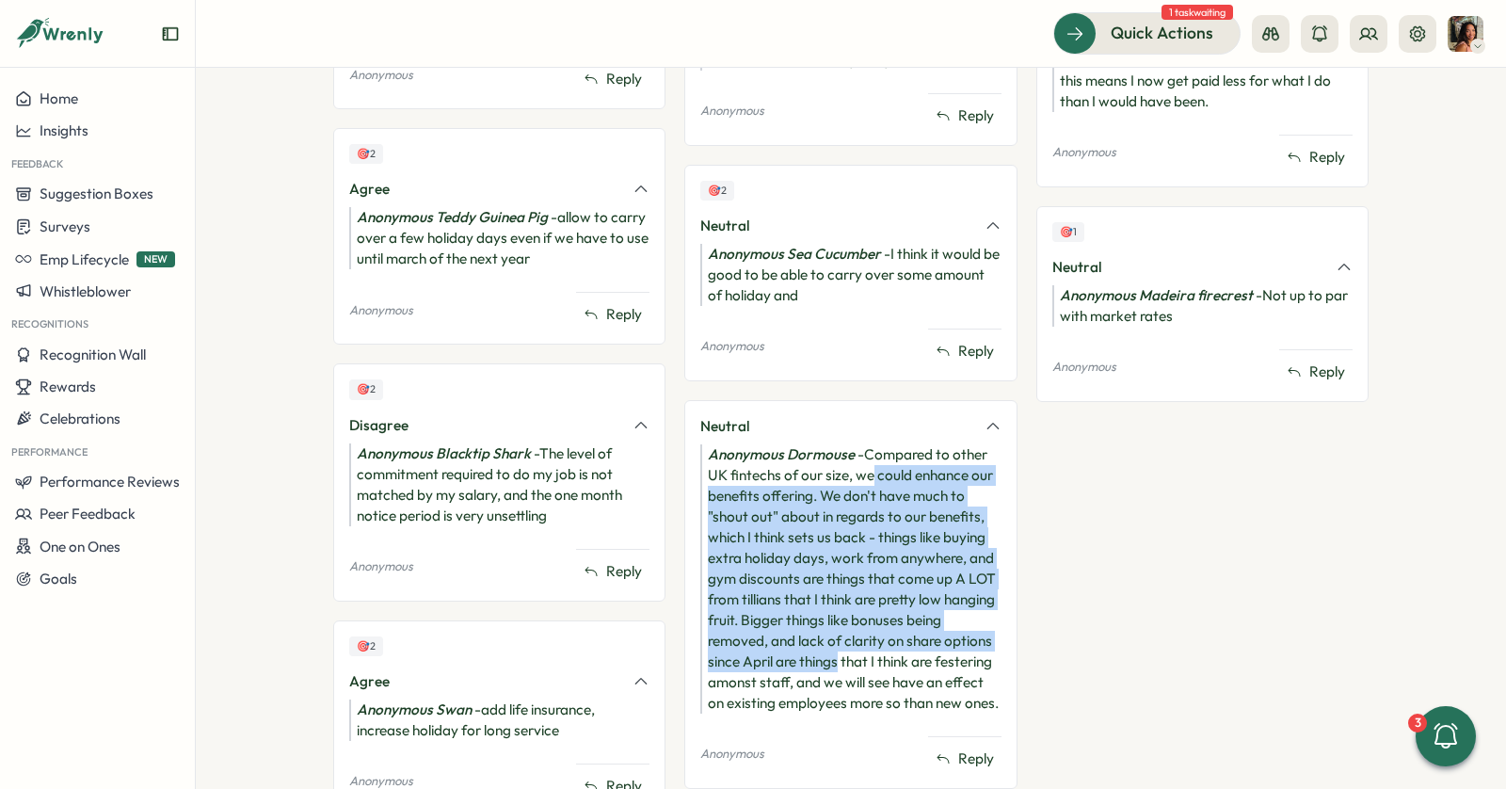
drag, startPoint x: 835, startPoint y: 645, endPoint x: 870, endPoint y: 467, distance: 181.2
click at [870, 467] on div "Anonymous Dormouse - Compared to other UK fintechs of our size, we could enhanc…" at bounding box center [850, 578] width 300 height 269
drag, startPoint x: 870, startPoint y: 454, endPoint x: 870, endPoint y: 673, distance: 219.3
click at [870, 673] on div "Anonymous Dormouse - Compared to other UK fintechs of our size, we could enhanc…" at bounding box center [850, 578] width 300 height 269
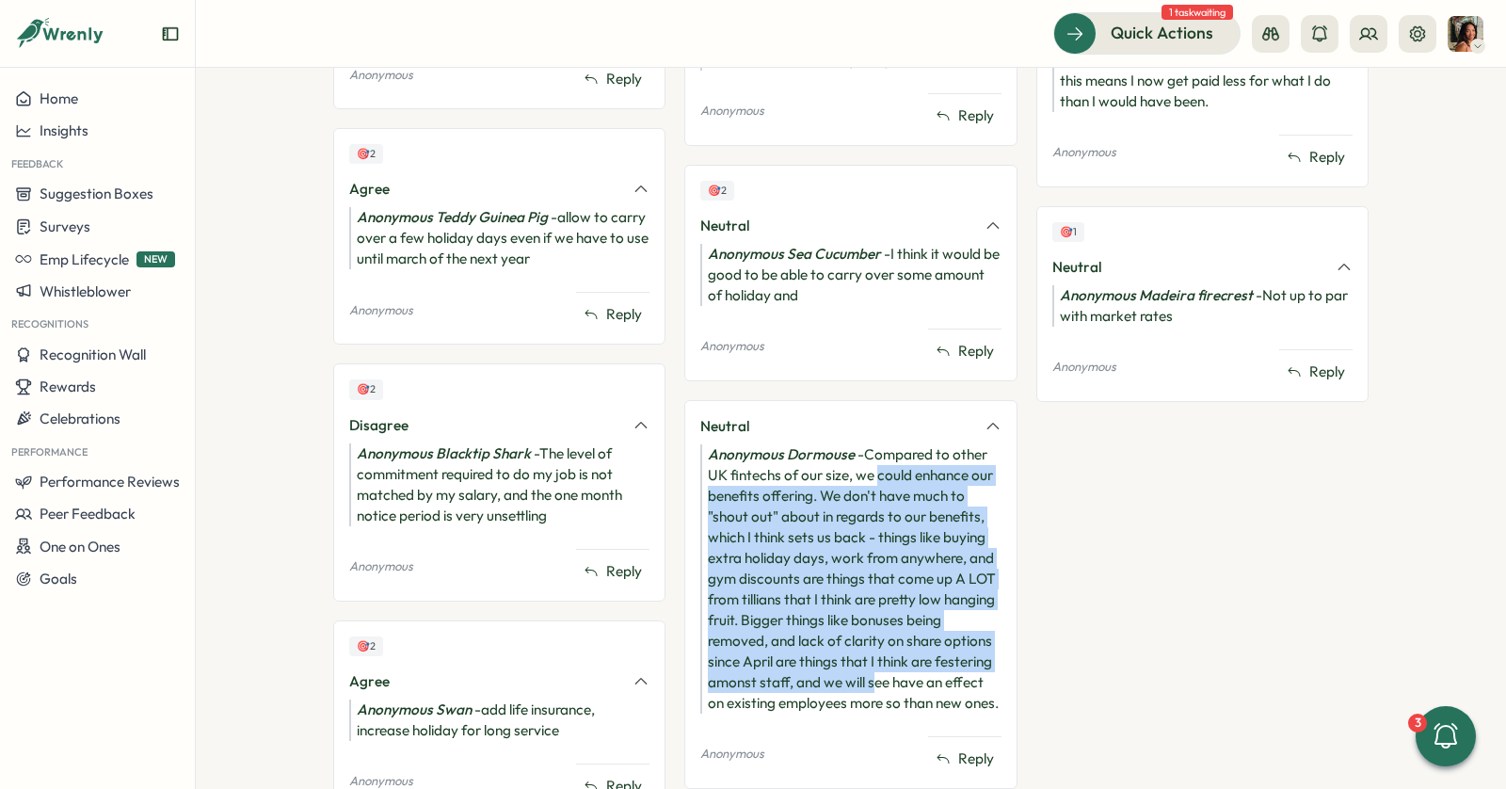
click at [870, 673] on div "Anonymous Dormouse - Compared to other UK fintechs of our size, we could enhanc…" at bounding box center [850, 578] width 300 height 269
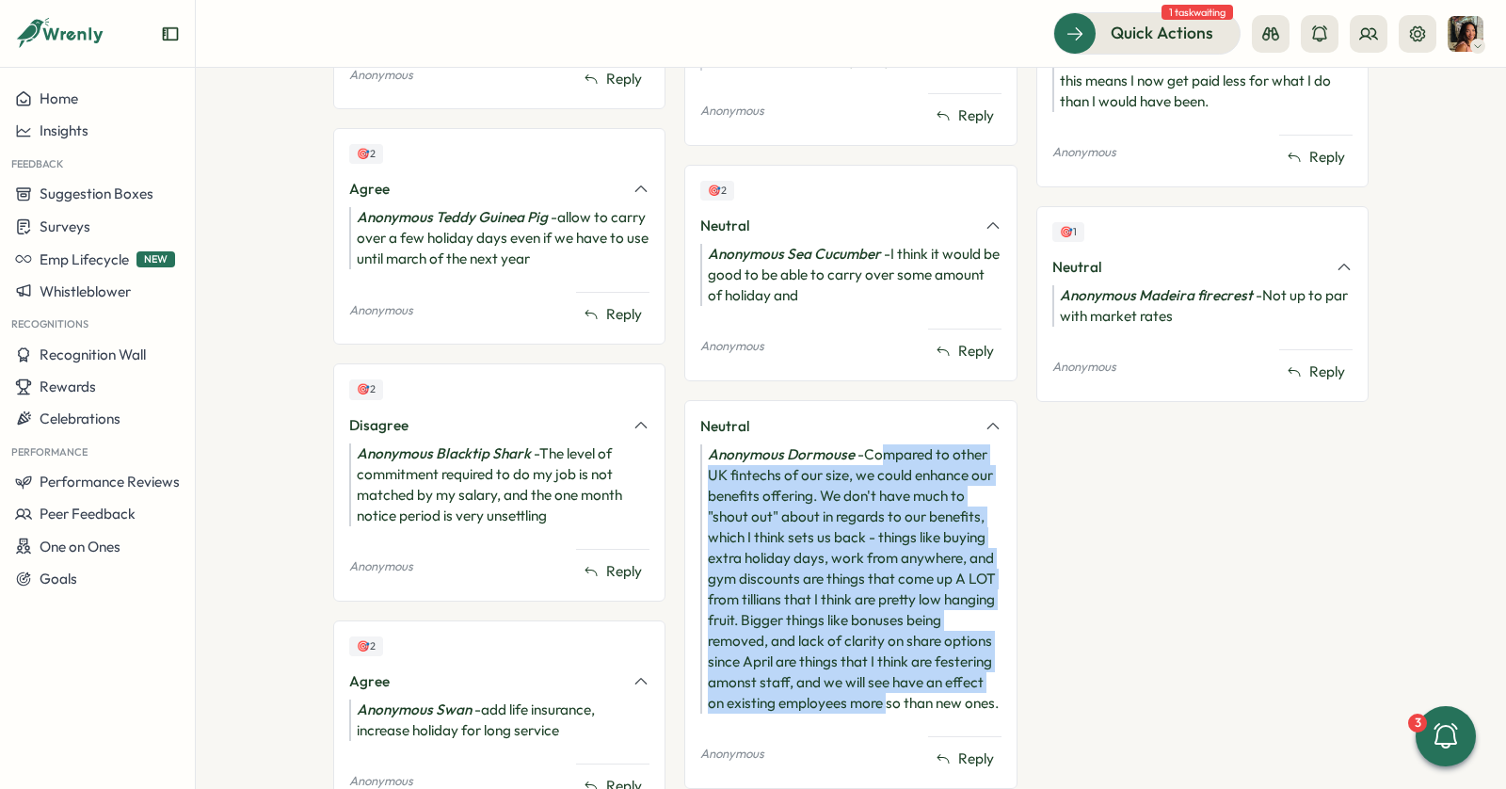
drag, startPoint x: 884, startPoint y: 684, endPoint x: 877, endPoint y: 444, distance: 240.1
click at [879, 444] on div "Anonymous Dormouse - Compared to other UK fintechs of our size, we could enhanc…" at bounding box center [850, 578] width 300 height 269
drag, startPoint x: 877, startPoint y: 444, endPoint x: 877, endPoint y: 485, distance: 40.5
click at [878, 486] on div "Anonymous Dormouse - Compared to other UK fintechs of our size, we could enhanc…" at bounding box center [850, 578] width 300 height 269
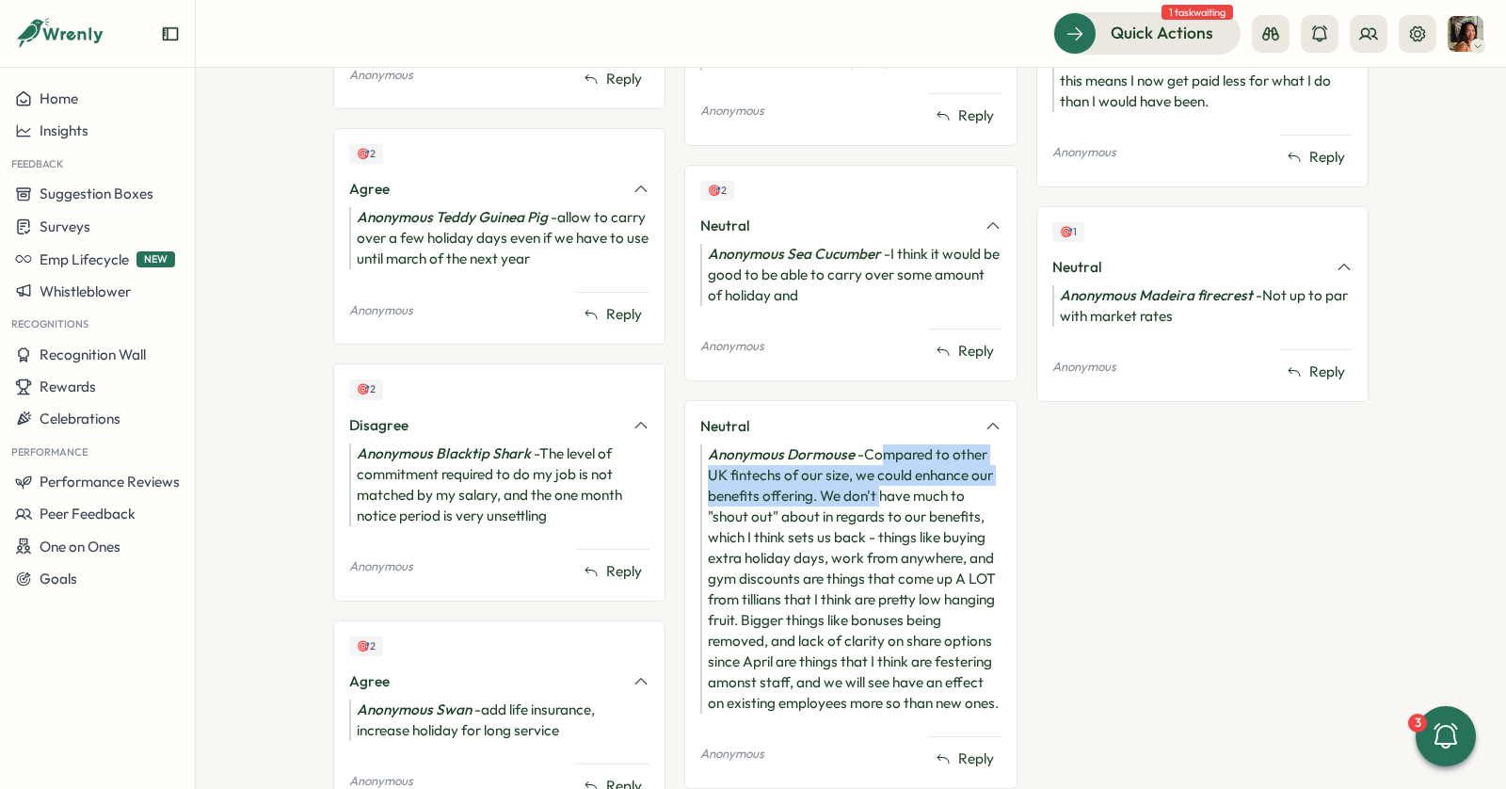
click at [877, 485] on div "Anonymous Dormouse - Compared to other UK fintechs of our size, we could enhanc…" at bounding box center [850, 578] width 300 height 269
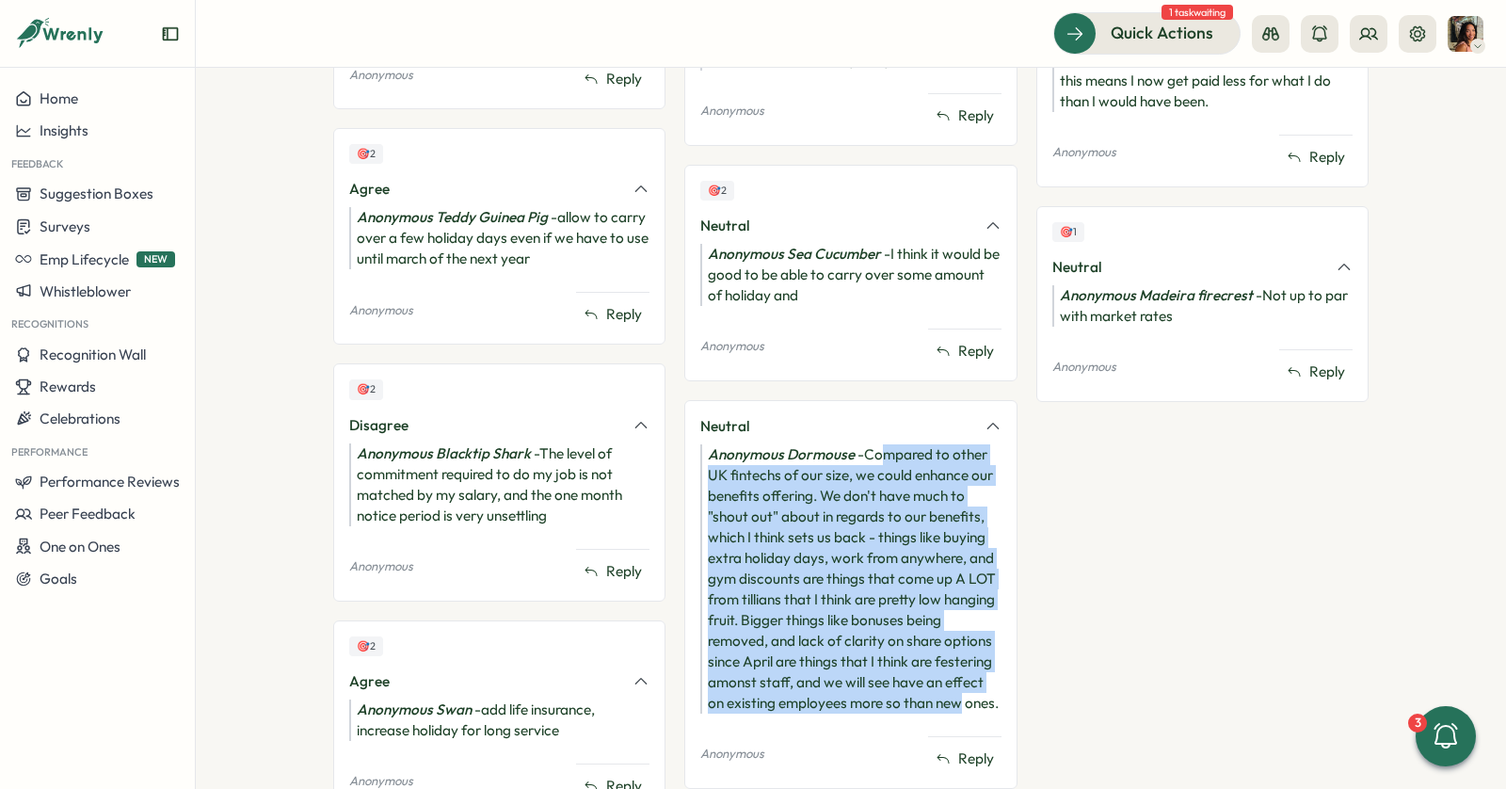
drag, startPoint x: 876, startPoint y: 436, endPoint x: 960, endPoint y: 694, distance: 271.1
click at [960, 694] on div "Anonymous Dormouse - Compared to other UK fintechs of our size, we could enhanc…" at bounding box center [850, 578] width 300 height 269
drag, startPoint x: 991, startPoint y: 695, endPoint x: 849, endPoint y: 405, distance: 322.8
click at [849, 405] on div "Neutral Anonymous Dormouse - Compared to other UK fintechs of our size, we coul…" at bounding box center [850, 594] width 332 height 389
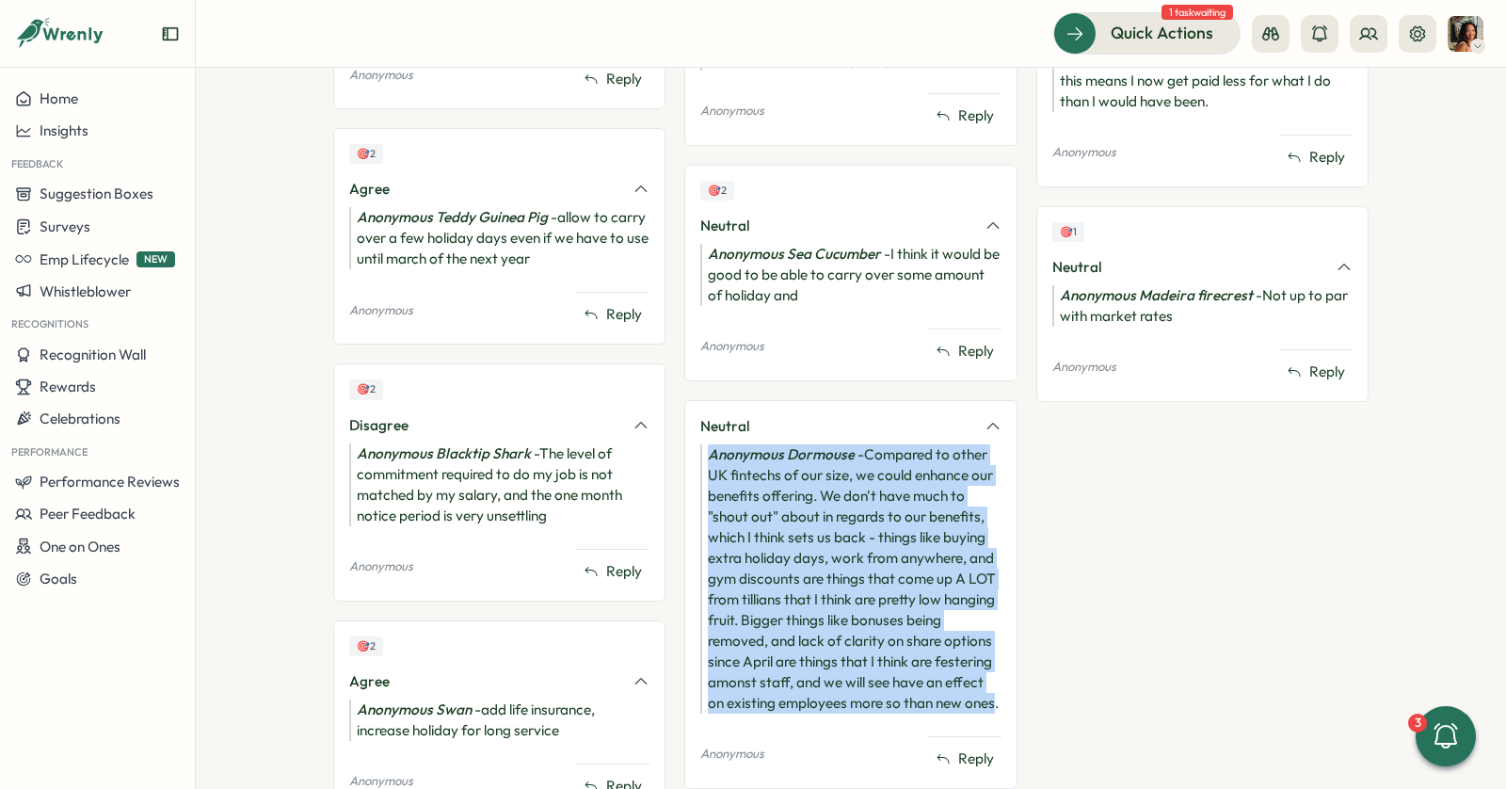
click at [849, 416] on div "Neutral" at bounding box center [836, 426] width 272 height 21
drag, startPoint x: 849, startPoint y: 404, endPoint x: 865, endPoint y: 676, distance: 272.4
click at [870, 675] on div "Neutral Anonymous Dormouse - Compared to other UK fintechs of our size, we coul…" at bounding box center [850, 594] width 332 height 389
click at [865, 676] on div "Anonymous Dormouse - Compared to other UK fintechs of our size, we could enhanc…" at bounding box center [850, 578] width 300 height 269
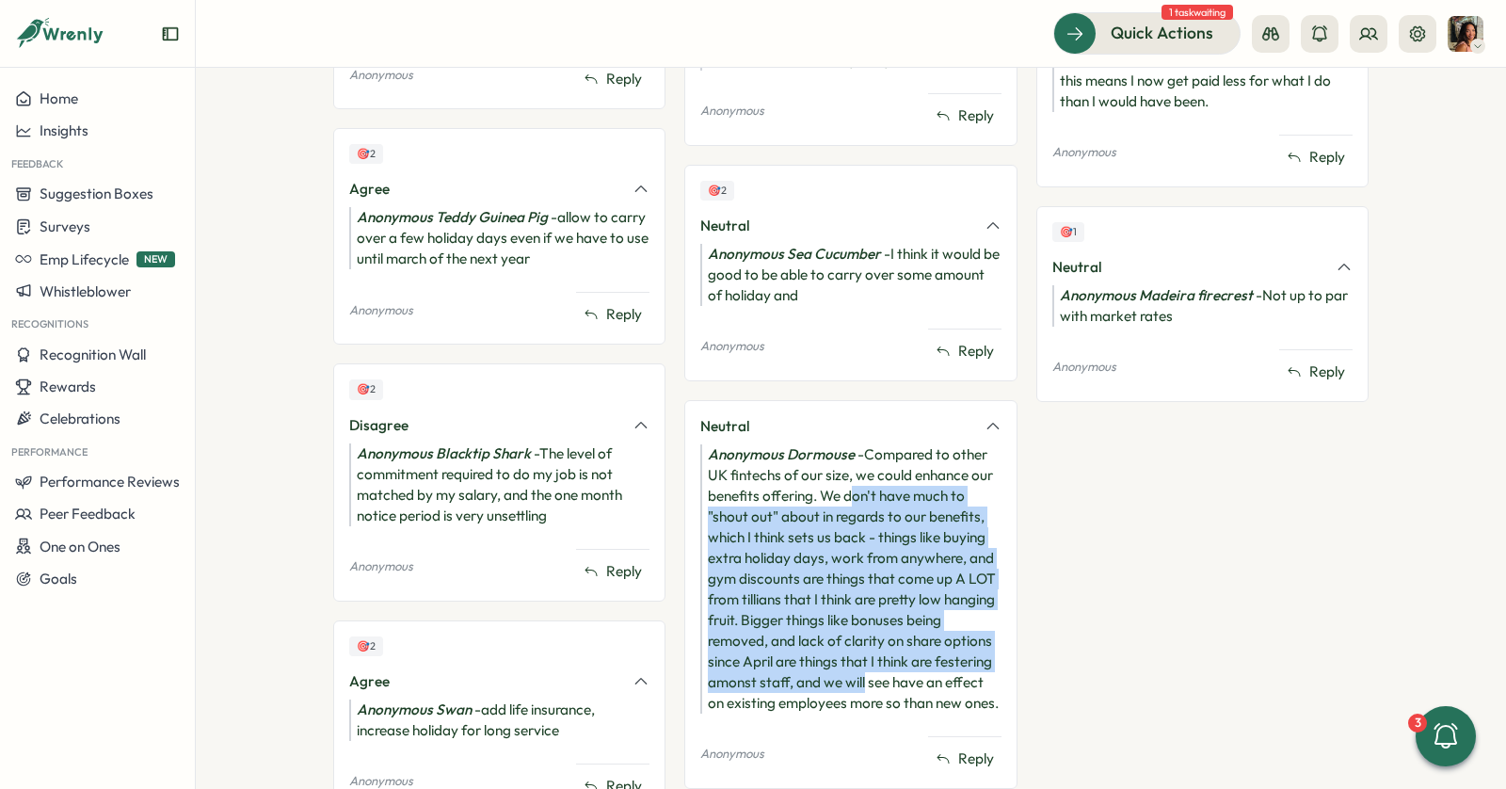
drag, startPoint x: 847, startPoint y: 487, endPoint x: 836, endPoint y: 691, distance: 204.5
click at [839, 690] on div "Anonymous Dormouse - Compared to other UK fintechs of our size, we could enhanc…" at bounding box center [850, 578] width 300 height 269
click at [836, 691] on div "Anonymous Dormouse - Compared to other UK fintechs of our size, we could enhanc…" at bounding box center [850, 578] width 300 height 269
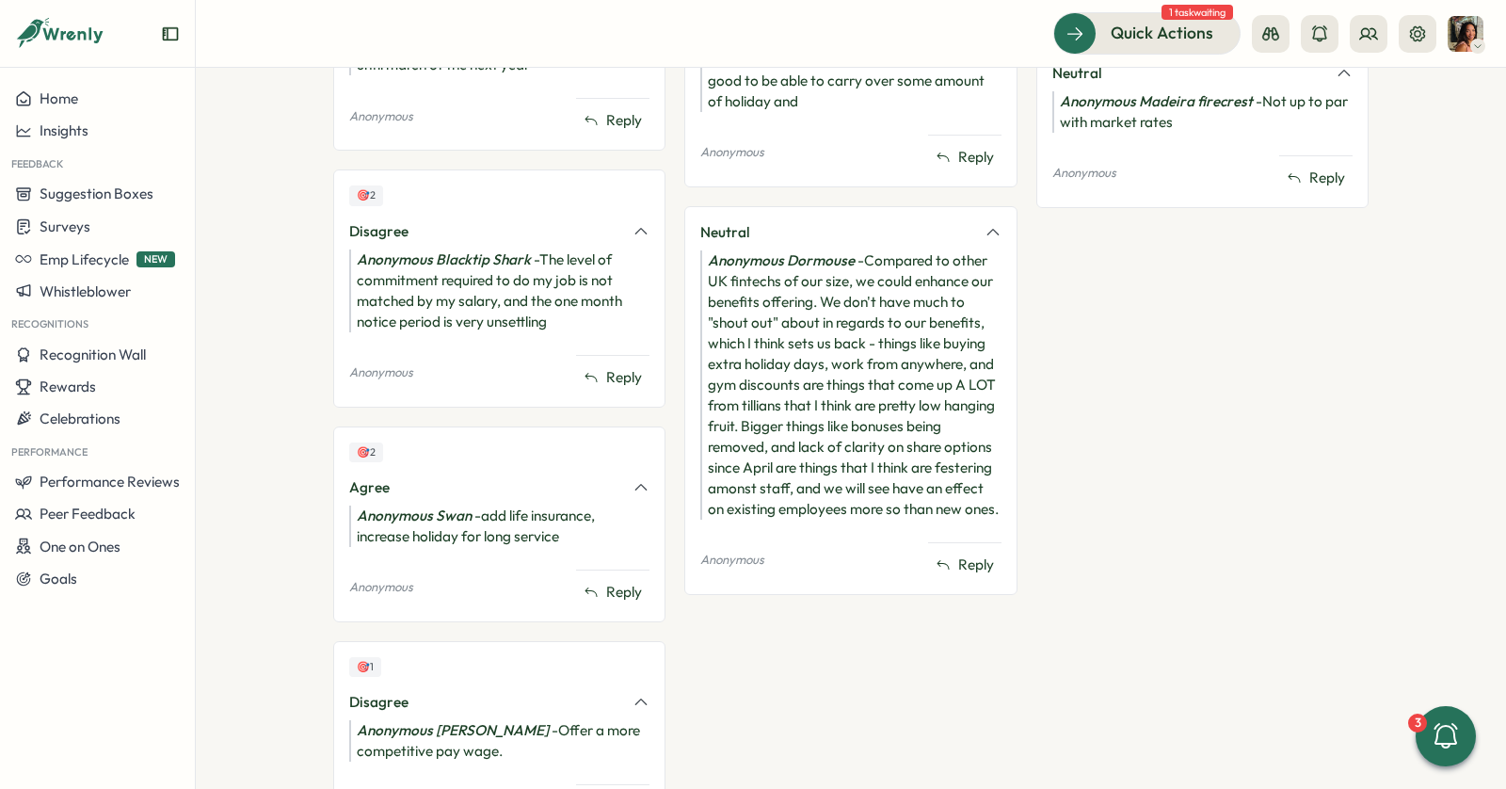
scroll to position [2677, 0]
